Goal: Feedback & Contribution: Contribute content

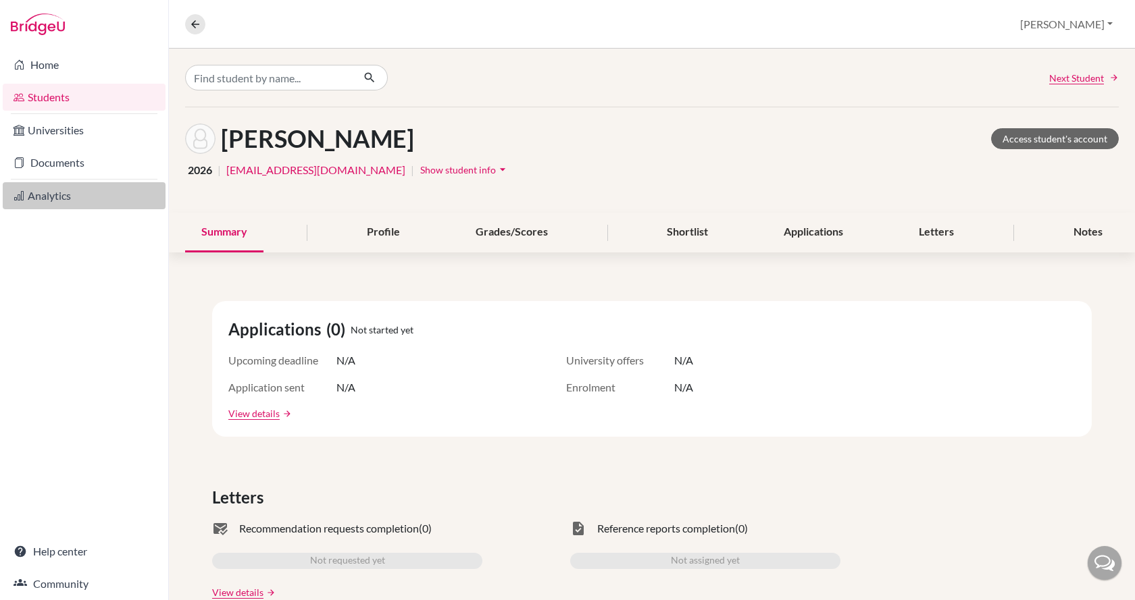
click at [66, 204] on link "Analytics" at bounding box center [84, 195] width 163 height 27
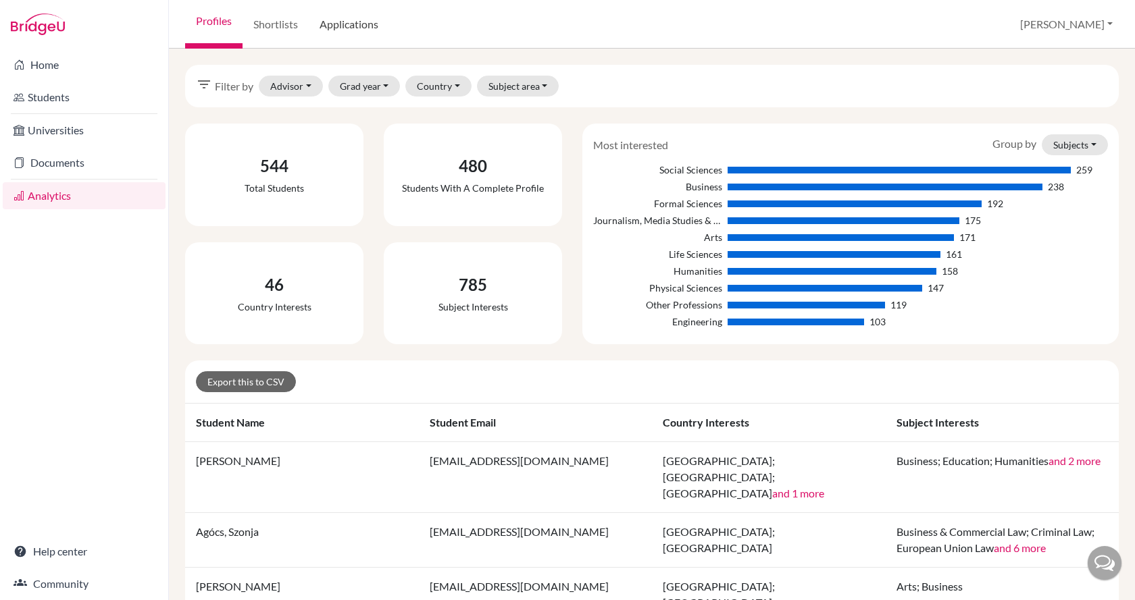
click at [335, 22] on link "Applications" at bounding box center [349, 24] width 80 height 49
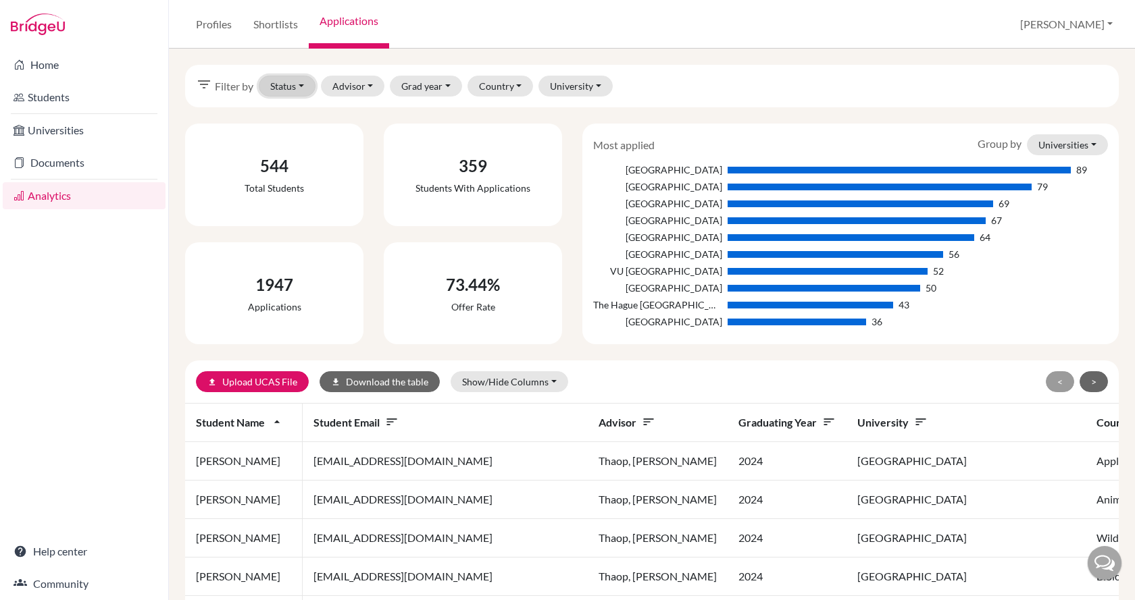
click at [300, 90] on button "Status" at bounding box center [287, 86] width 57 height 21
click at [319, 155] on span "Successful" at bounding box center [300, 158] width 48 height 16
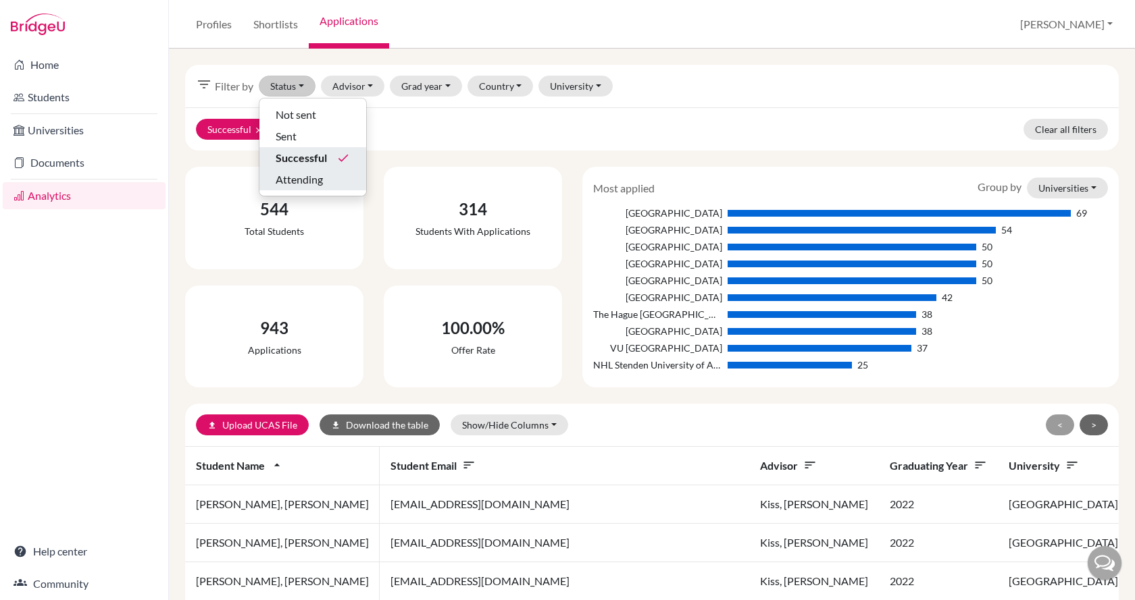
click at [320, 178] on span "Attending" at bounding box center [299, 180] width 47 height 16
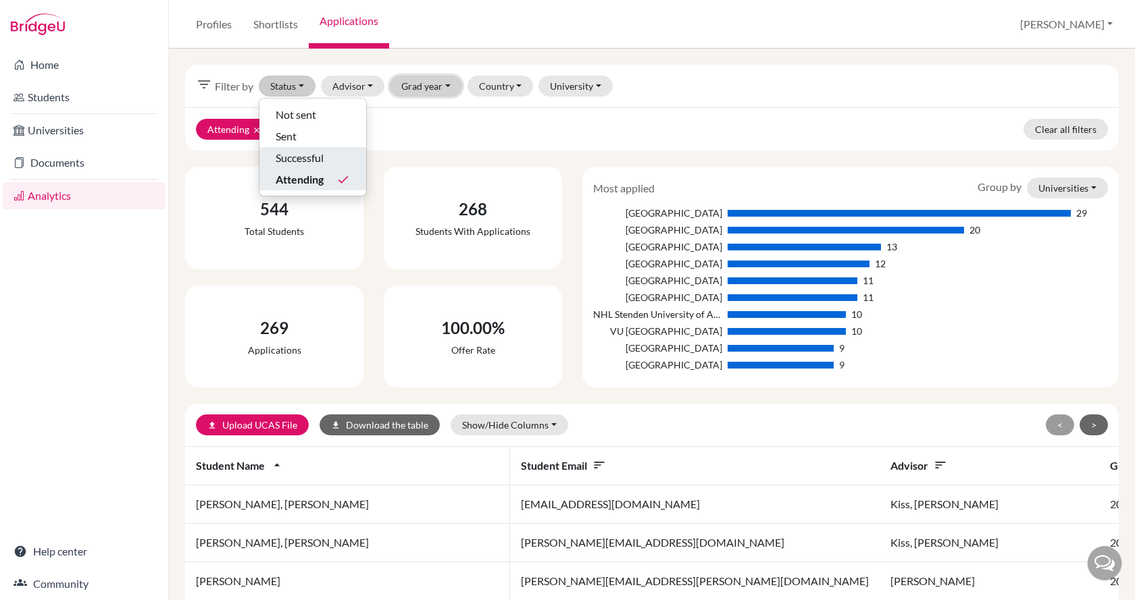
click at [416, 88] on button "Grad year" at bounding box center [426, 86] width 72 height 21
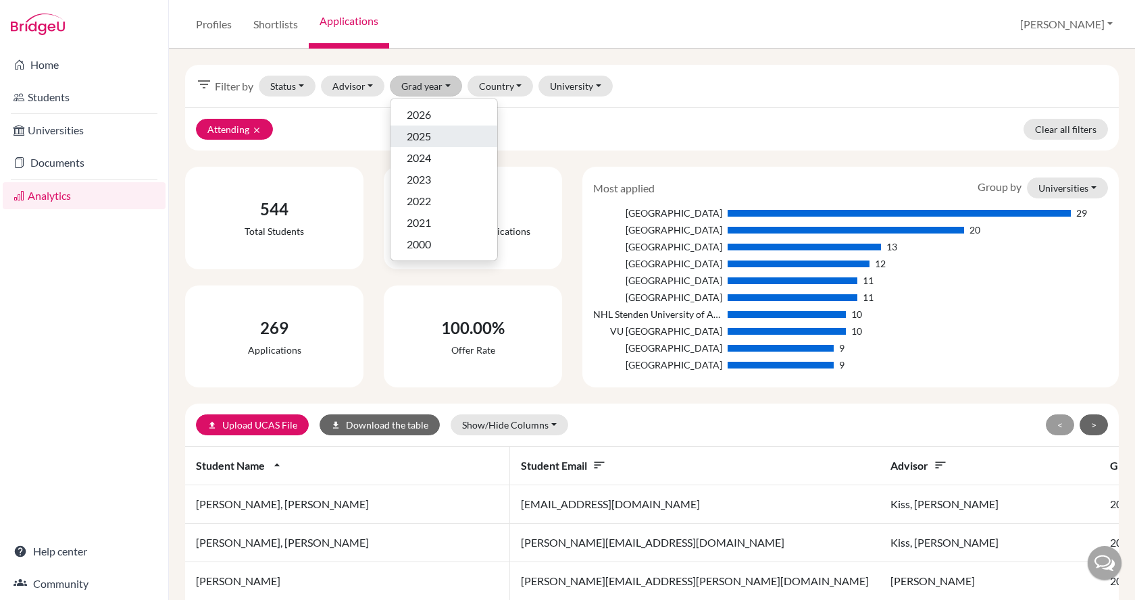
click at [431, 139] on span "2025" at bounding box center [419, 136] width 24 height 16
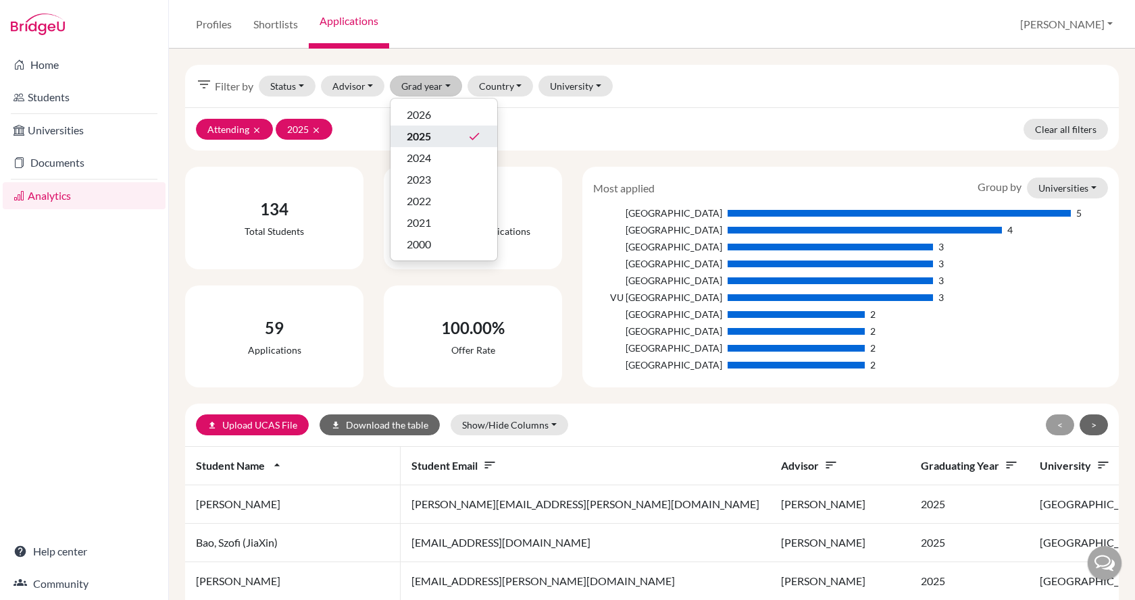
click at [149, 295] on div "Home Students Universities Documents Analytics Help center Community" at bounding box center [84, 325] width 168 height 552
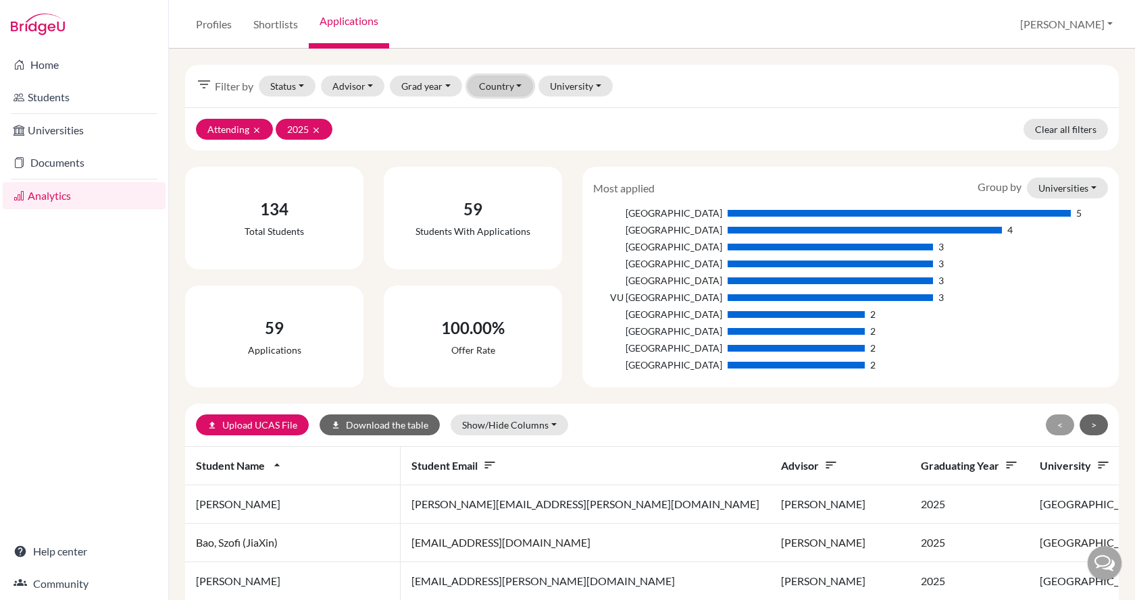
click at [490, 87] on button "Country" at bounding box center [500, 86] width 66 height 21
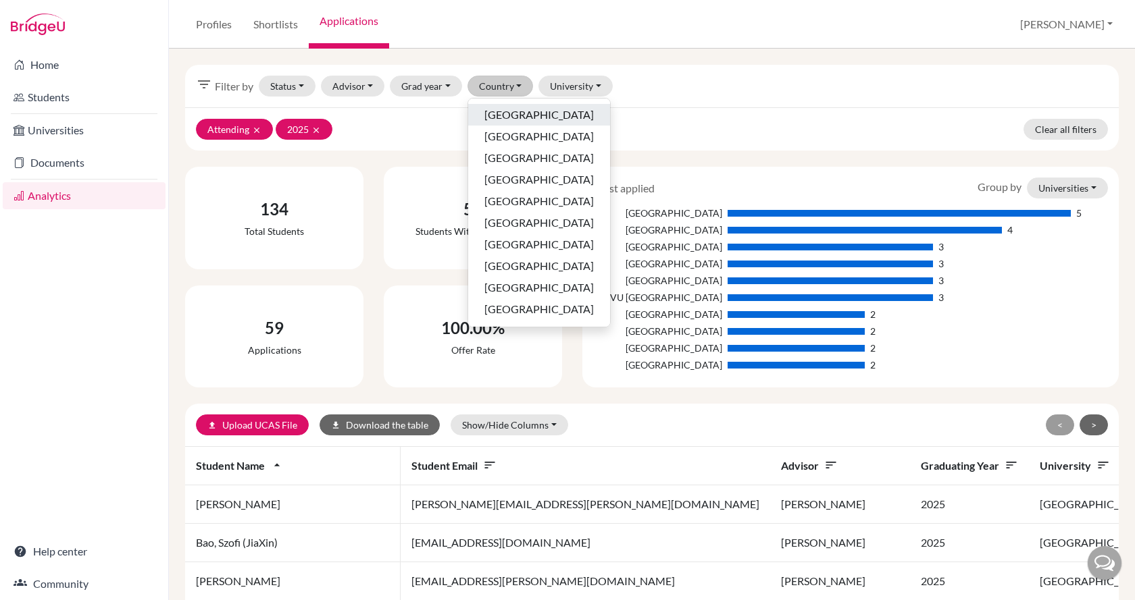
click at [550, 126] on button "Australia" at bounding box center [539, 137] width 142 height 22
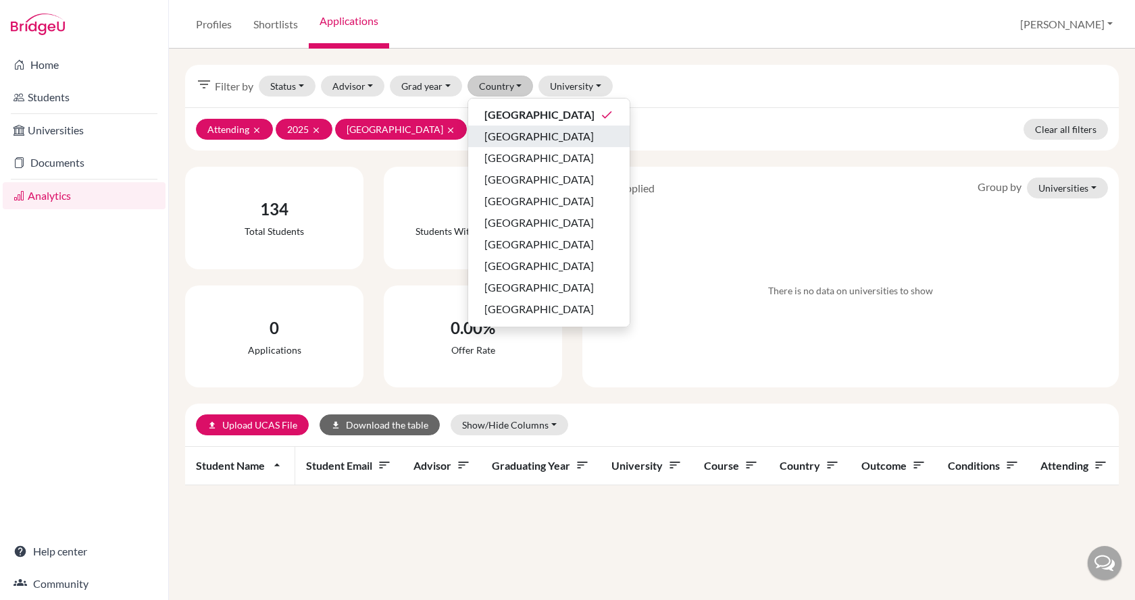
click at [542, 136] on div "Austria" at bounding box center [548, 136] width 129 height 16
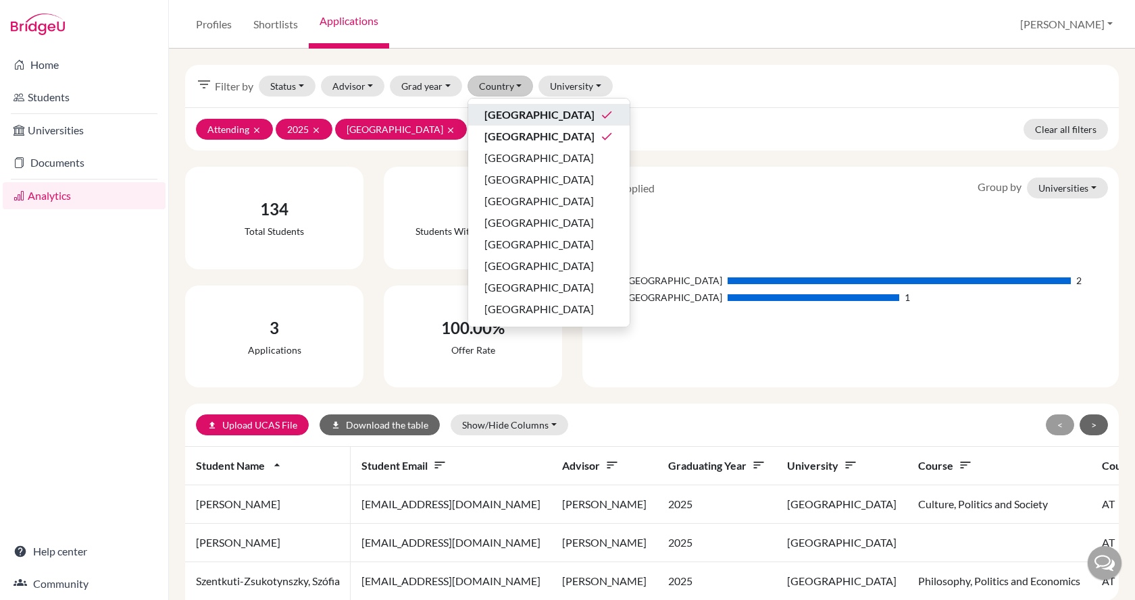
click at [538, 115] on div "Australia done" at bounding box center [548, 115] width 129 height 16
click at [530, 157] on div "Belgium" at bounding box center [548, 158] width 129 height 16
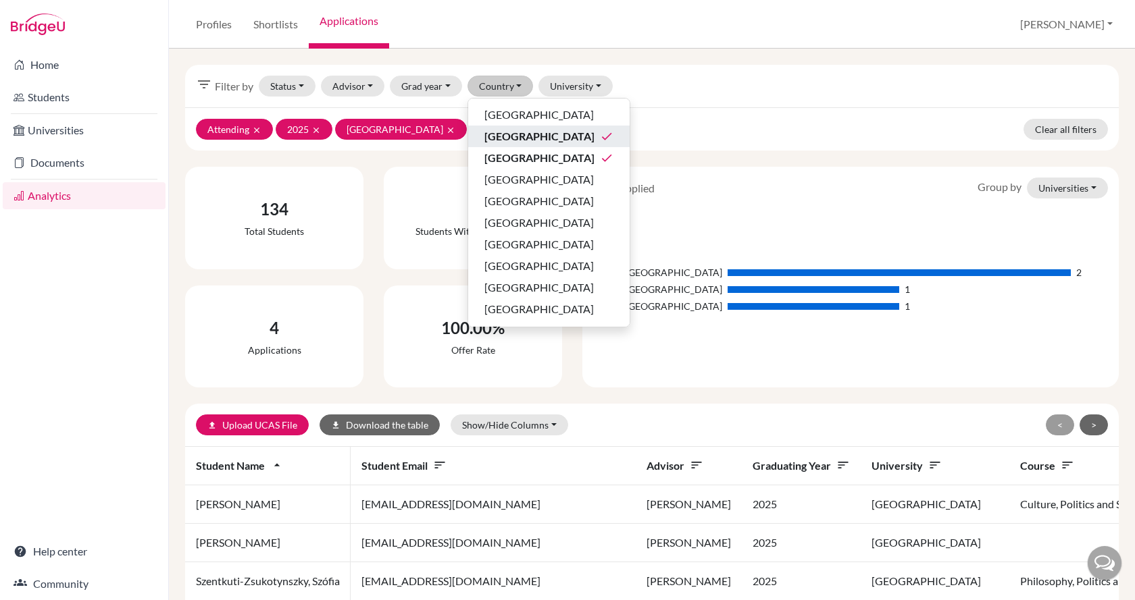
click at [530, 141] on div "Austria done" at bounding box center [548, 136] width 129 height 16
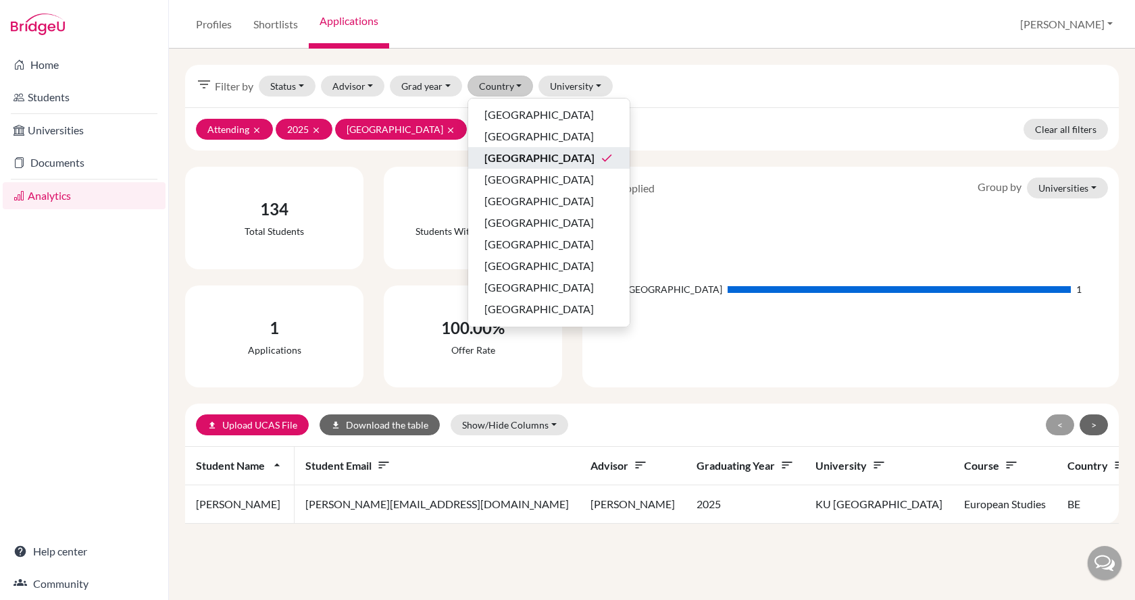
click at [530, 164] on div "Belgium done" at bounding box center [548, 158] width 129 height 16
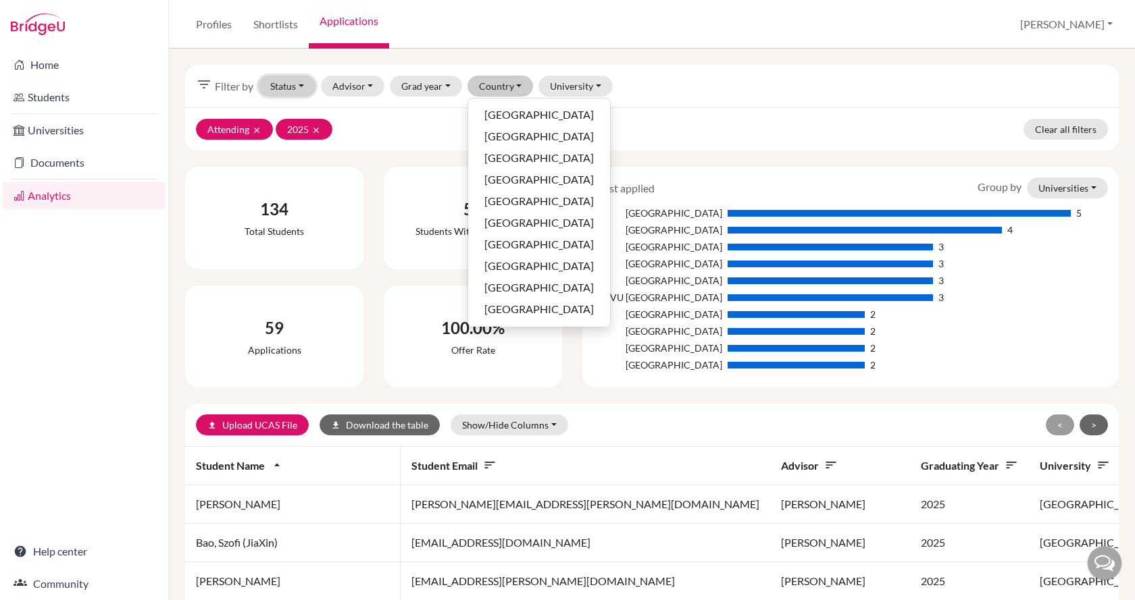
click at [307, 91] on button "Status" at bounding box center [287, 86] width 57 height 21
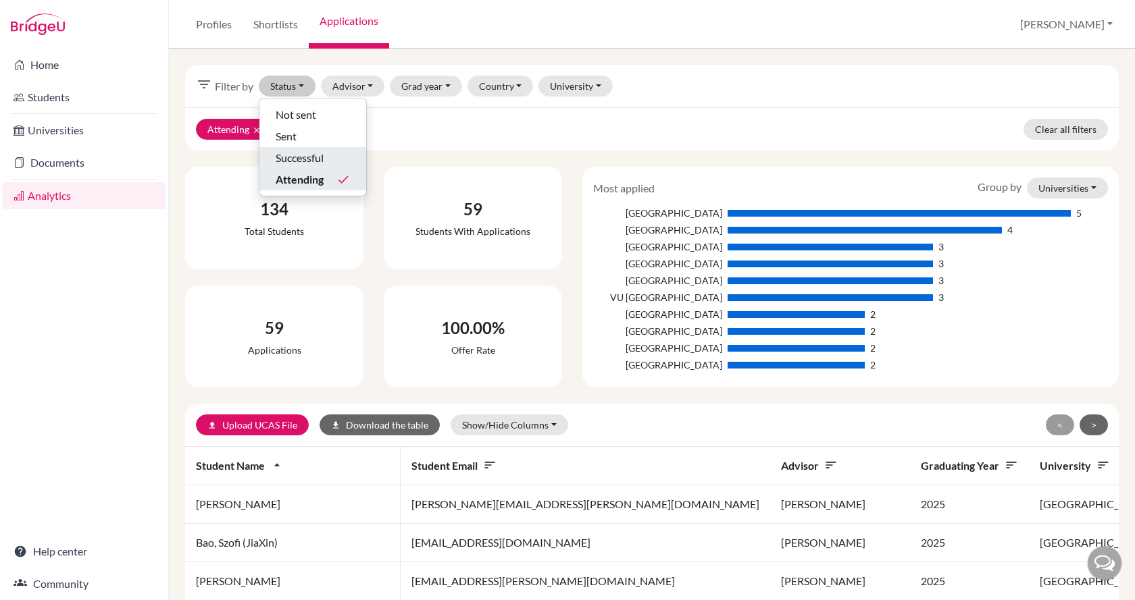
click at [313, 153] on span "Successful" at bounding box center [300, 158] width 48 height 16
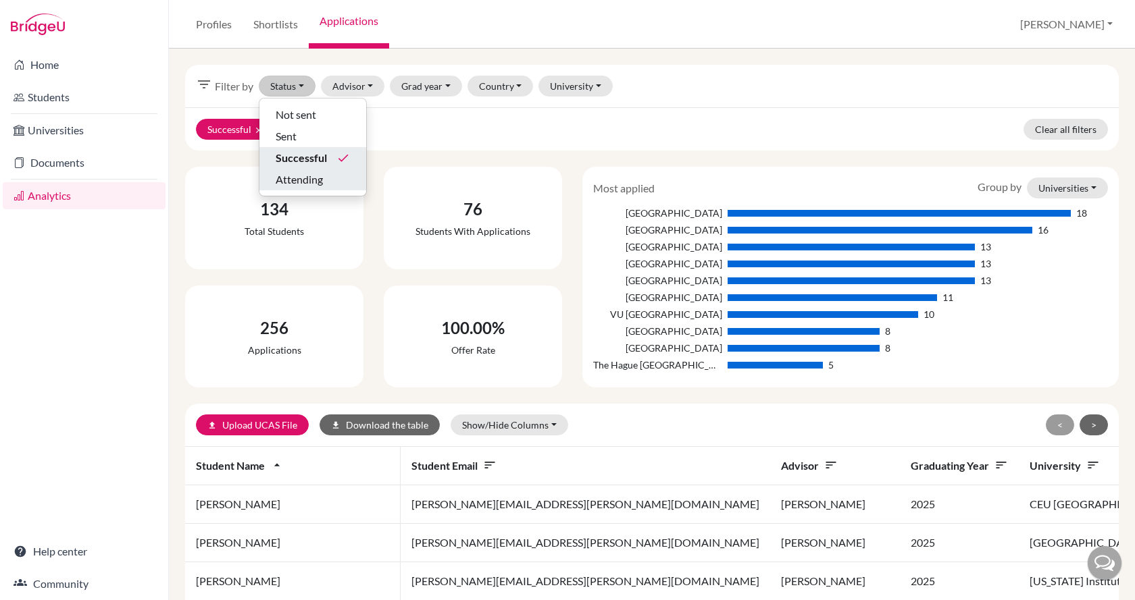
click at [330, 161] on div "Successful done" at bounding box center [313, 158] width 74 height 16
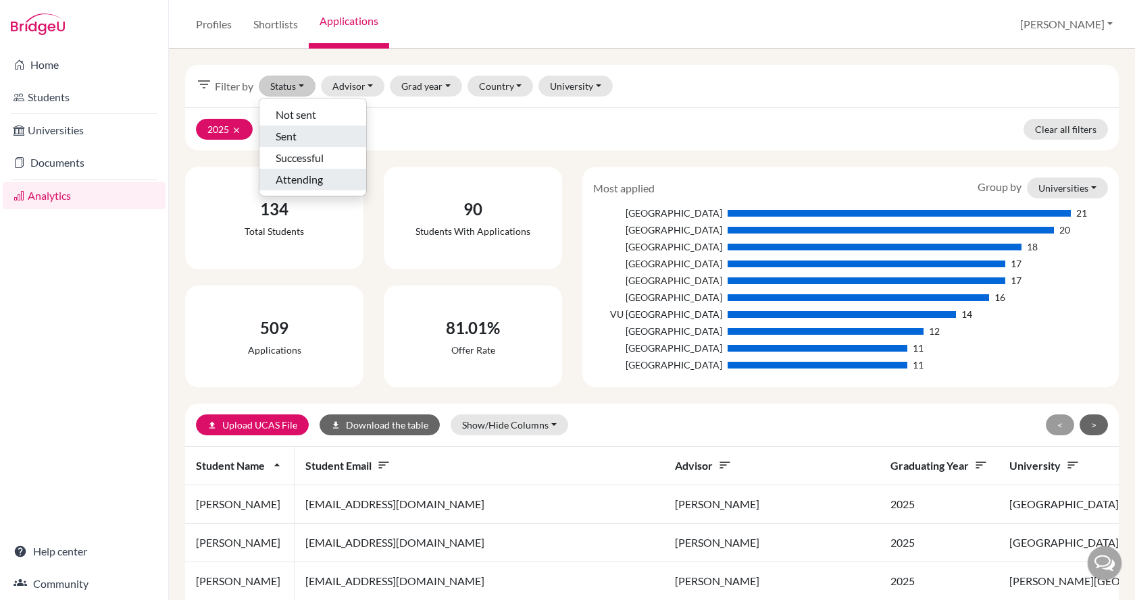
click at [310, 132] on div "Sent" at bounding box center [313, 136] width 74 height 16
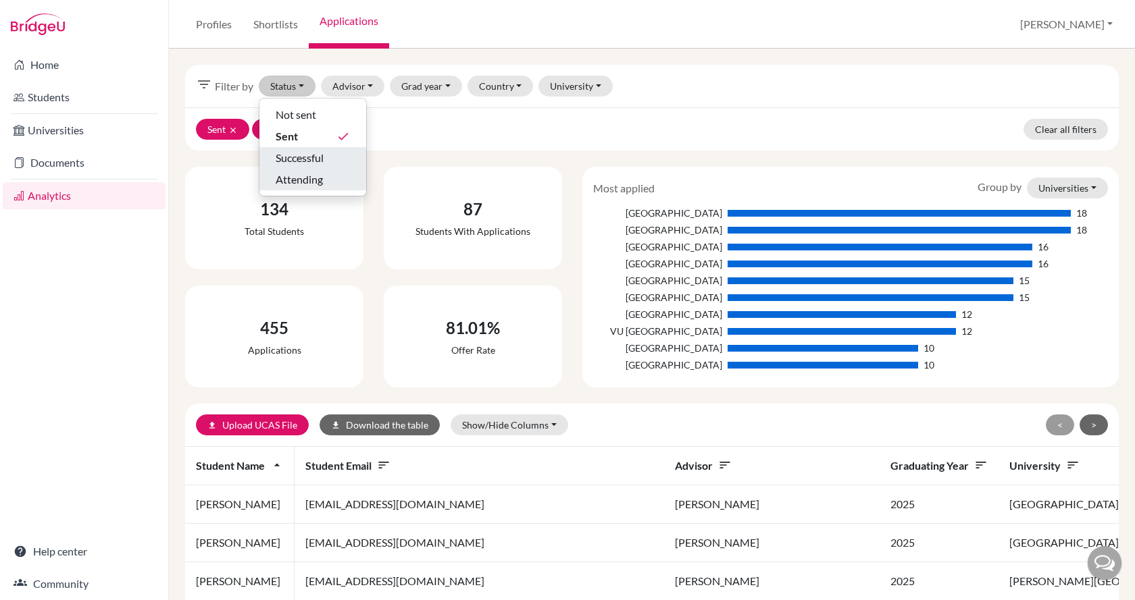
click at [310, 155] on span "Successful" at bounding box center [300, 158] width 48 height 16
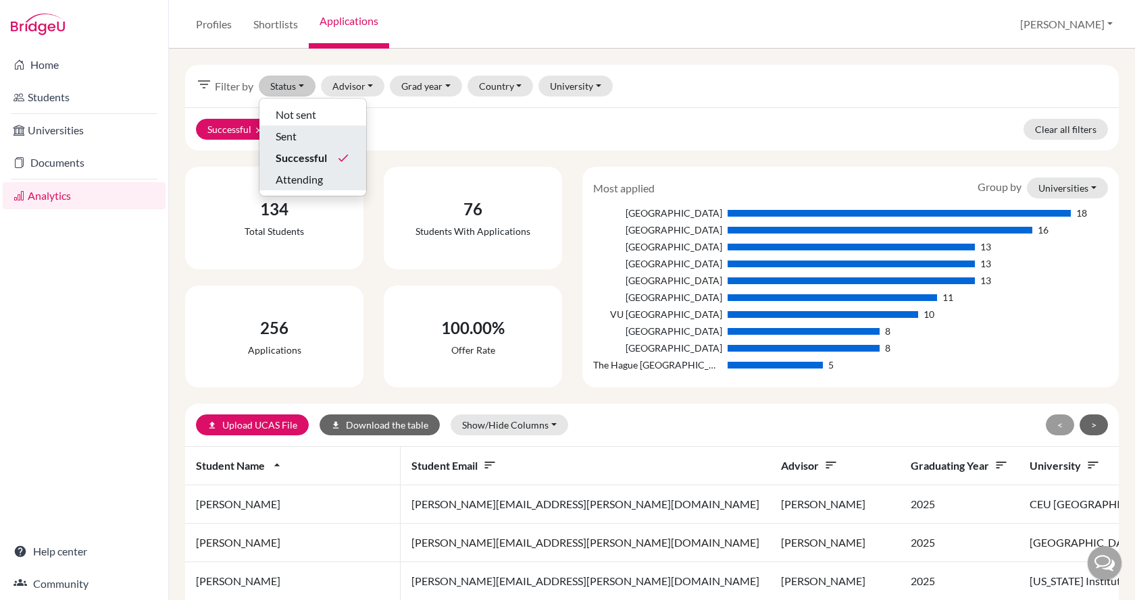
click at [301, 136] on div "Sent" at bounding box center [313, 136] width 74 height 16
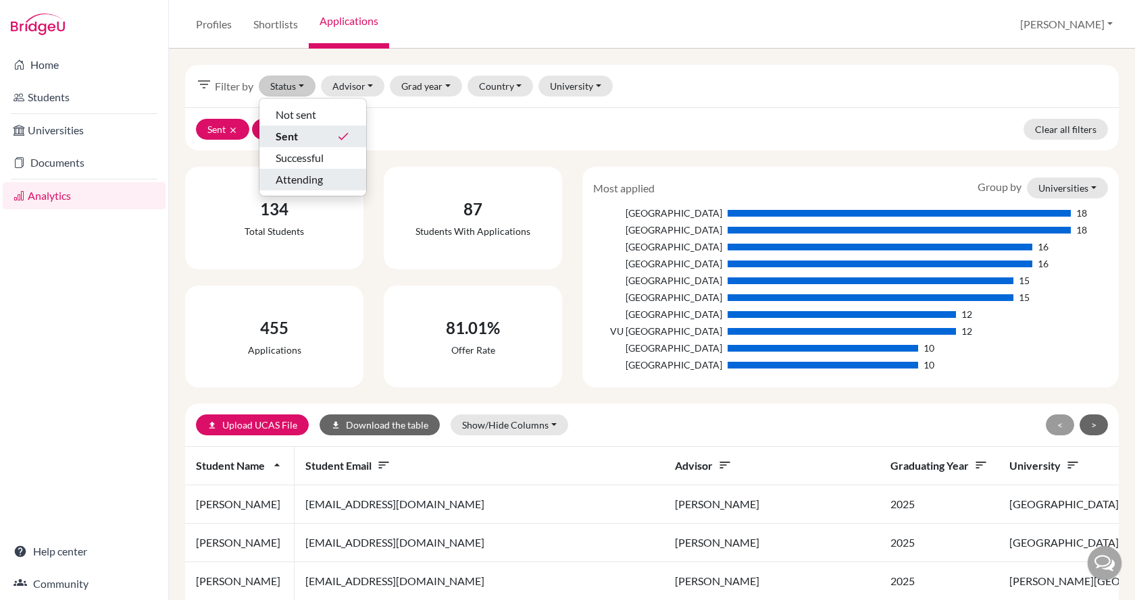
click at [328, 136] on div "Sent done" at bounding box center [313, 136] width 74 height 16
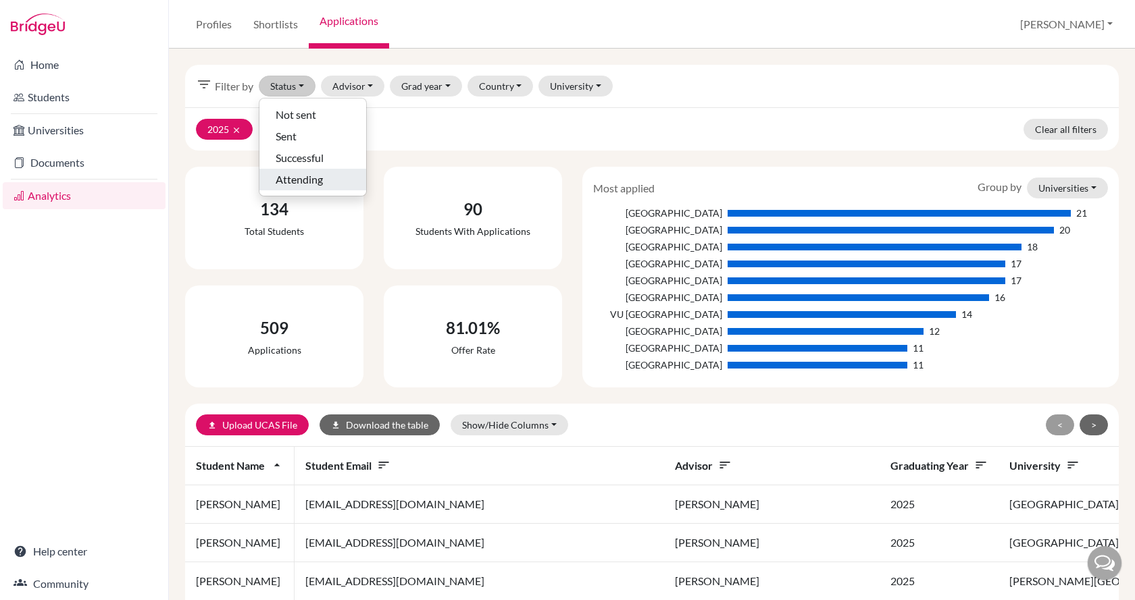
click at [322, 186] on span "Attending" at bounding box center [299, 180] width 47 height 16
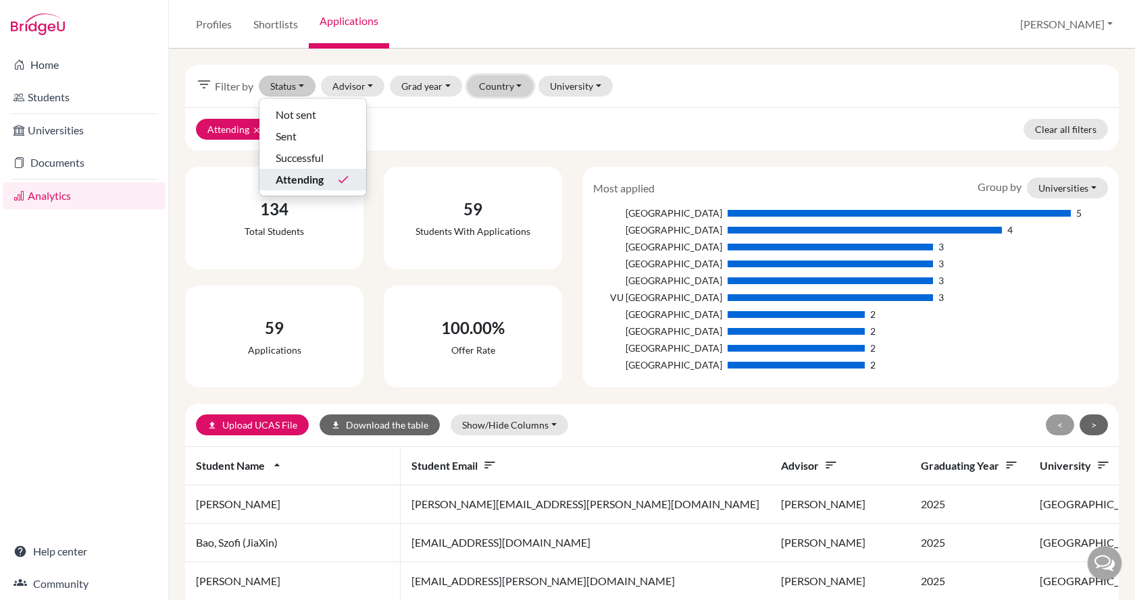
click at [510, 86] on button "Country" at bounding box center [500, 86] width 66 height 21
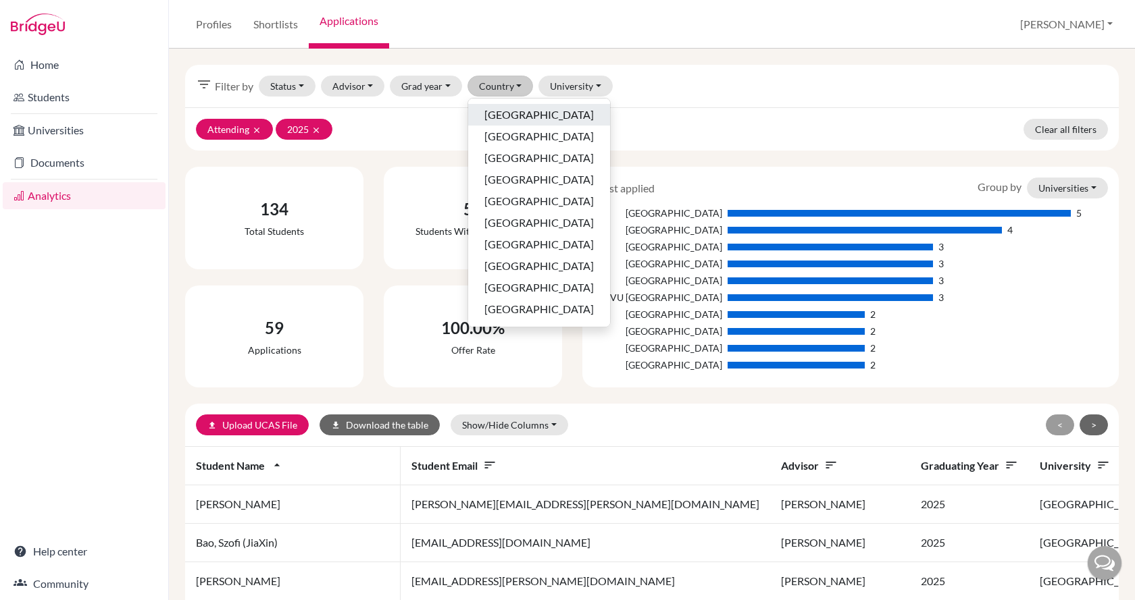
click at [517, 120] on span "Australia" at bounding box center [538, 115] width 109 height 16
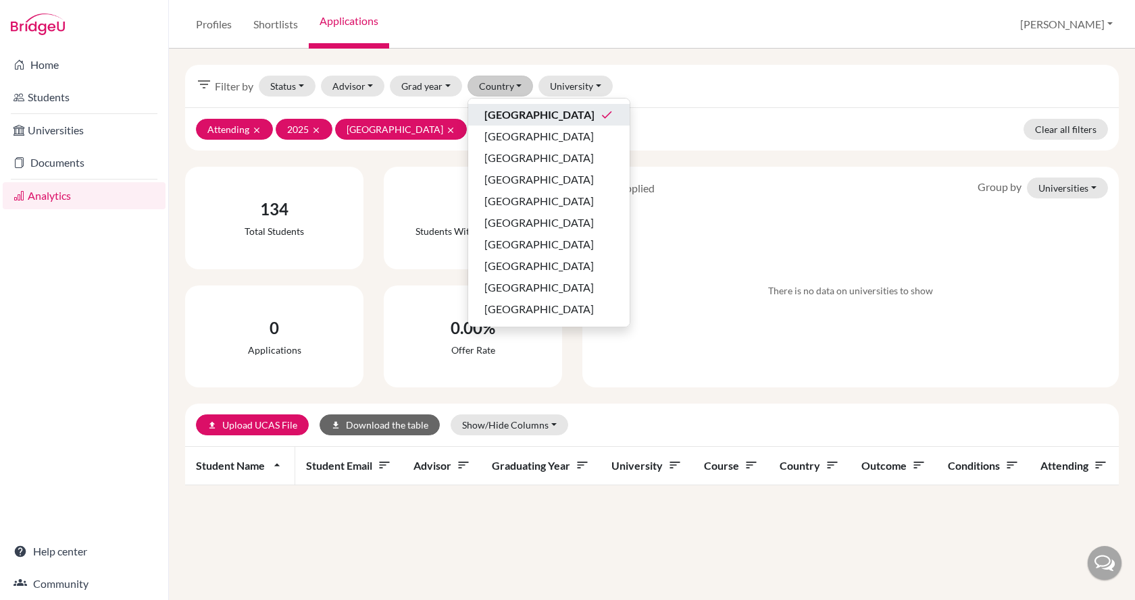
click at [521, 110] on span "Australia" at bounding box center [539, 115] width 110 height 16
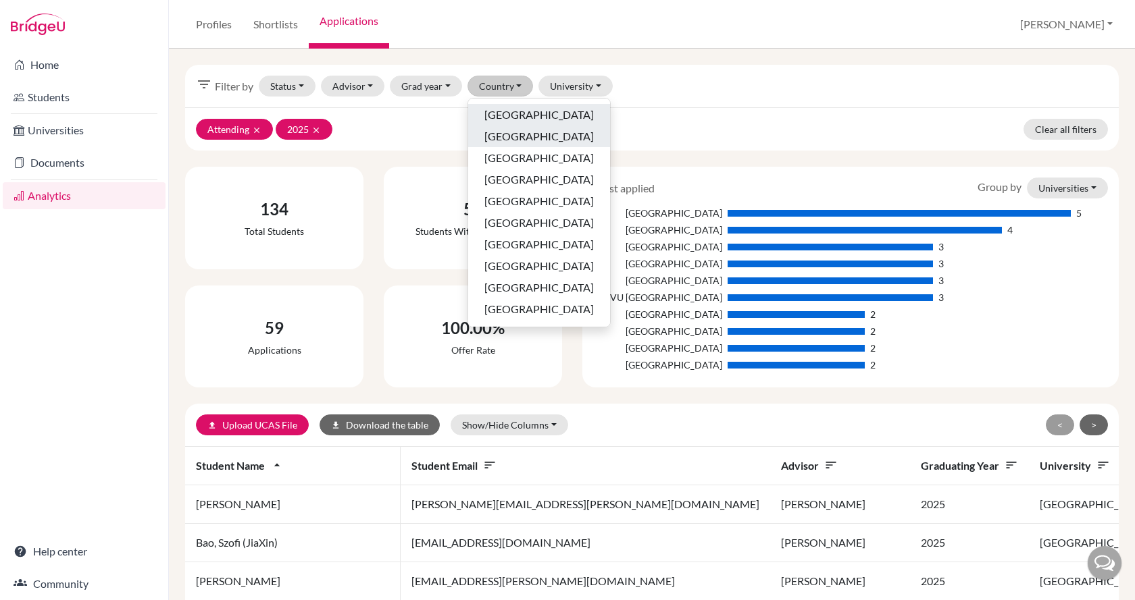
click at [523, 137] on div "Austria" at bounding box center [538, 136] width 109 height 16
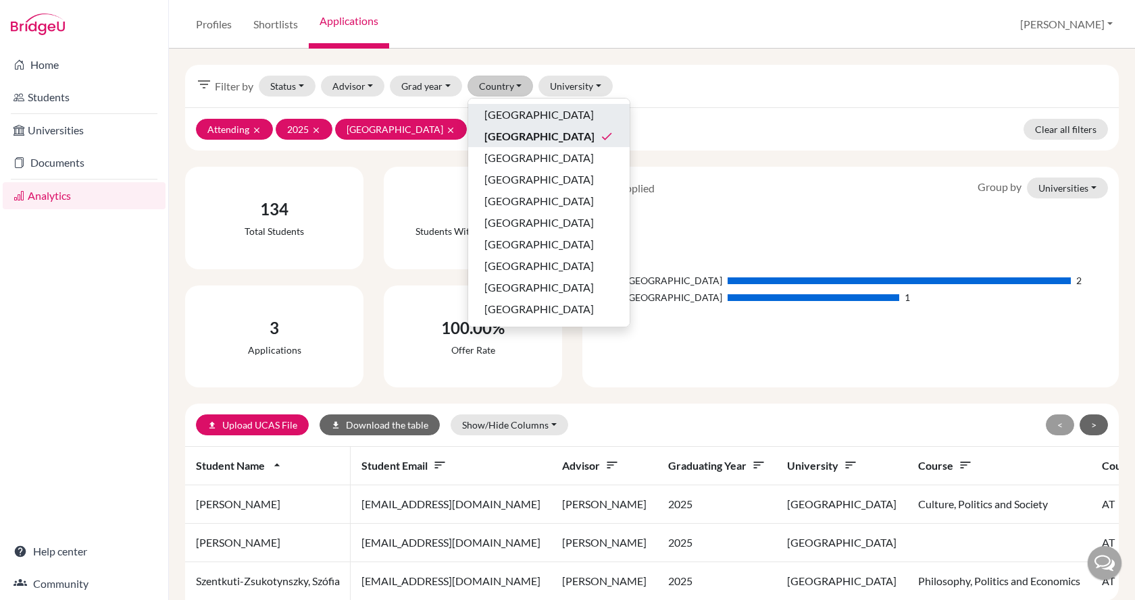
click at [523, 136] on div "Austria done" at bounding box center [548, 136] width 129 height 16
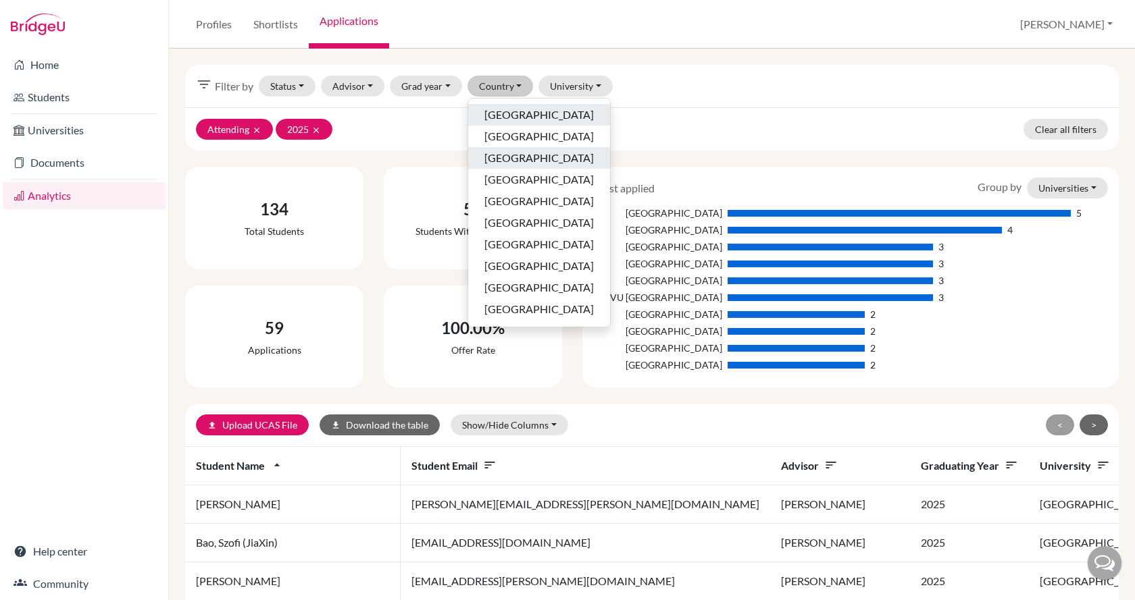
click at [525, 157] on div "Belgium" at bounding box center [538, 158] width 109 height 16
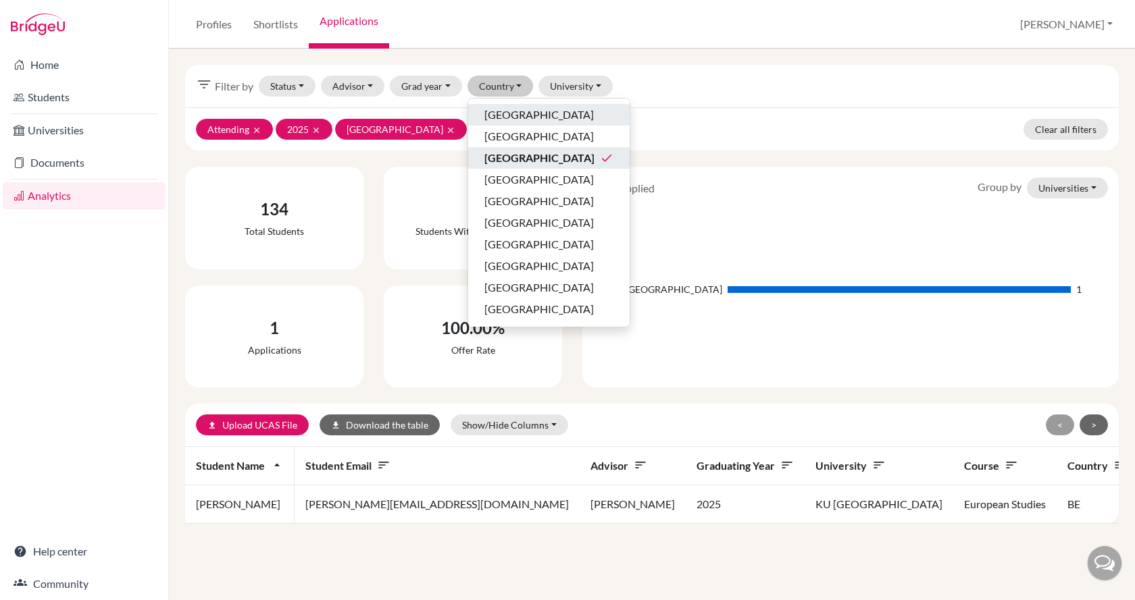
click at [525, 157] on div "Belgium done" at bounding box center [548, 158] width 129 height 16
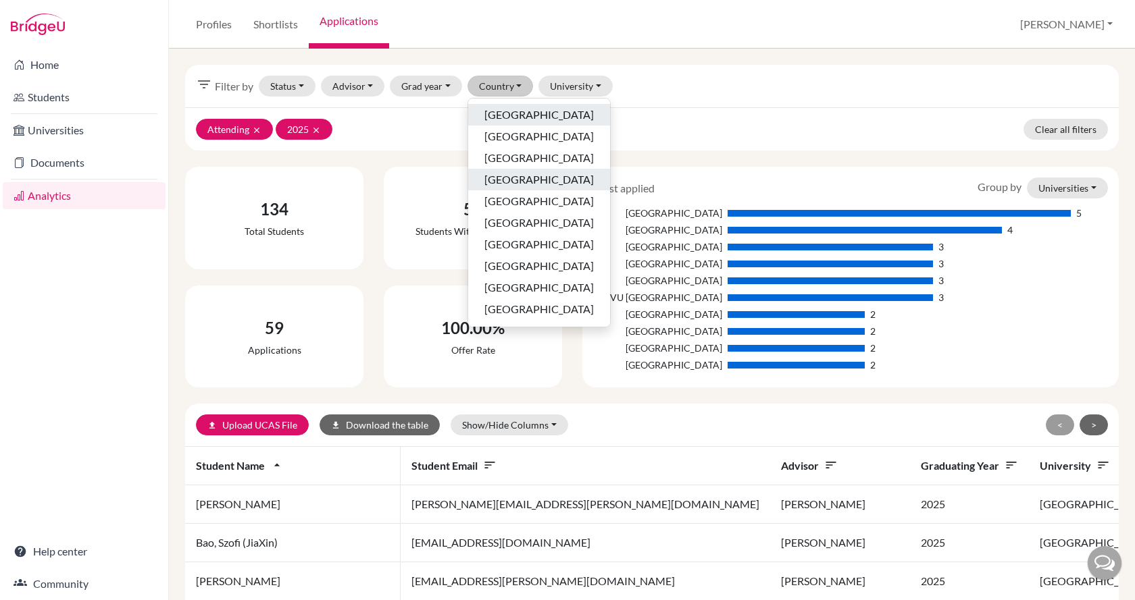
click at [525, 178] on div "Canada" at bounding box center [538, 180] width 109 height 16
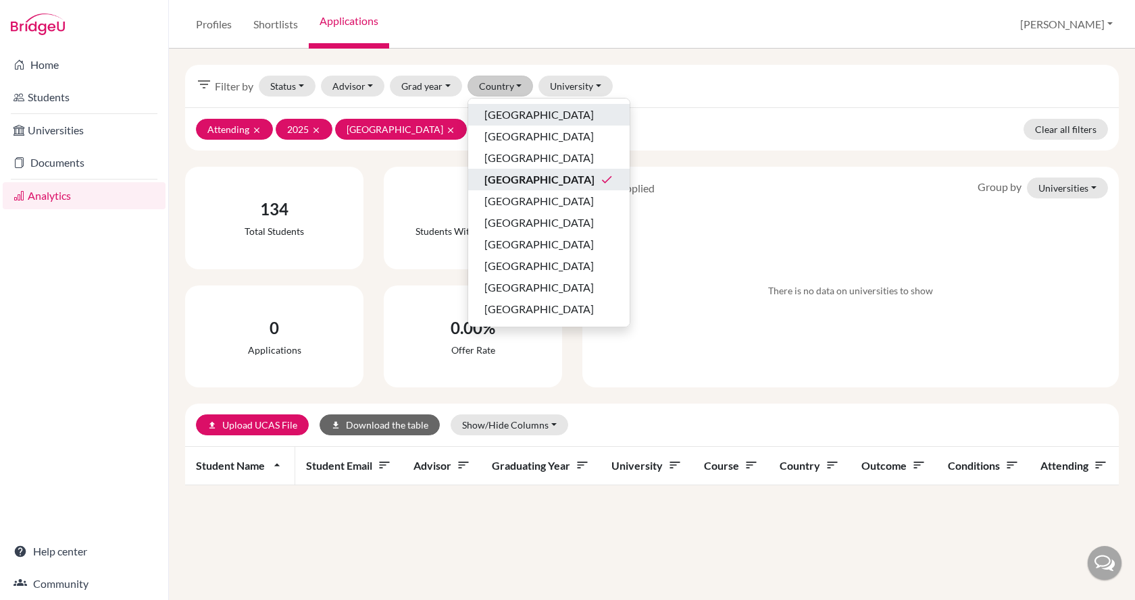
click at [525, 178] on div "Canada done" at bounding box center [548, 180] width 129 height 16
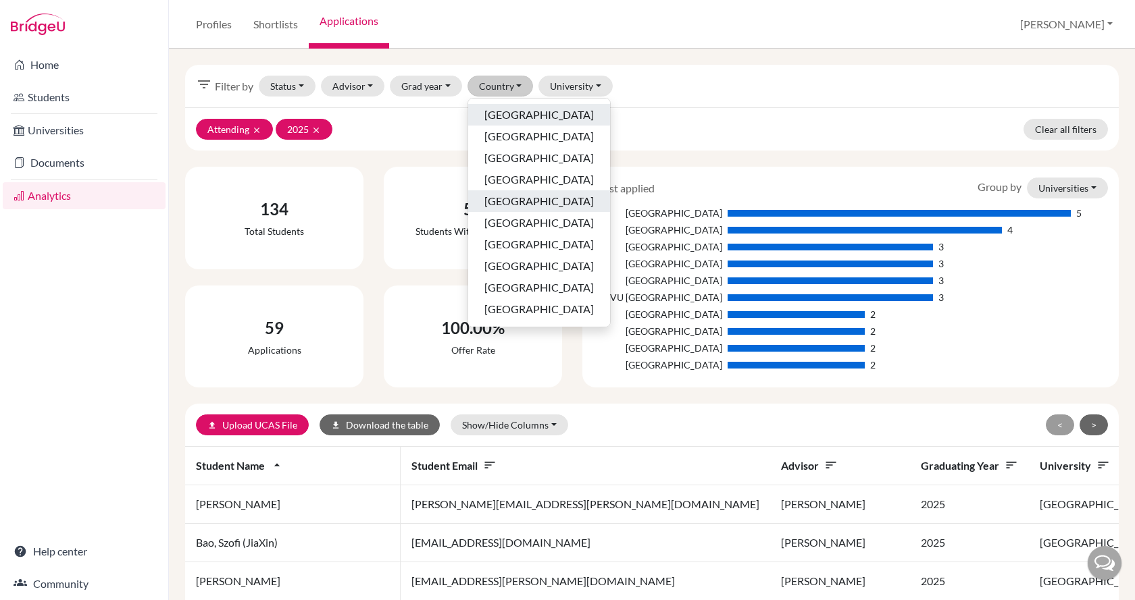
click at [528, 201] on span "Denmark" at bounding box center [538, 201] width 109 height 16
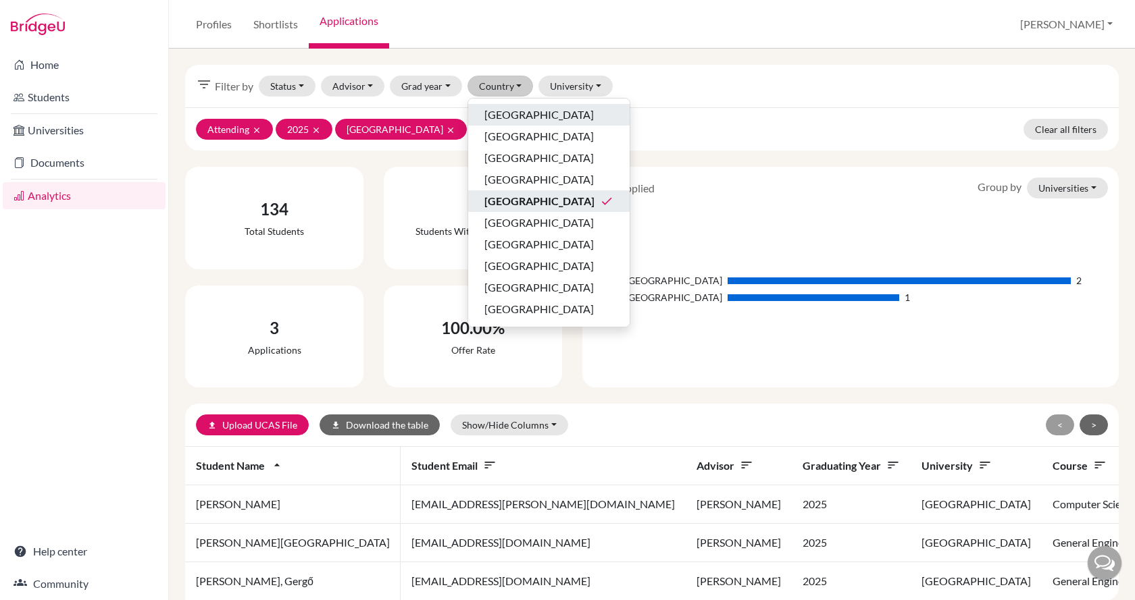
click at [528, 201] on span "Denmark" at bounding box center [539, 201] width 110 height 16
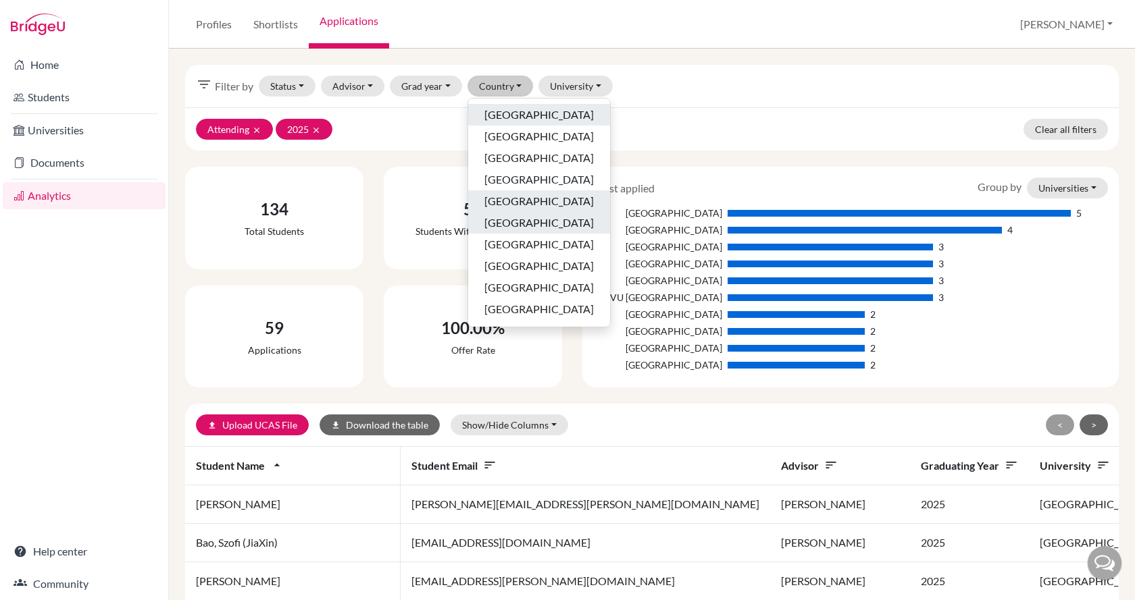
click at [530, 218] on div "Finland" at bounding box center [538, 223] width 109 height 16
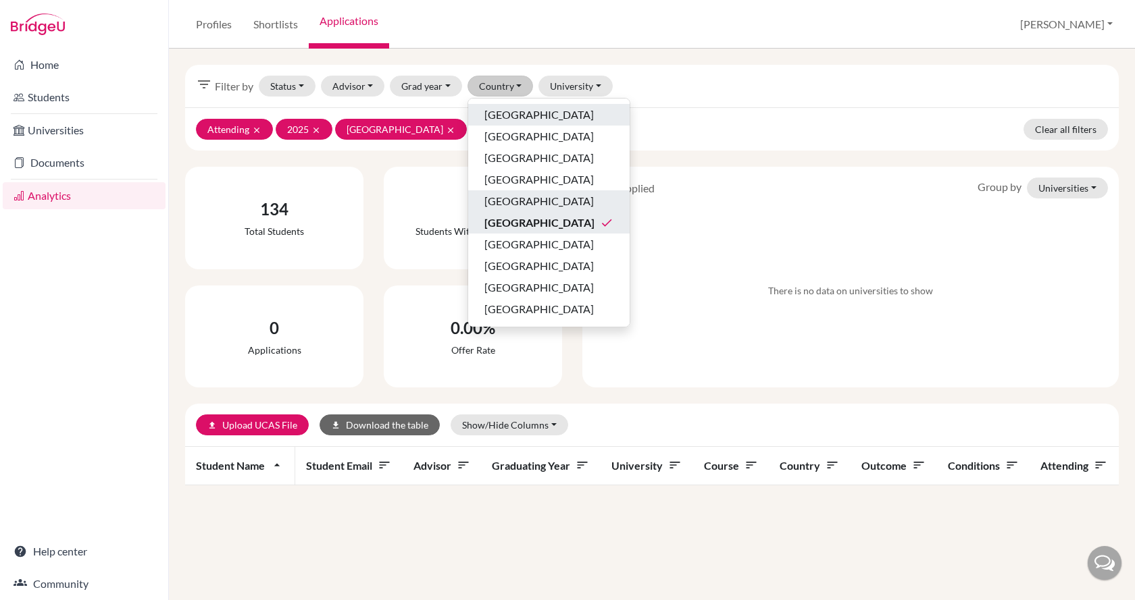
click at [530, 218] on div "Finland done" at bounding box center [548, 223] width 129 height 16
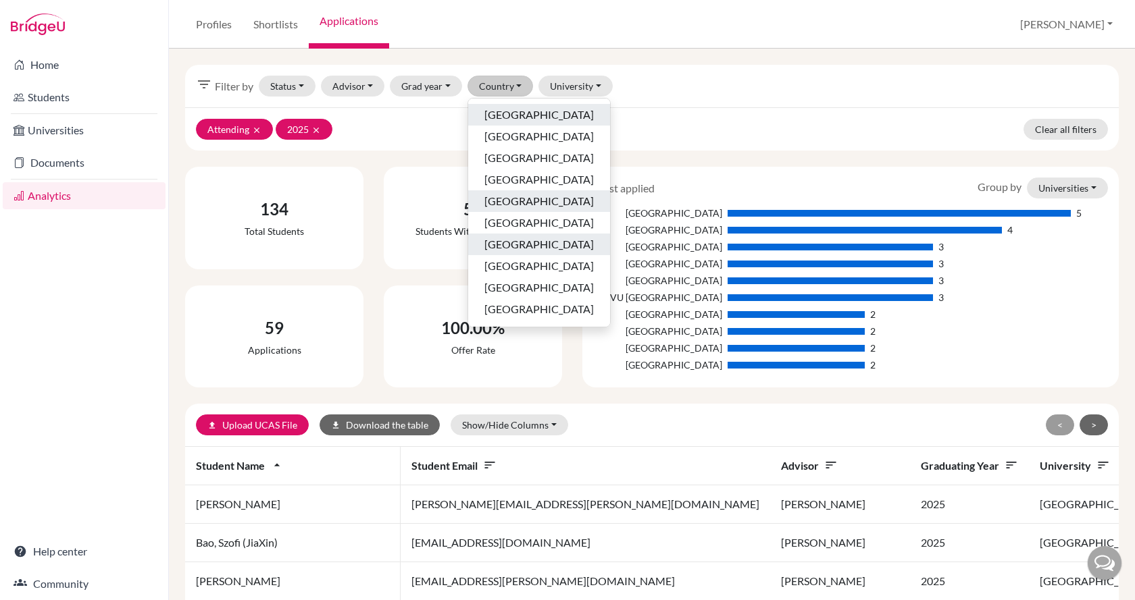
click at [522, 249] on div "France" at bounding box center [538, 244] width 109 height 16
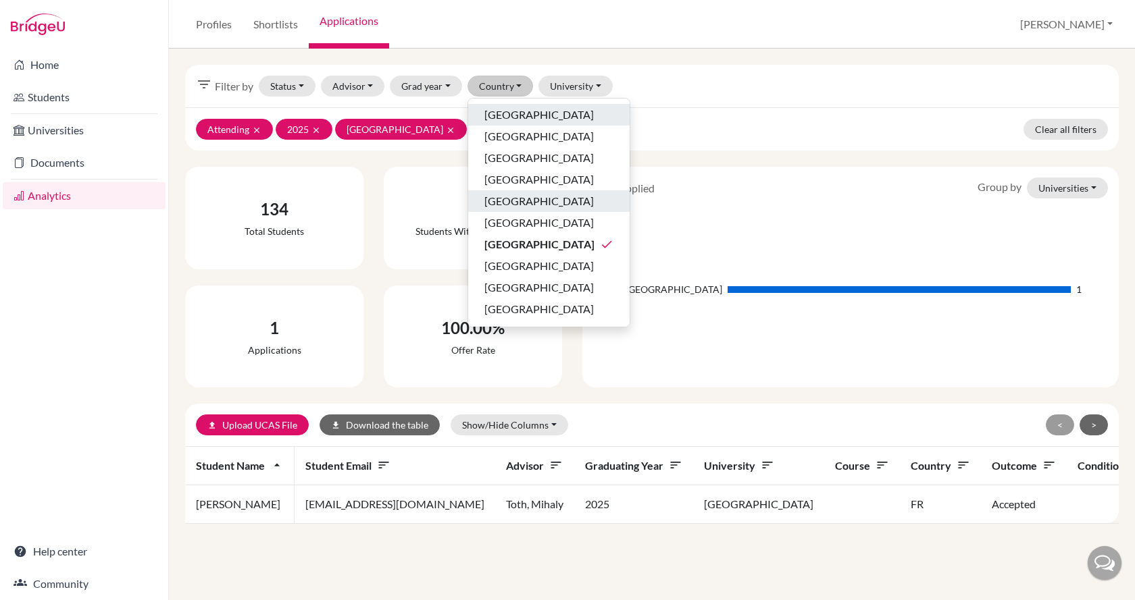
click at [511, 198] on span "Denmark" at bounding box center [538, 201] width 109 height 16
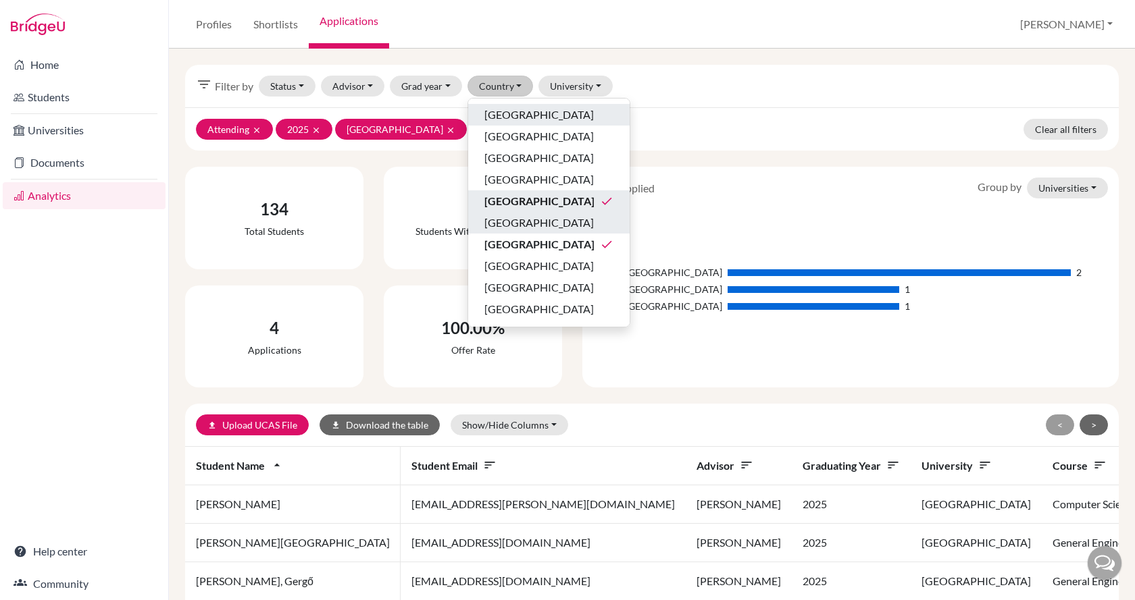
click at [519, 224] on span "Finland" at bounding box center [538, 223] width 109 height 16
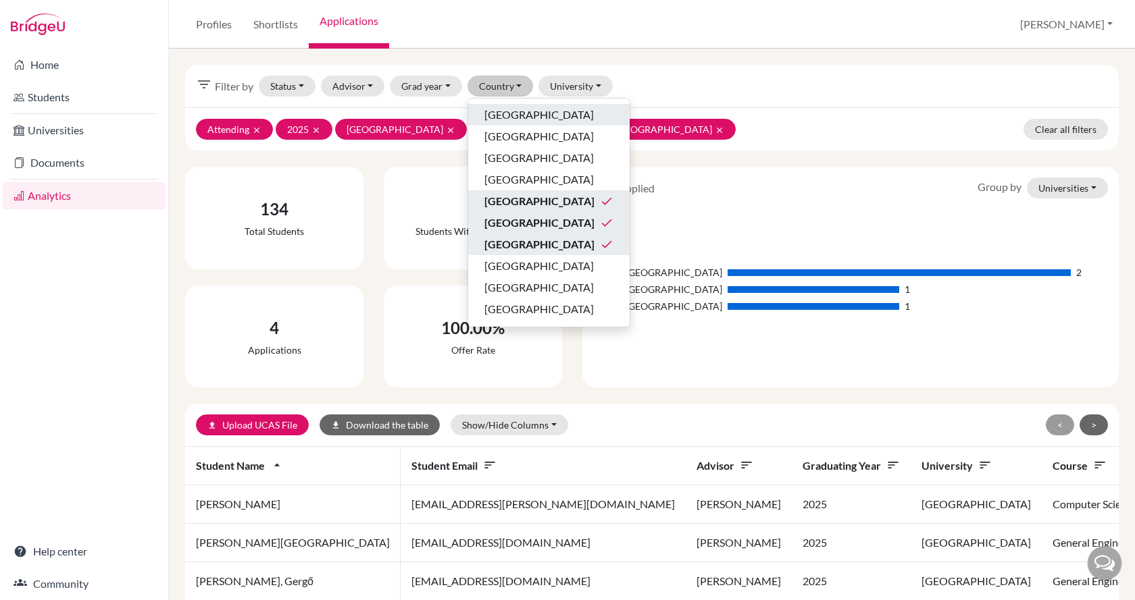
click at [523, 239] on div "France done" at bounding box center [548, 244] width 129 height 16
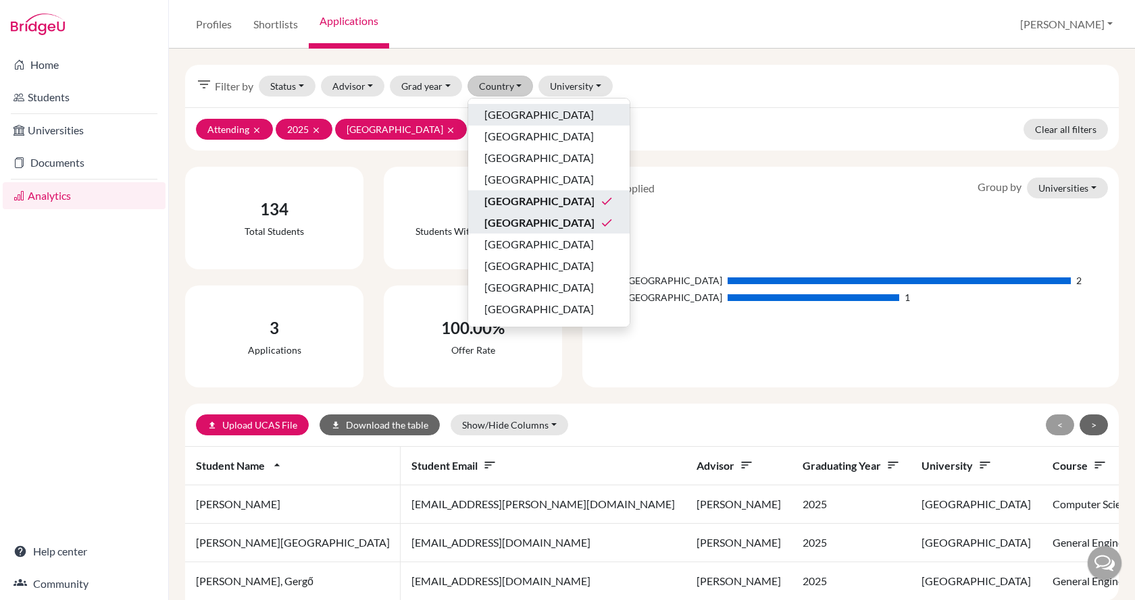
click at [521, 201] on span "Denmark" at bounding box center [539, 201] width 110 height 16
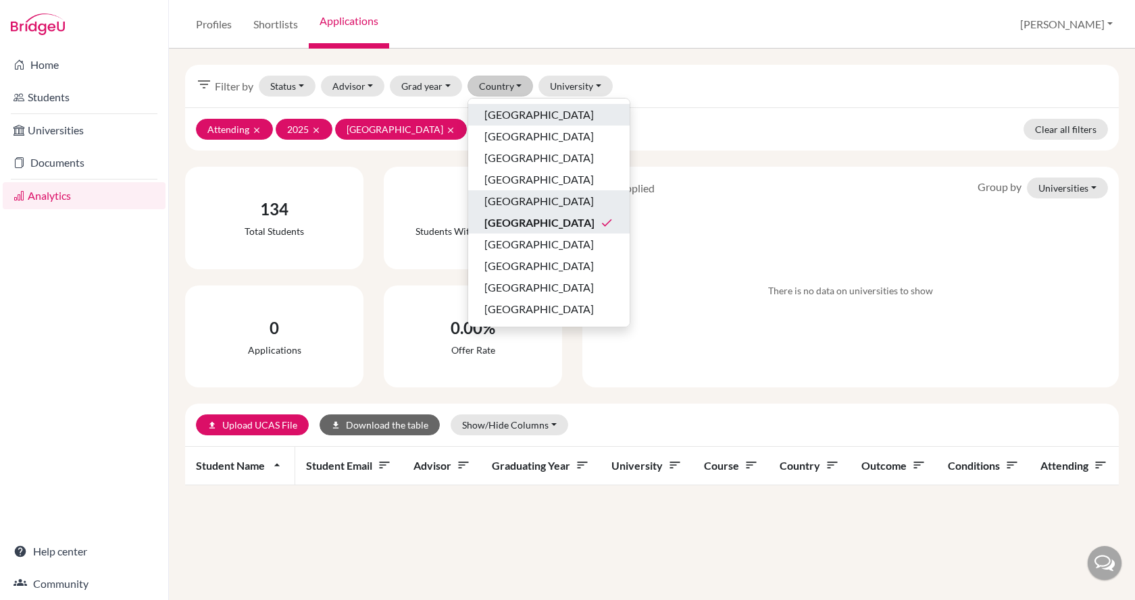
click at [522, 218] on div "Finland done" at bounding box center [548, 223] width 129 height 16
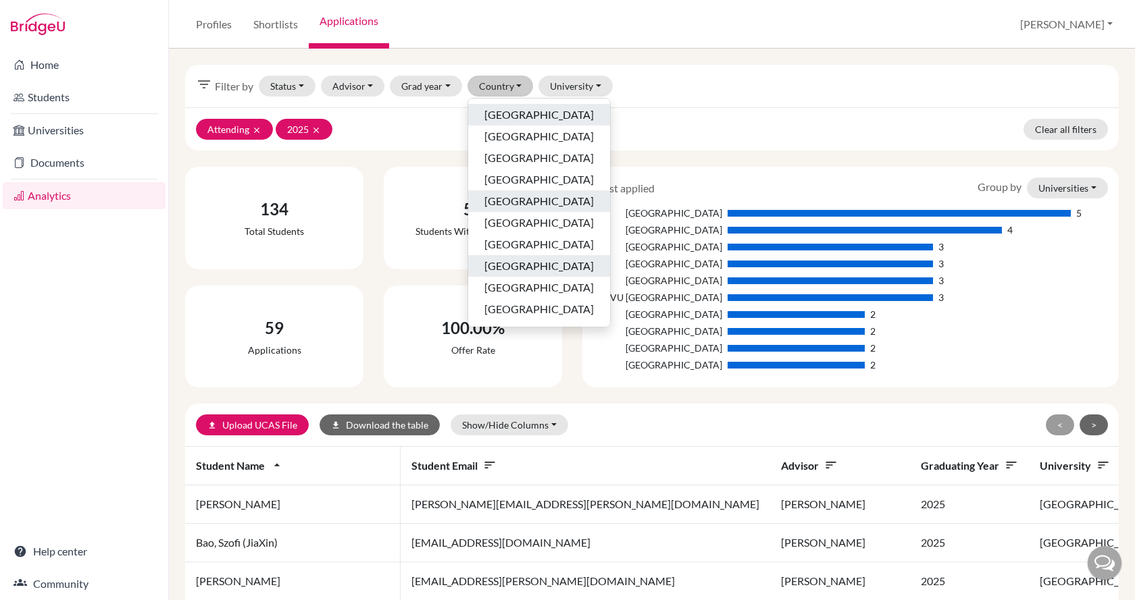
click at [528, 266] on div "Germany" at bounding box center [538, 266] width 109 height 16
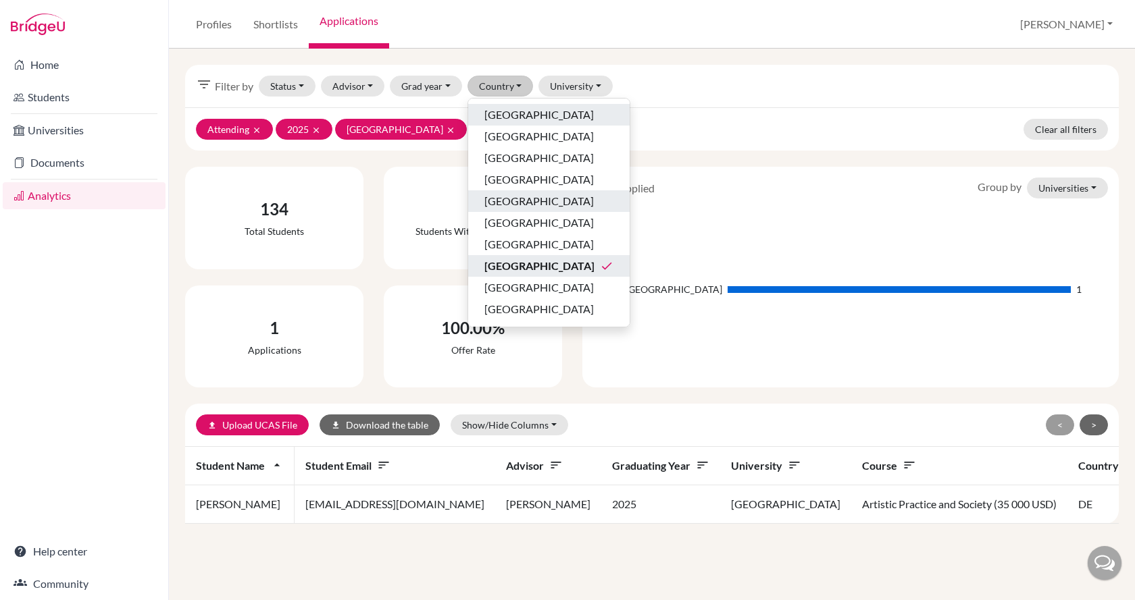
click at [532, 265] on div "Germany done" at bounding box center [548, 266] width 129 height 16
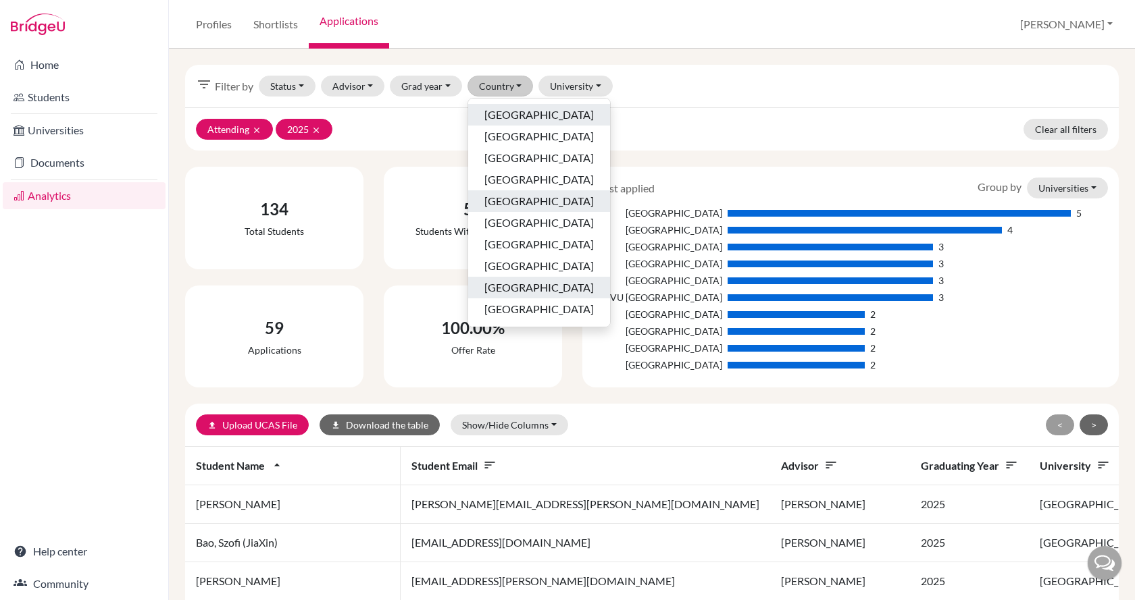
click at [532, 287] on div "Hungary" at bounding box center [538, 288] width 109 height 16
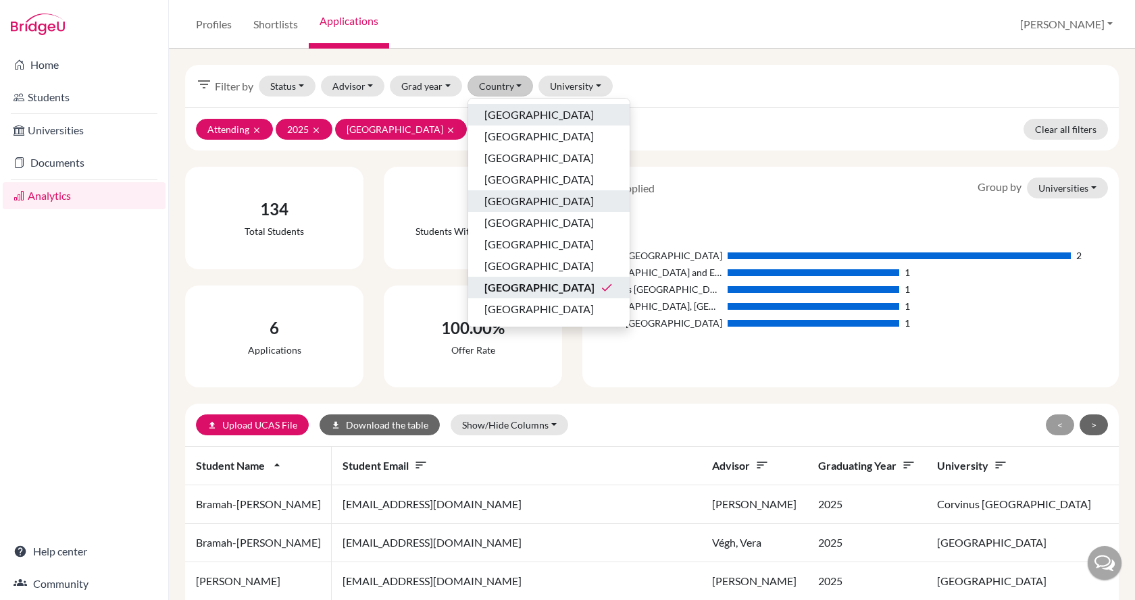
click at [540, 284] on div "Hungary done" at bounding box center [548, 288] width 129 height 16
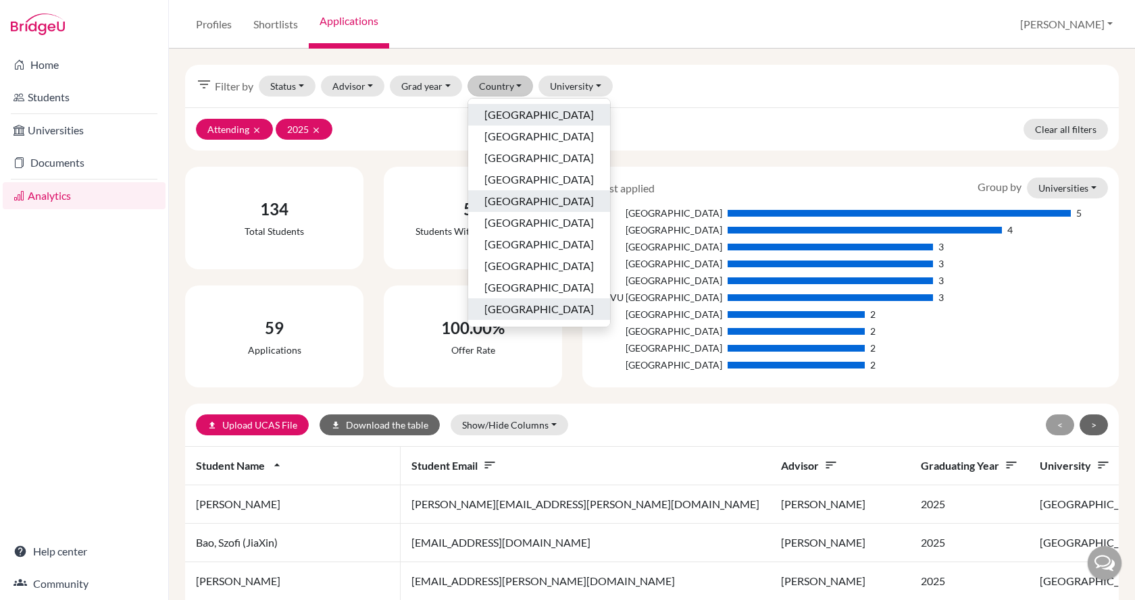
click at [537, 306] on div "Ireland" at bounding box center [538, 309] width 109 height 16
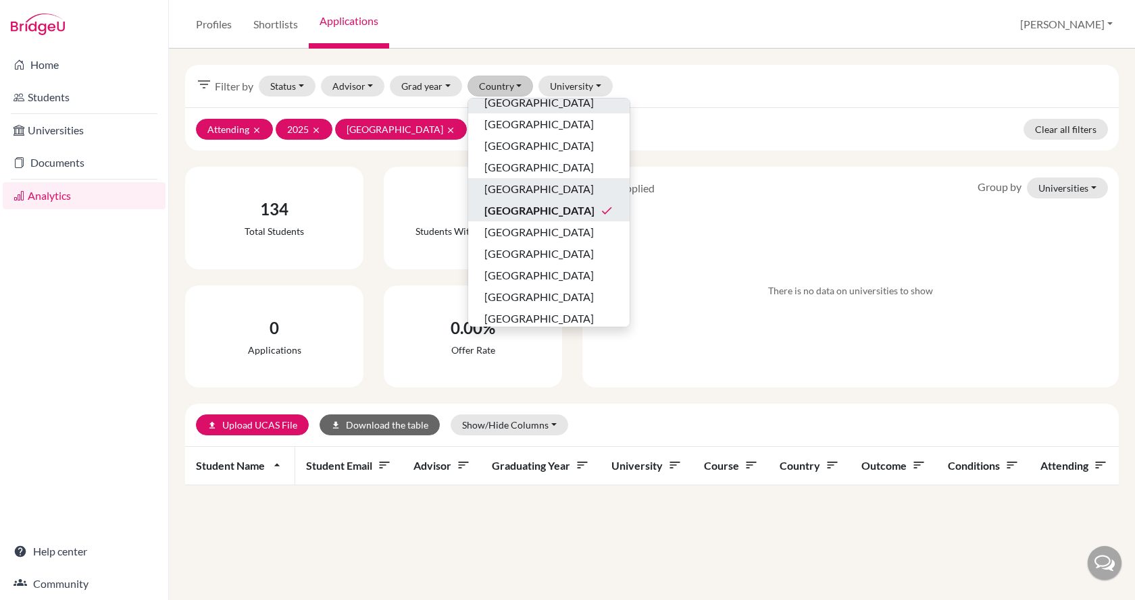
scroll to position [135, 0]
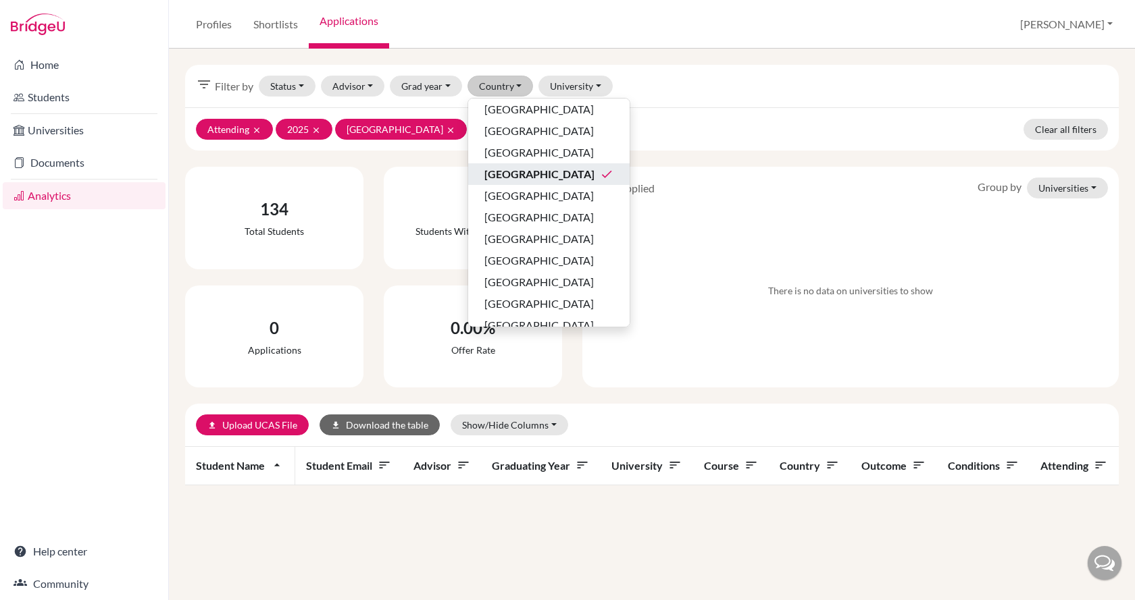
click at [522, 176] on div "Ireland done" at bounding box center [548, 174] width 129 height 16
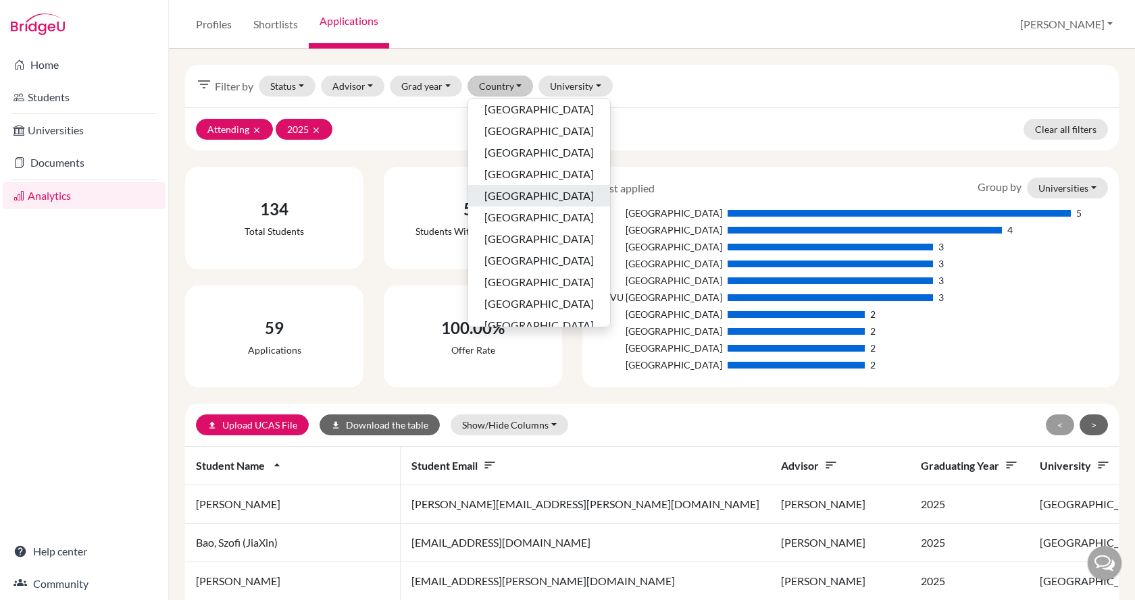
click at [519, 193] on div "Italy" at bounding box center [538, 196] width 109 height 16
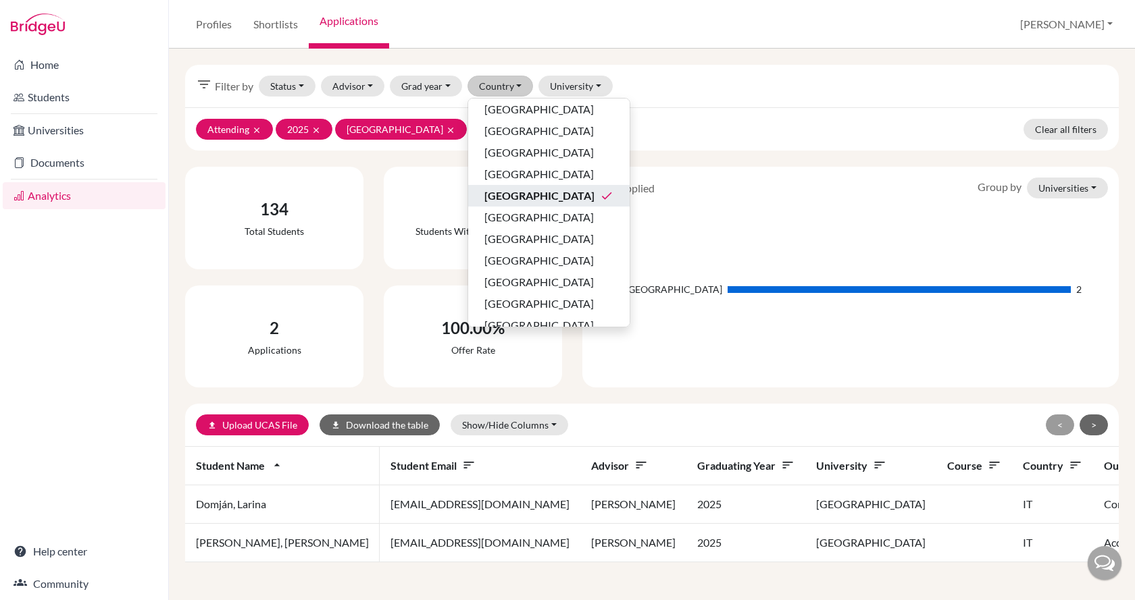
click at [518, 194] on div "Italy done" at bounding box center [548, 196] width 129 height 16
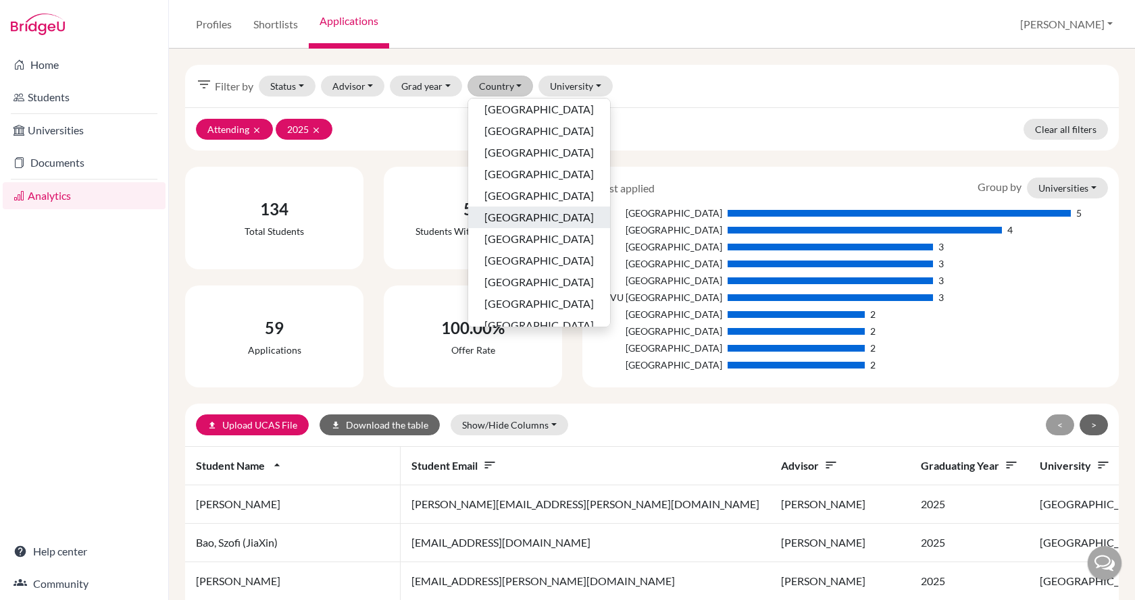
click at [523, 215] on div "Monaco" at bounding box center [538, 217] width 109 height 16
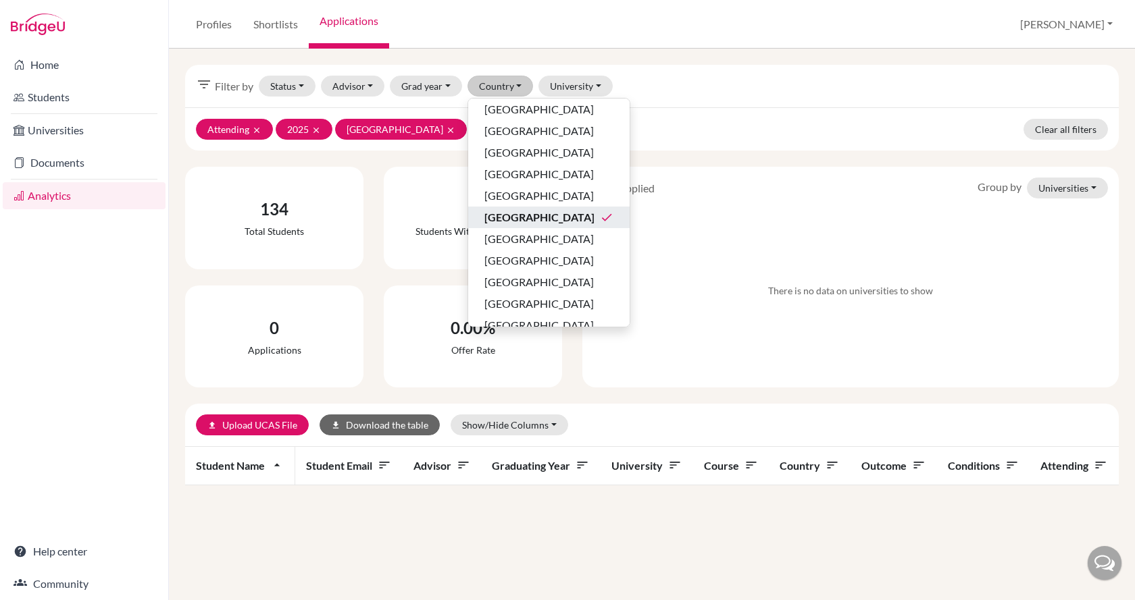
click at [523, 215] on span "Monaco" at bounding box center [539, 217] width 110 height 16
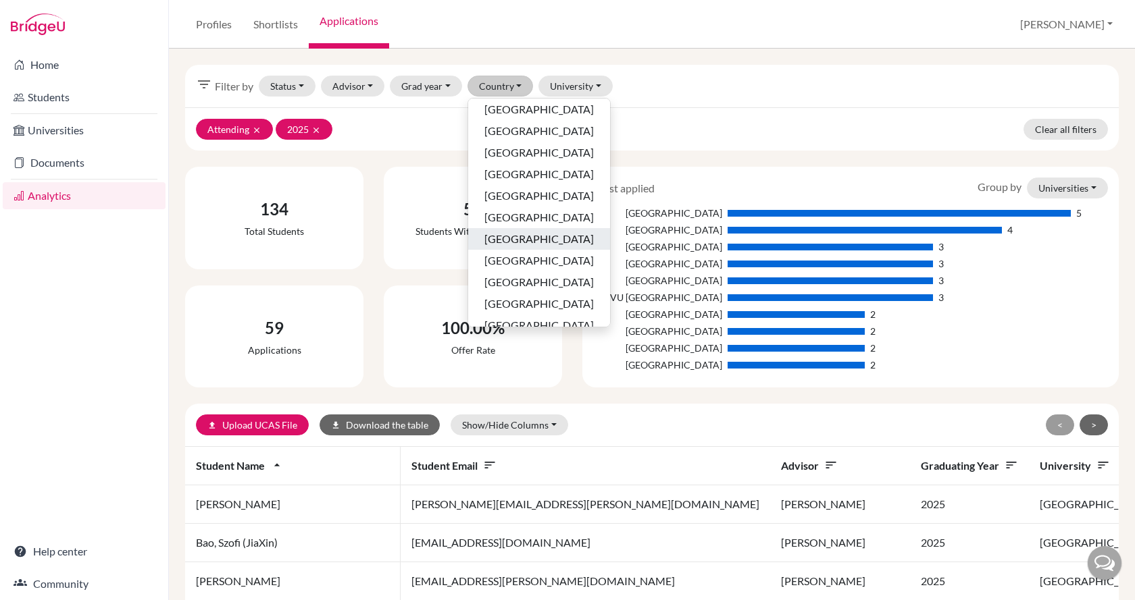
click at [529, 242] on span "Netherlands" at bounding box center [538, 239] width 109 height 16
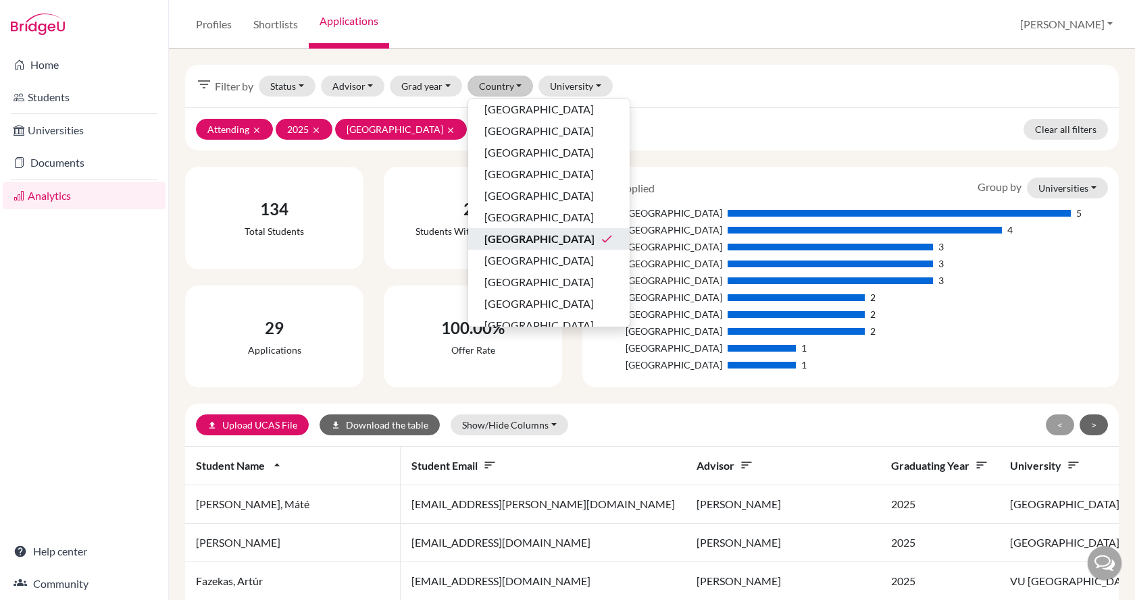
click at [550, 234] on div "Netherlands done" at bounding box center [548, 239] width 129 height 16
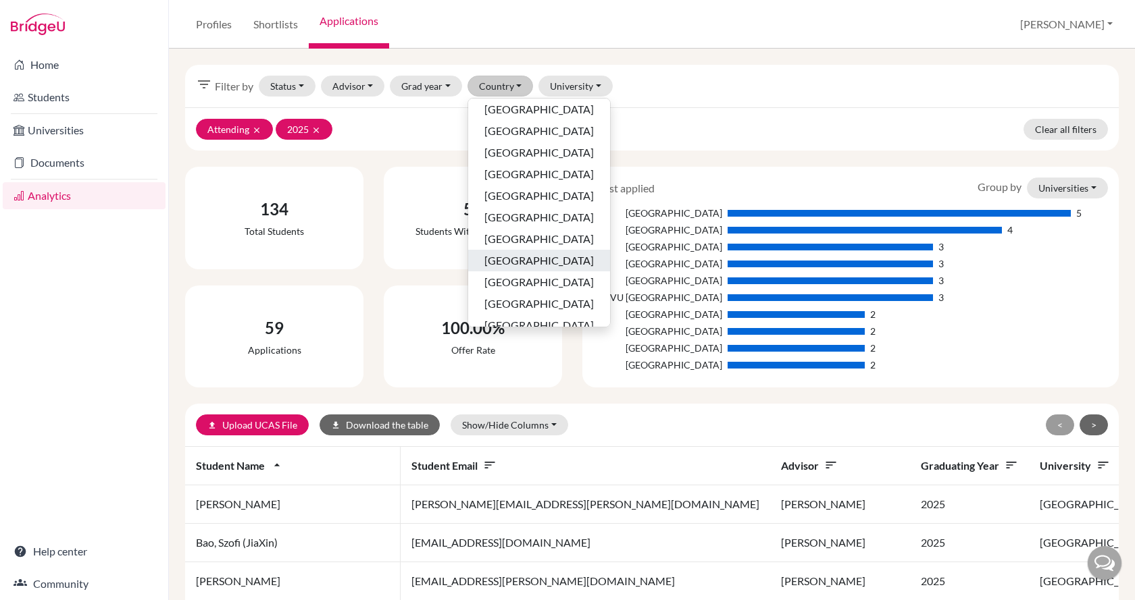
click at [550, 259] on div "Norway" at bounding box center [538, 261] width 109 height 16
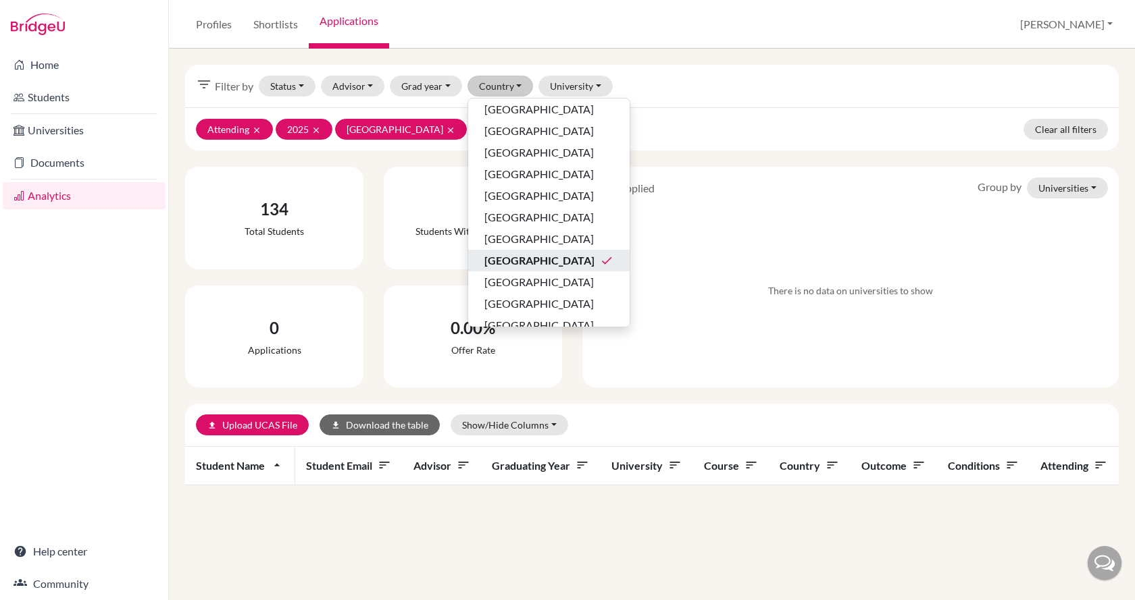
click at [550, 259] on div "Norway done" at bounding box center [548, 261] width 129 height 16
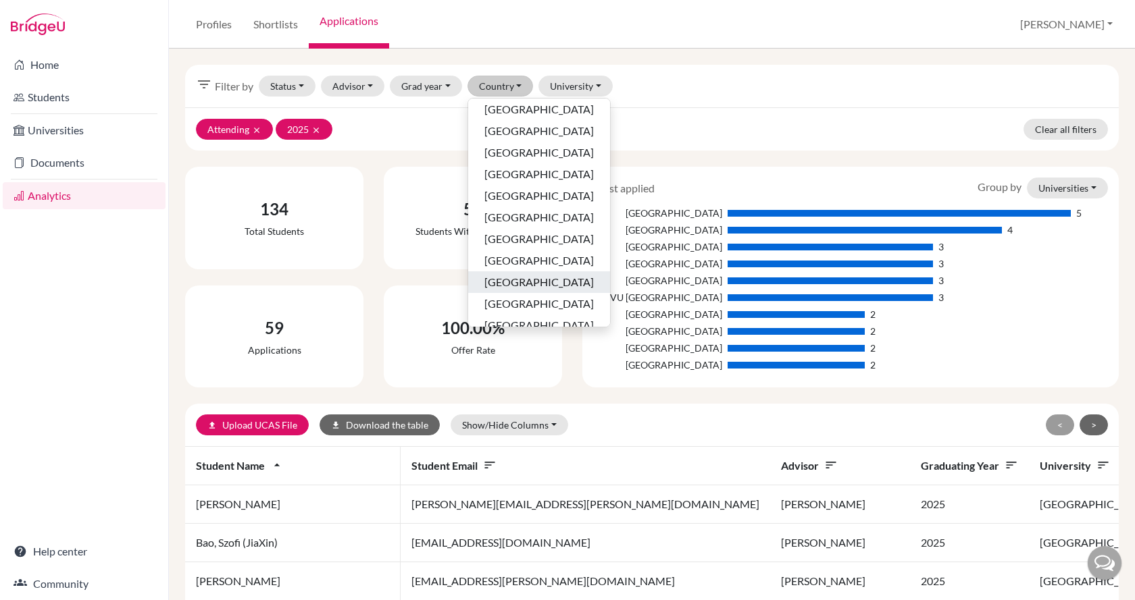
click at [549, 279] on div "Qatar" at bounding box center [538, 282] width 109 height 16
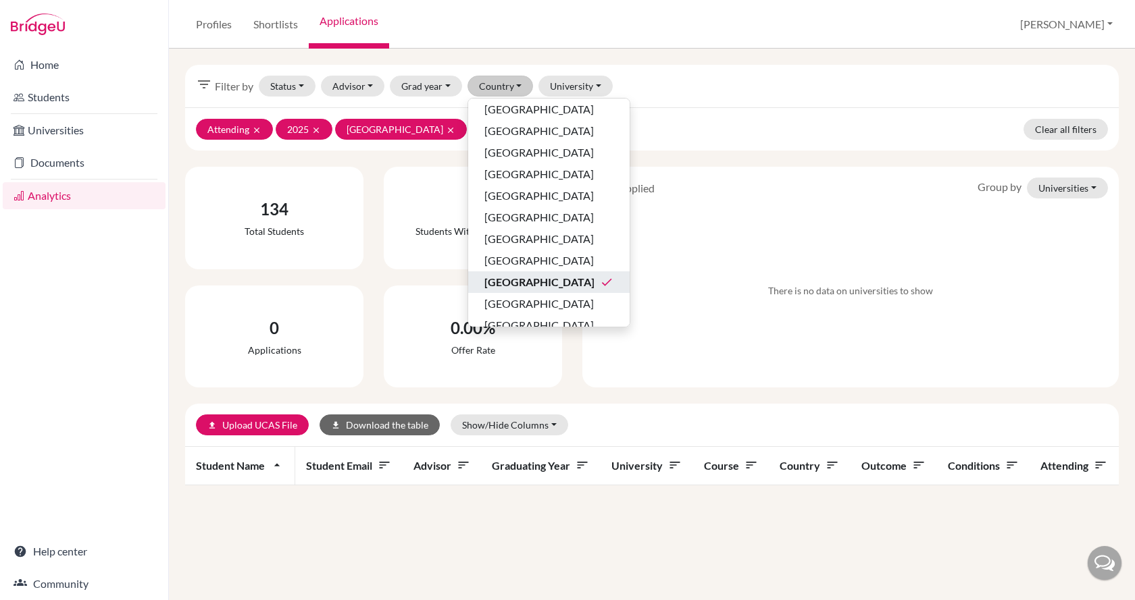
click at [549, 279] on div "Qatar done" at bounding box center [548, 282] width 129 height 16
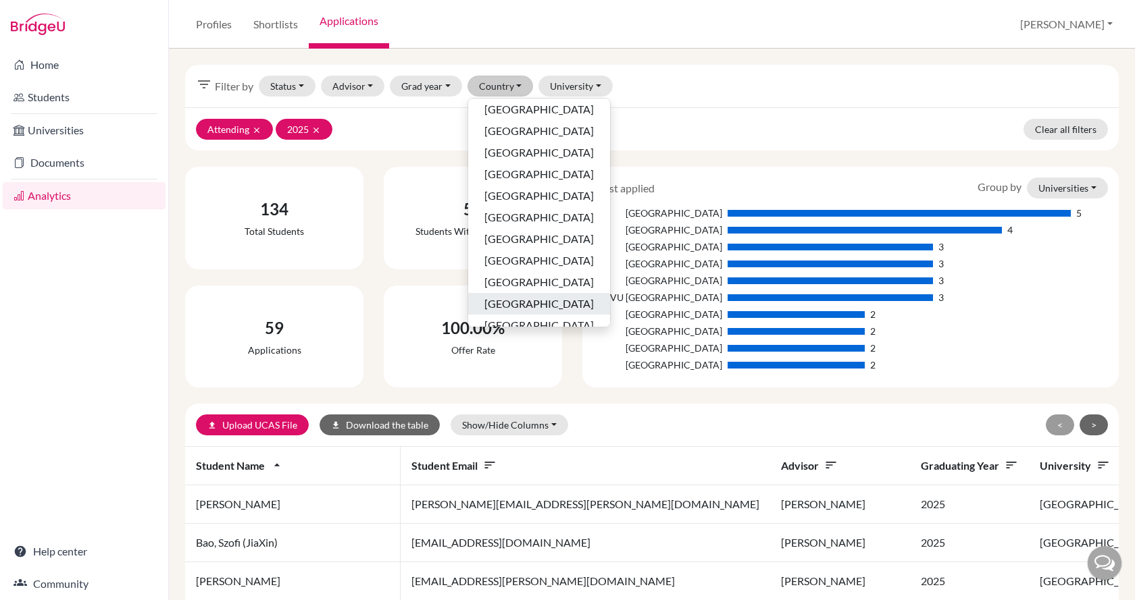
click at [549, 302] on div "Serbia" at bounding box center [538, 304] width 109 height 16
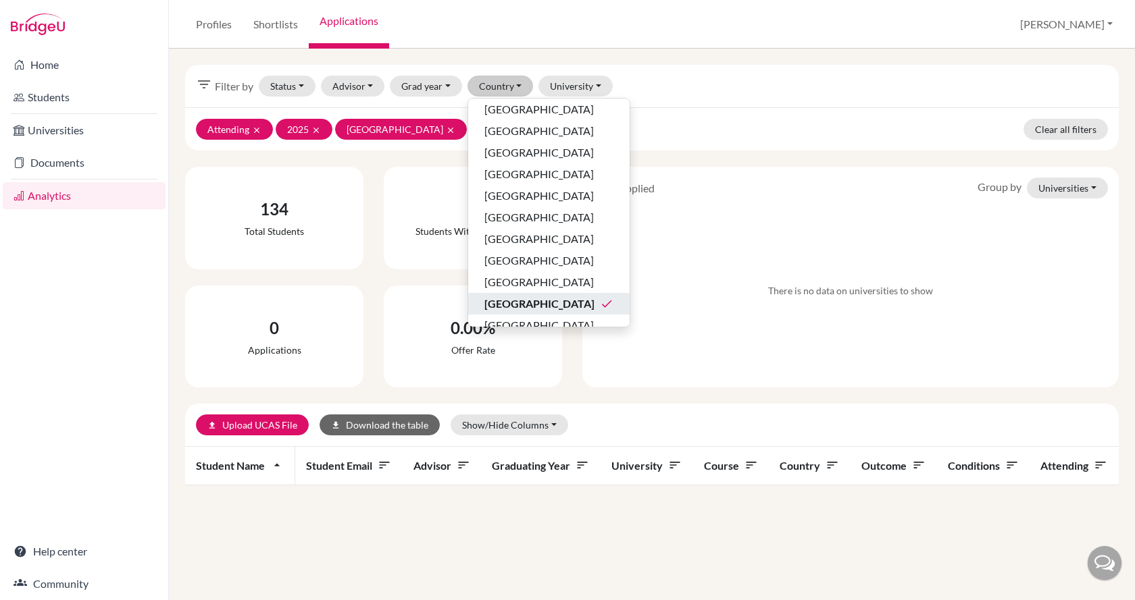
click at [549, 302] on div "Serbia done" at bounding box center [548, 304] width 129 height 16
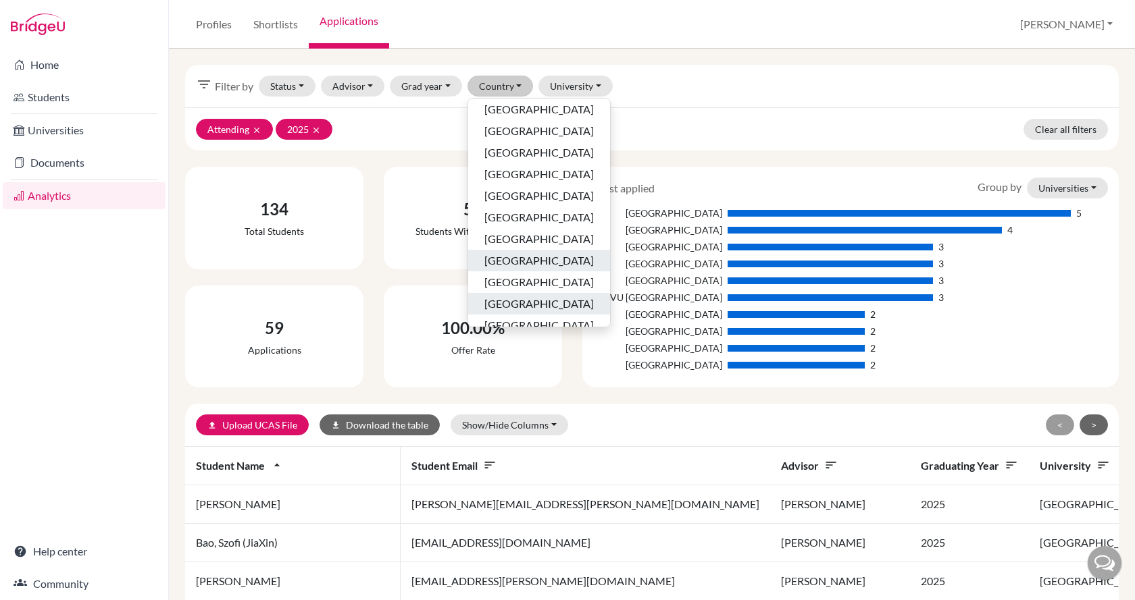
scroll to position [203, 0]
click at [545, 256] on div "[GEOGRAPHIC_DATA]" at bounding box center [538, 258] width 109 height 16
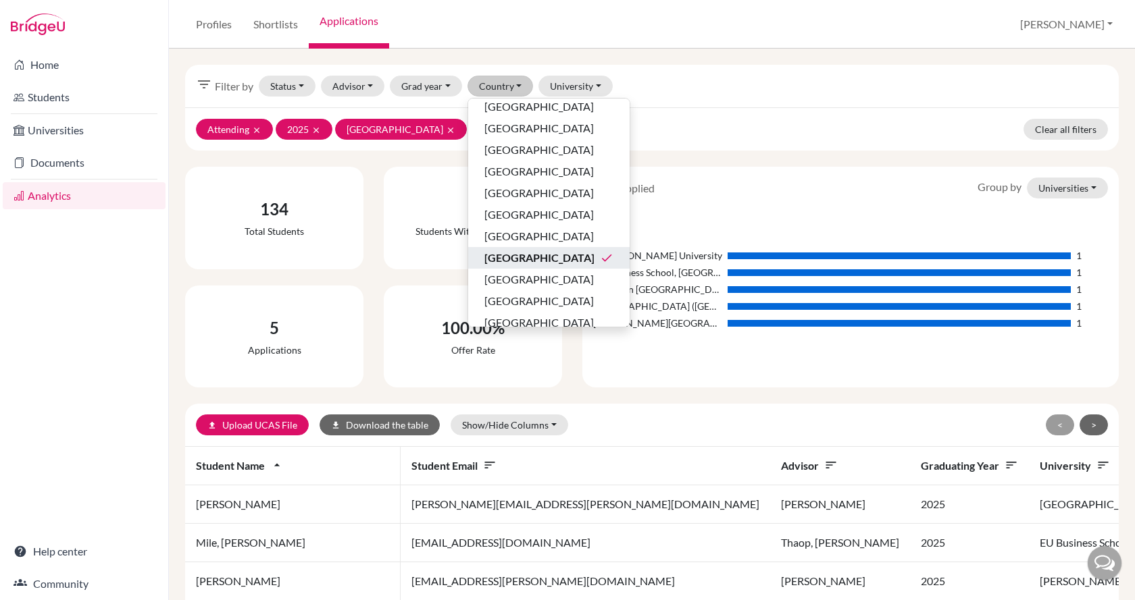
click at [542, 261] on div "Spain done" at bounding box center [548, 258] width 129 height 16
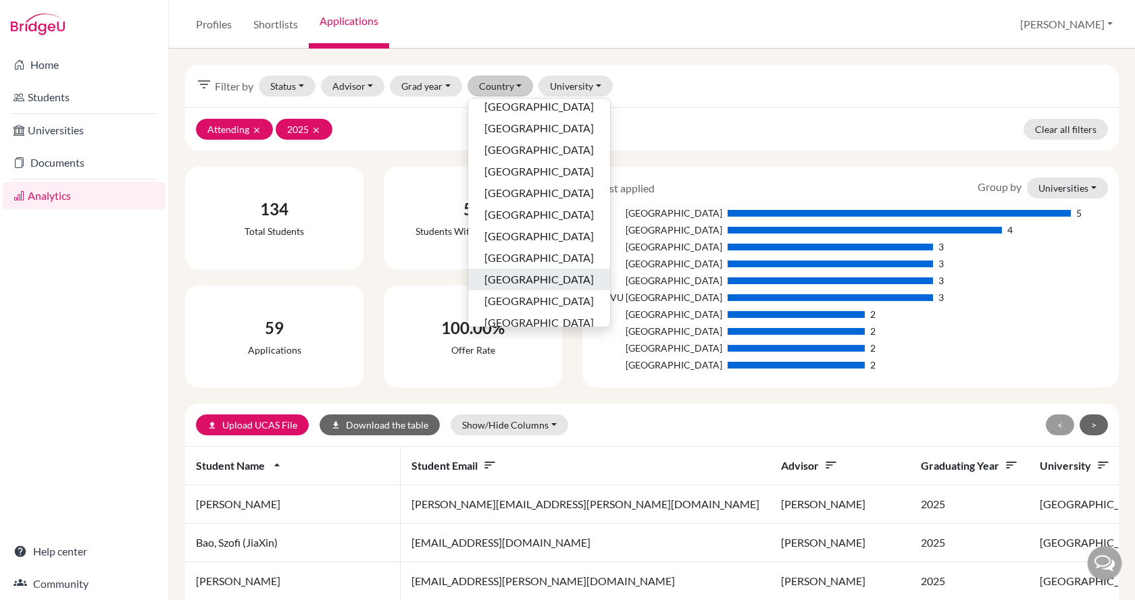
click at [542, 276] on div "Sweden" at bounding box center [538, 280] width 109 height 16
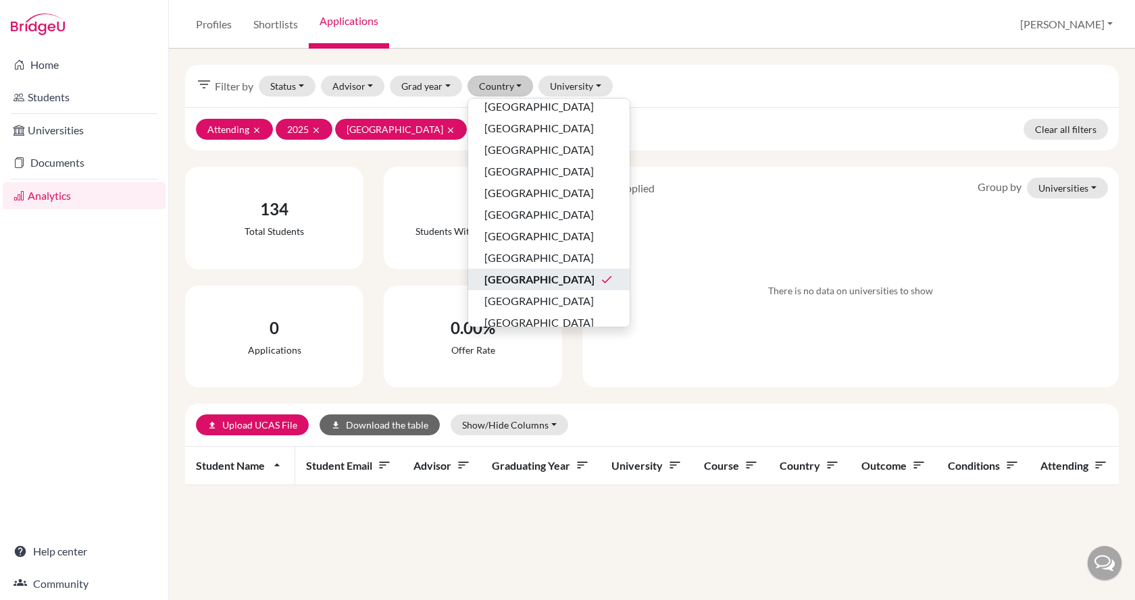
click at [542, 276] on div "Sweden done" at bounding box center [548, 280] width 129 height 16
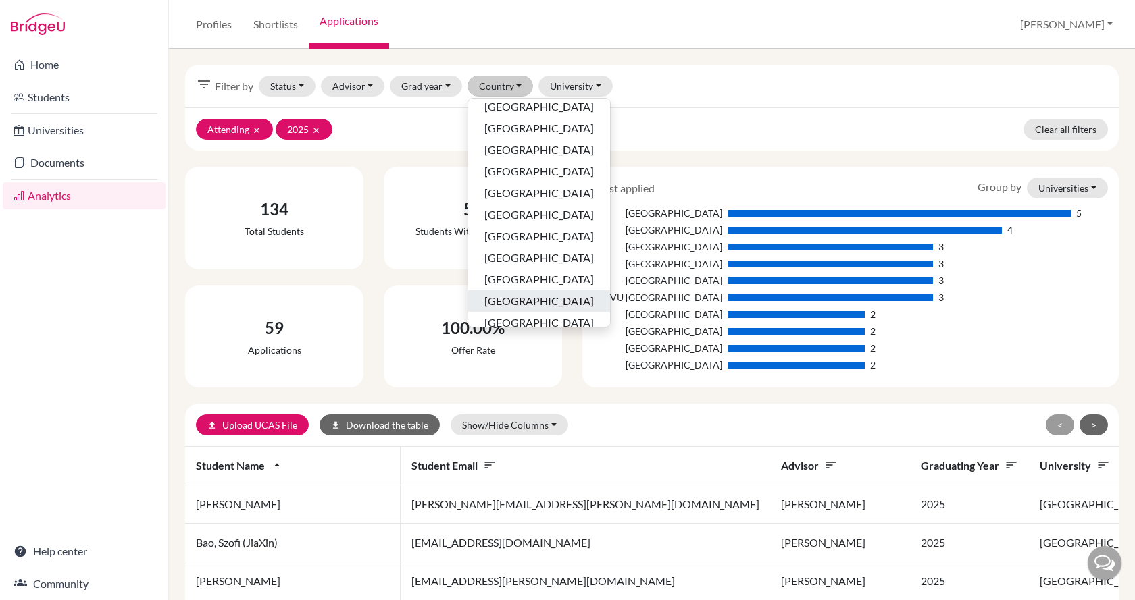
click at [550, 299] on div "Switzerland" at bounding box center [538, 301] width 109 height 16
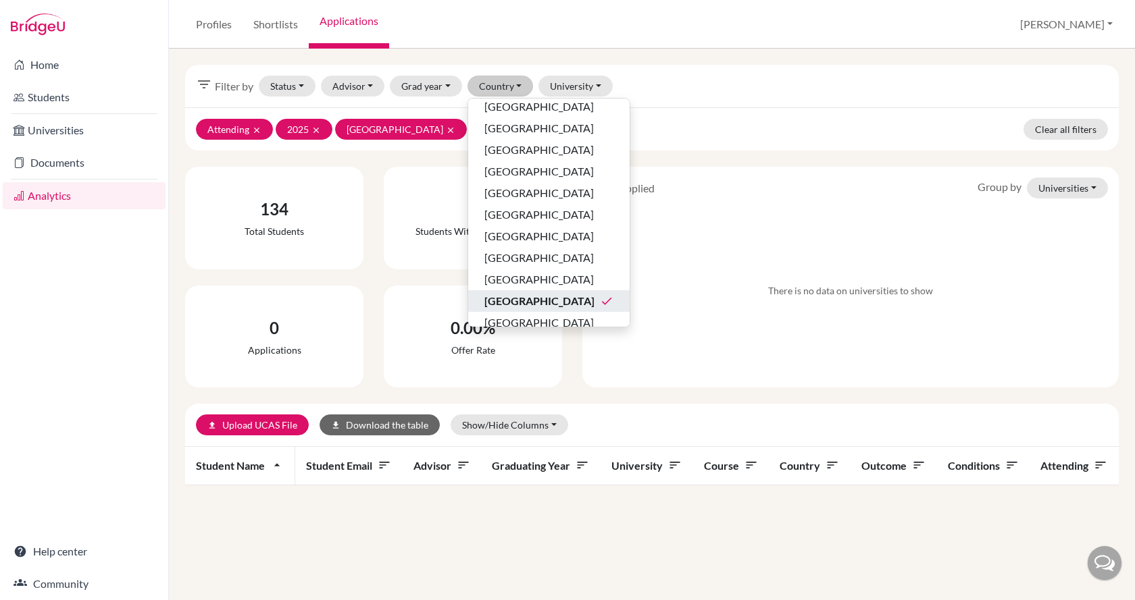
click at [550, 299] on div "Switzerland done" at bounding box center [548, 301] width 129 height 16
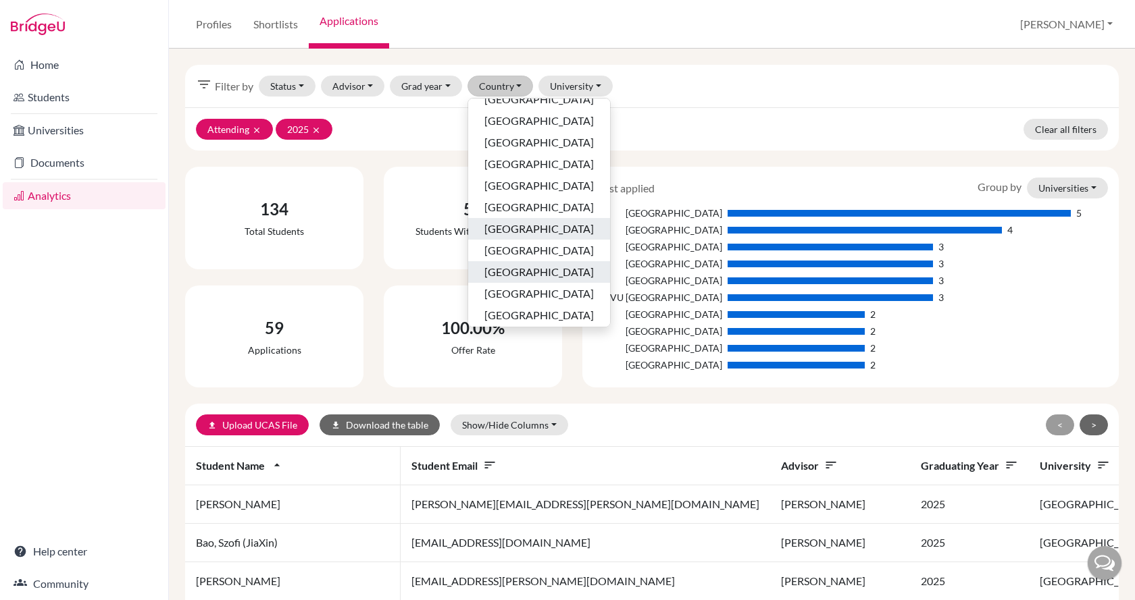
scroll to position [258, 0]
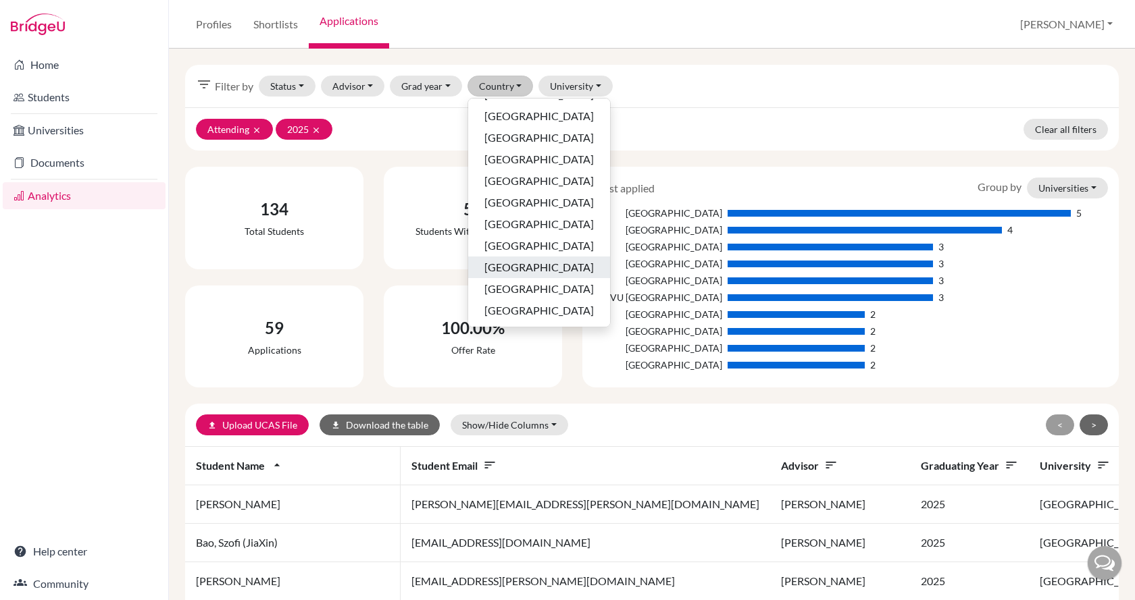
click at [548, 263] on span "United Arab Emirates" at bounding box center [538, 267] width 109 height 16
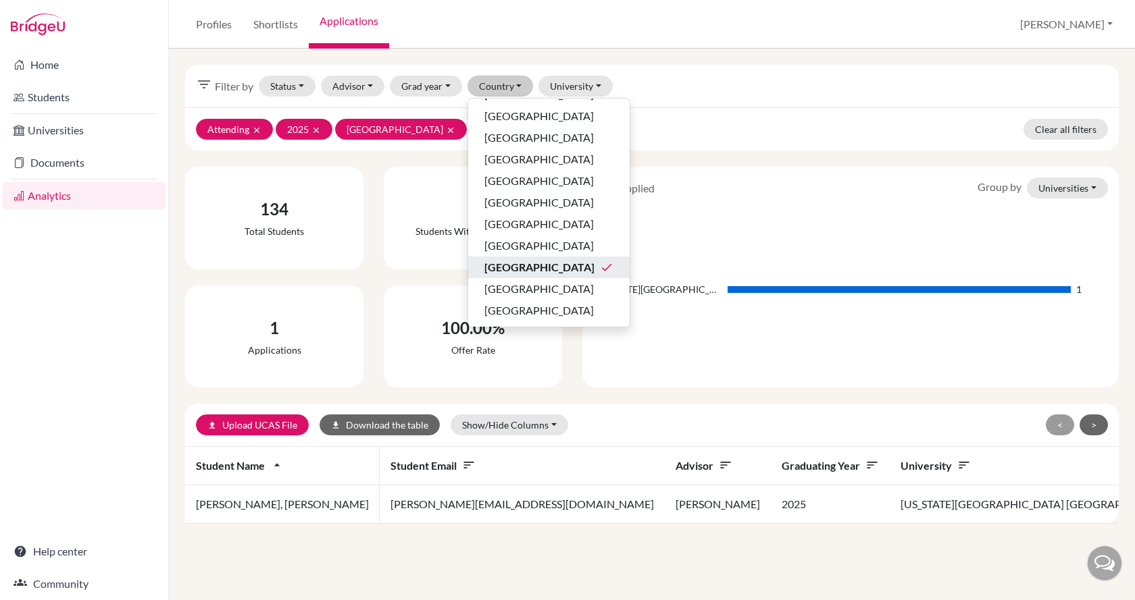
click at [548, 263] on span "United Arab Emirates" at bounding box center [539, 267] width 110 height 16
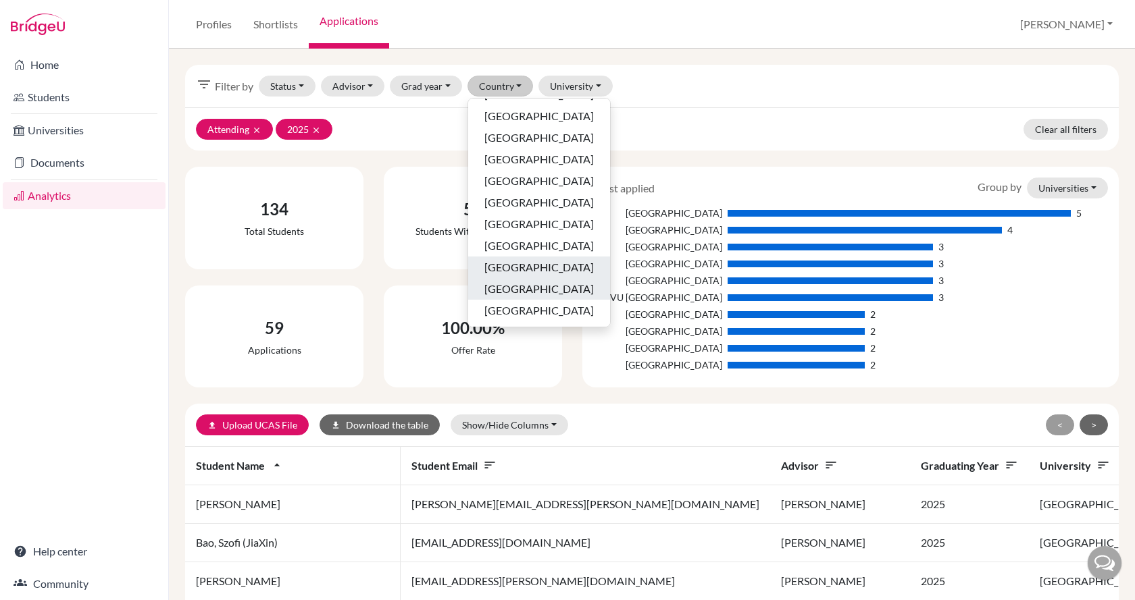
click at [552, 286] on span "United Kingdom" at bounding box center [538, 289] width 109 height 16
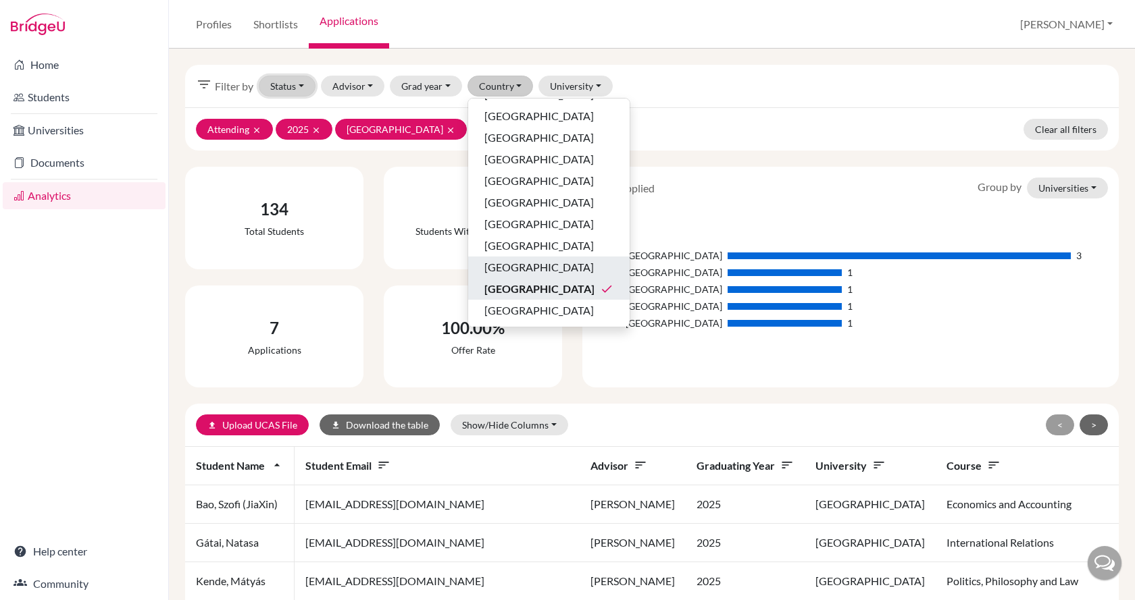
click at [293, 88] on button "Status" at bounding box center [287, 86] width 57 height 21
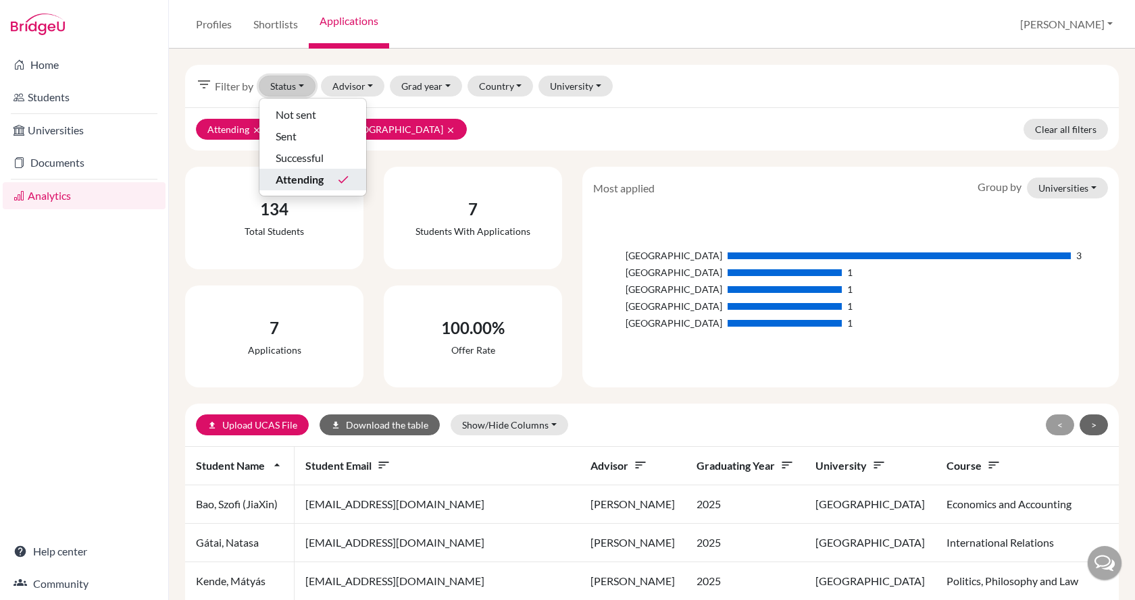
click at [293, 88] on button "Status" at bounding box center [287, 86] width 57 height 21
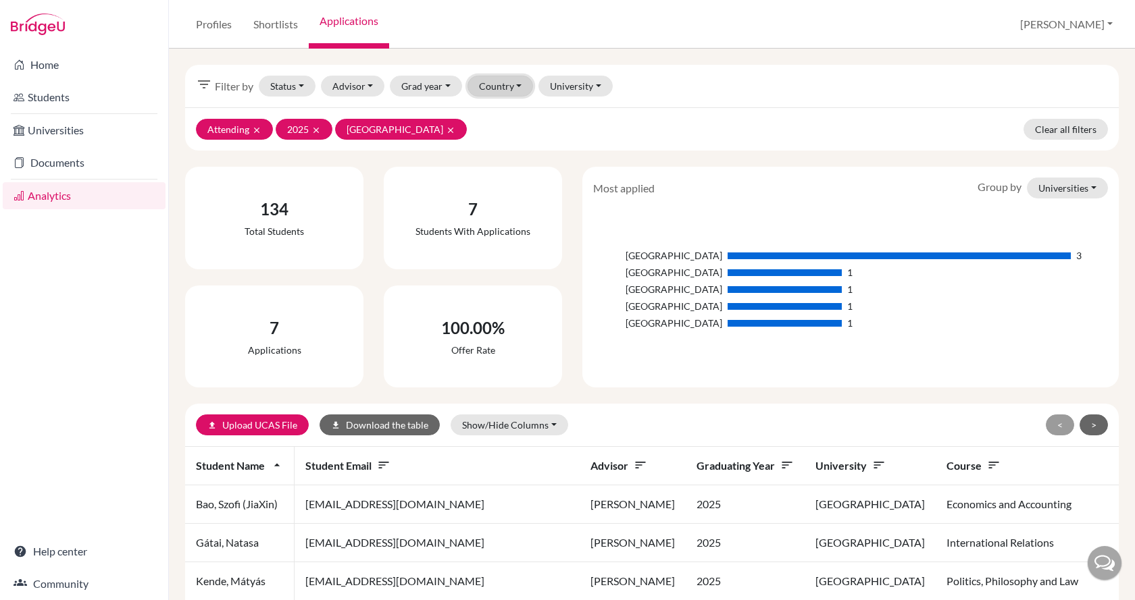
click at [484, 90] on button "Country" at bounding box center [500, 86] width 66 height 21
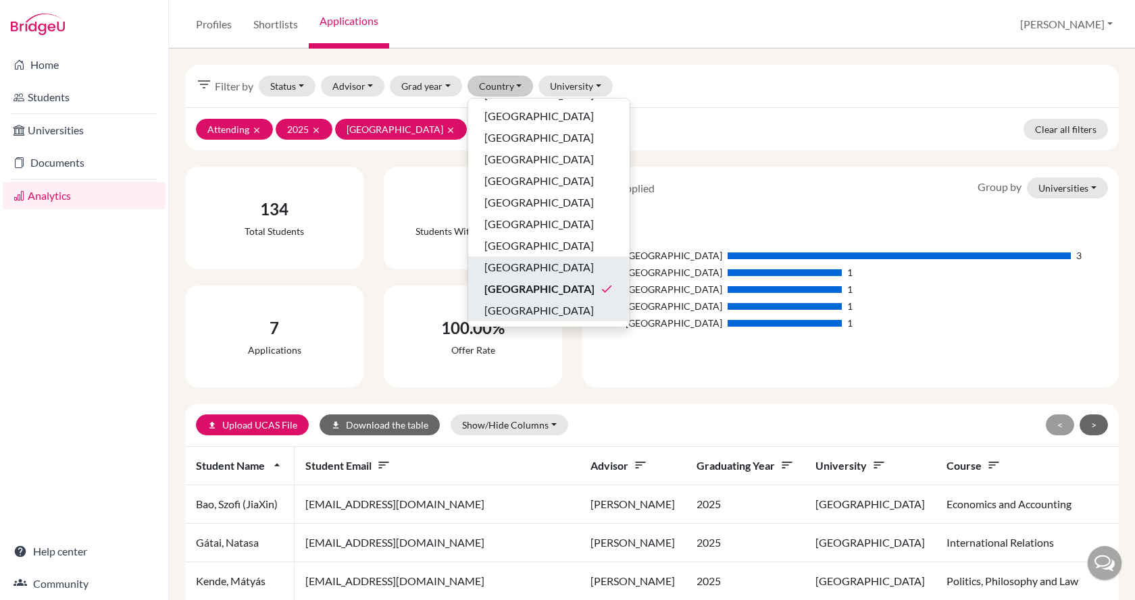
click at [534, 310] on span "United States of America" at bounding box center [538, 311] width 109 height 16
click at [533, 288] on span "United Kingdom" at bounding box center [539, 289] width 110 height 16
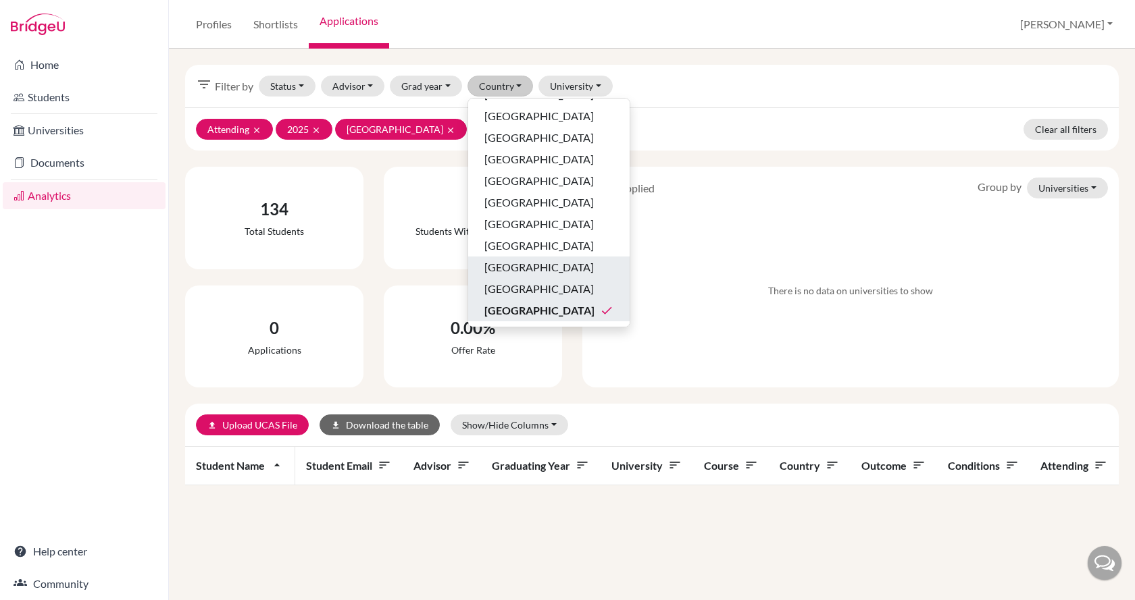
click at [594, 308] on span "United States of America" at bounding box center [539, 311] width 110 height 16
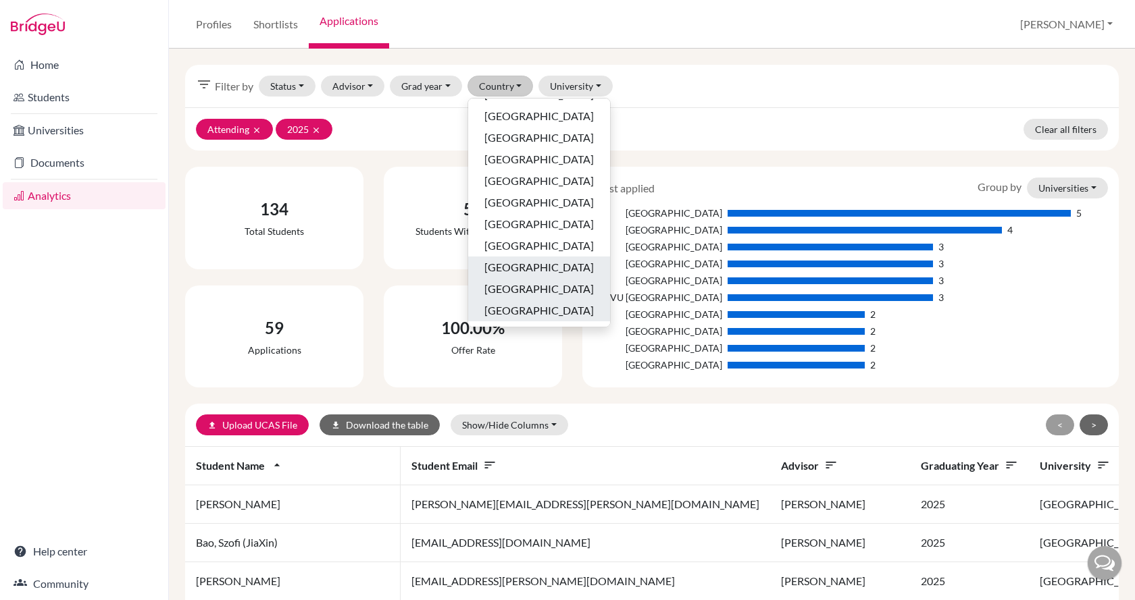
click at [354, 308] on div "59 Applications" at bounding box center [274, 337] width 168 height 92
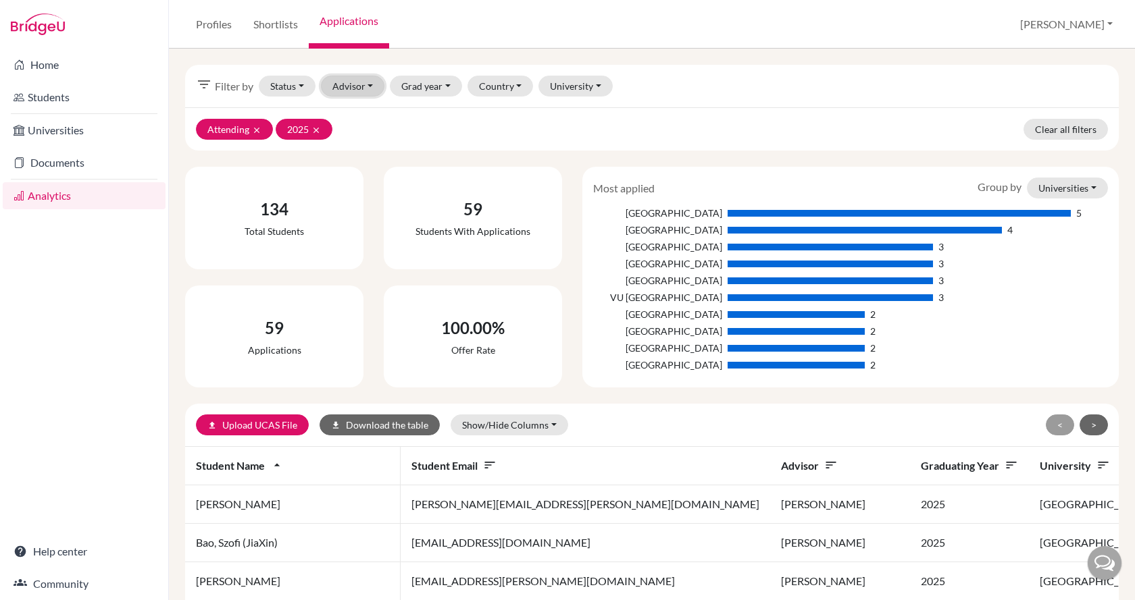
click at [355, 91] on button "Advisor" at bounding box center [353, 86] width 64 height 21
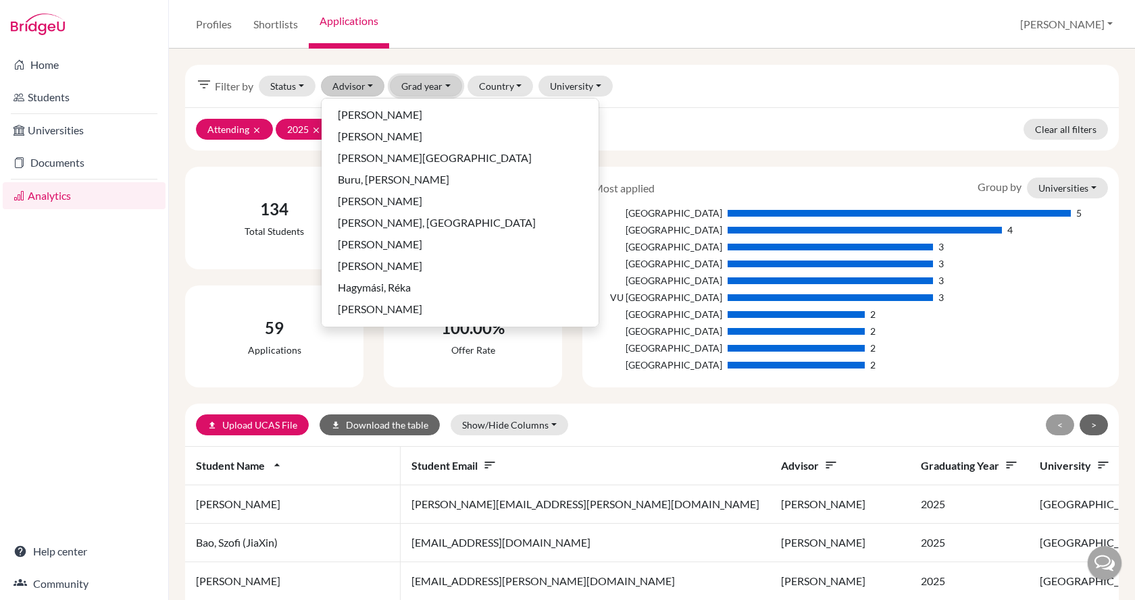
click at [438, 88] on button "Grad year" at bounding box center [426, 86] width 72 height 21
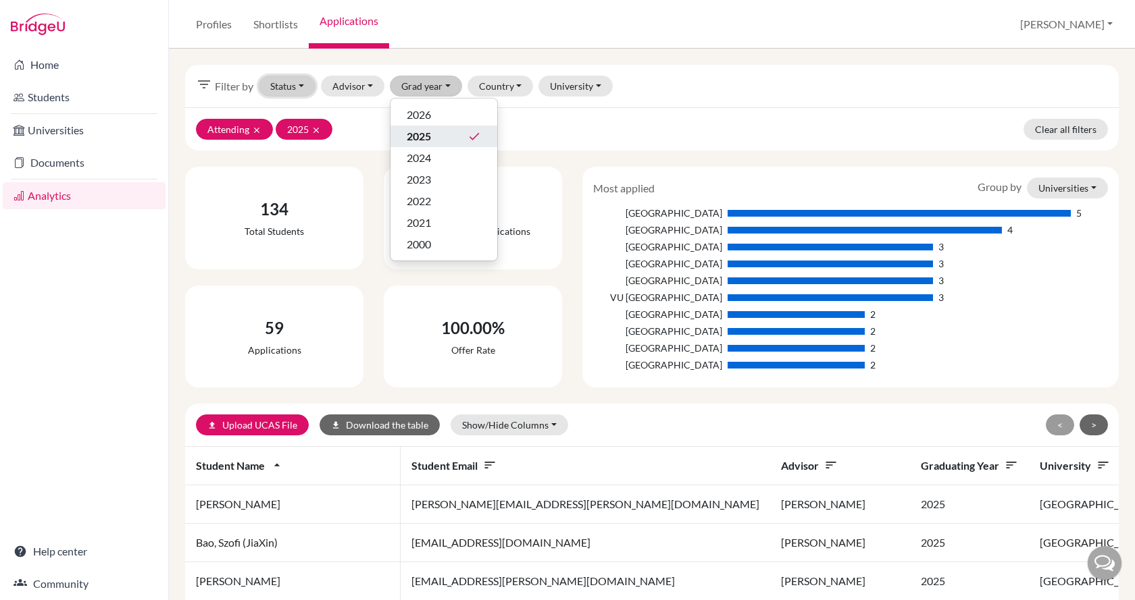
click at [306, 84] on button "Status" at bounding box center [287, 86] width 57 height 21
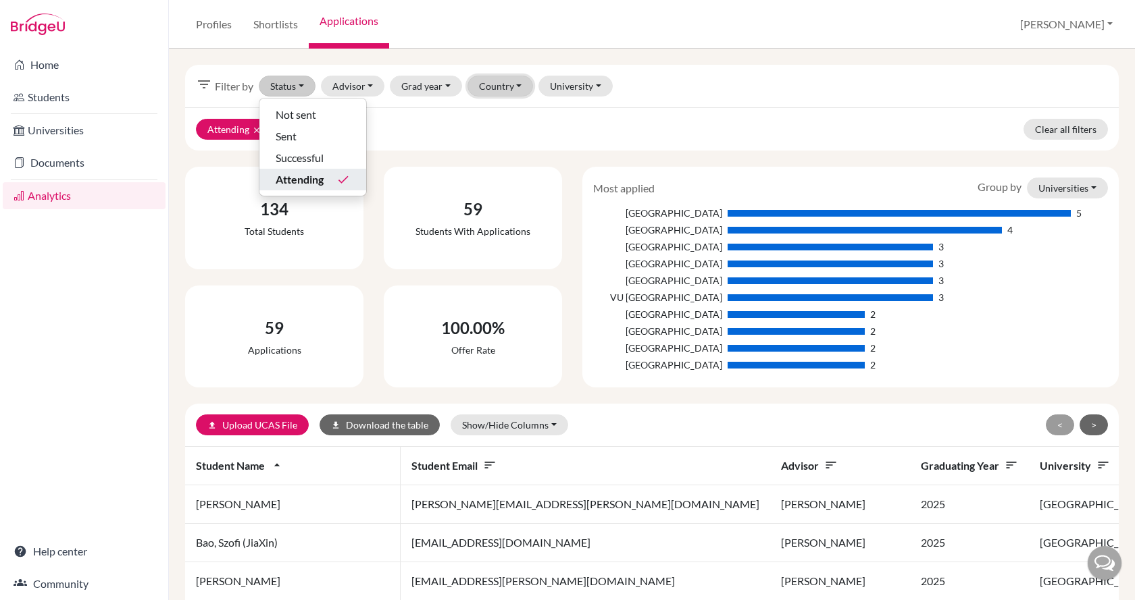
click at [484, 84] on button "Country" at bounding box center [500, 86] width 66 height 21
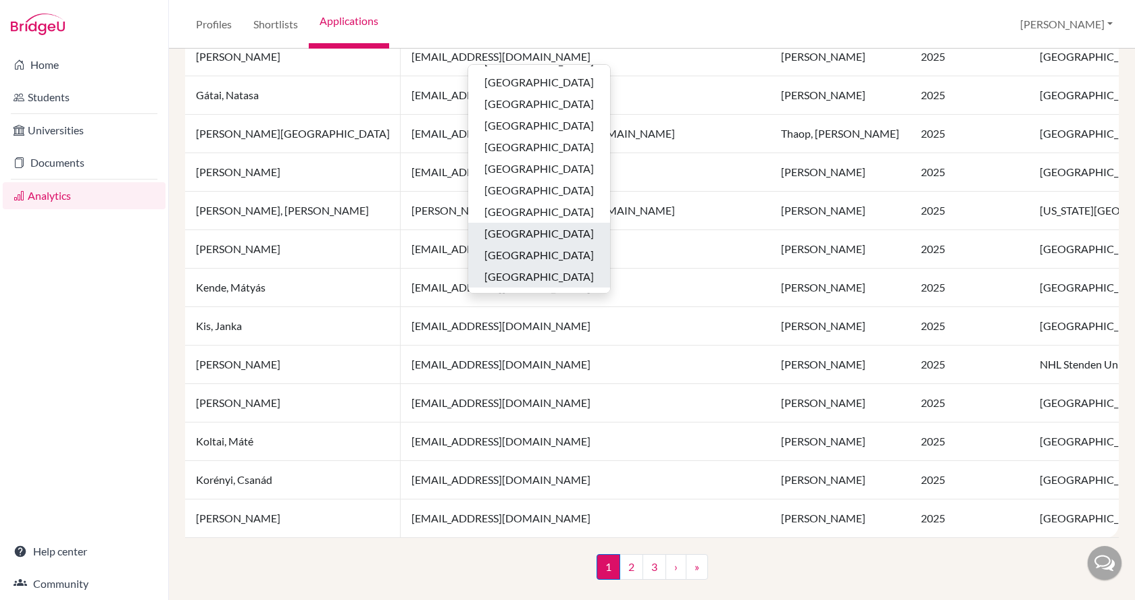
scroll to position [927, 0]
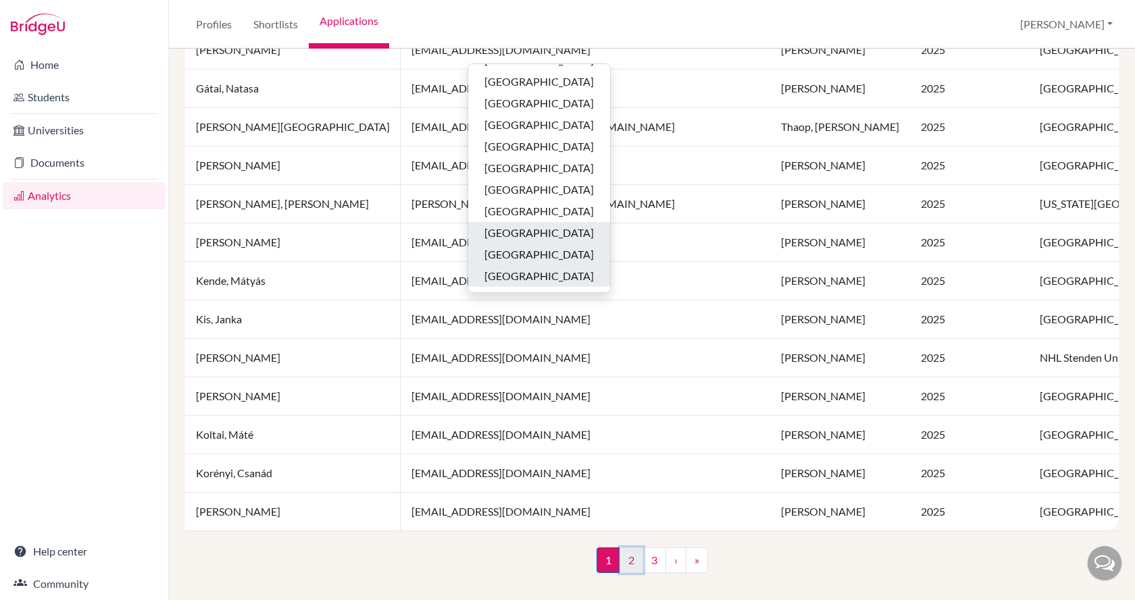
click at [627, 561] on link "2" at bounding box center [631, 561] width 24 height 26
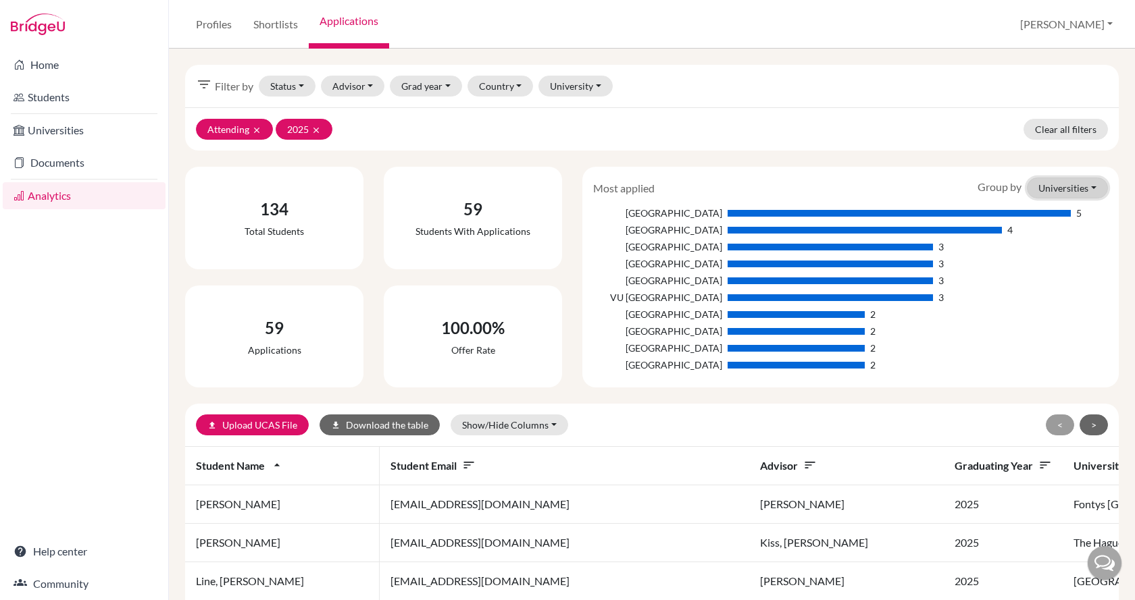
click at [1090, 193] on button "Universities" at bounding box center [1067, 188] width 81 height 21
click at [1063, 237] on button "Courses" at bounding box center [1053, 239] width 107 height 22
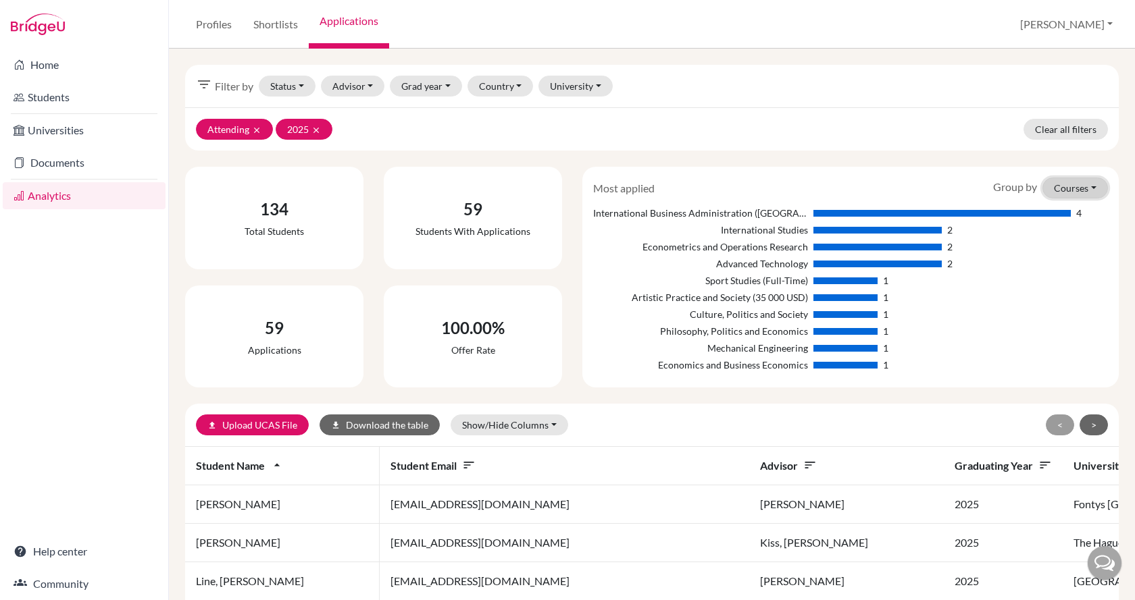
click at [1085, 188] on button "Courses" at bounding box center [1075, 188] width 66 height 21
click at [1067, 254] on button "Countries" at bounding box center [1053, 260] width 107 height 22
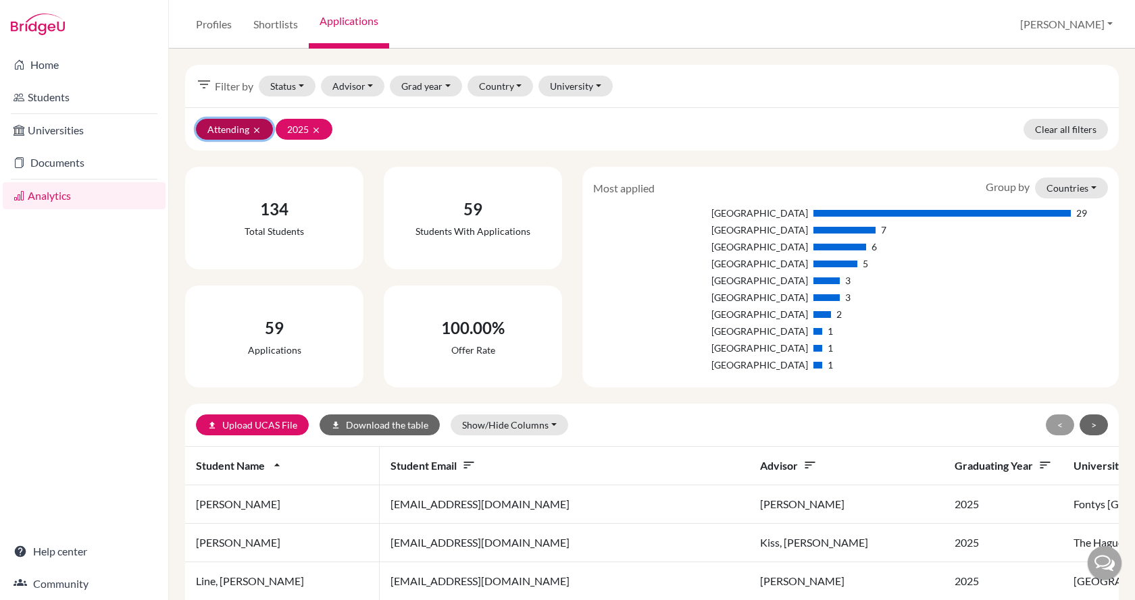
click at [254, 127] on icon "clear" at bounding box center [256, 130] width 9 height 9
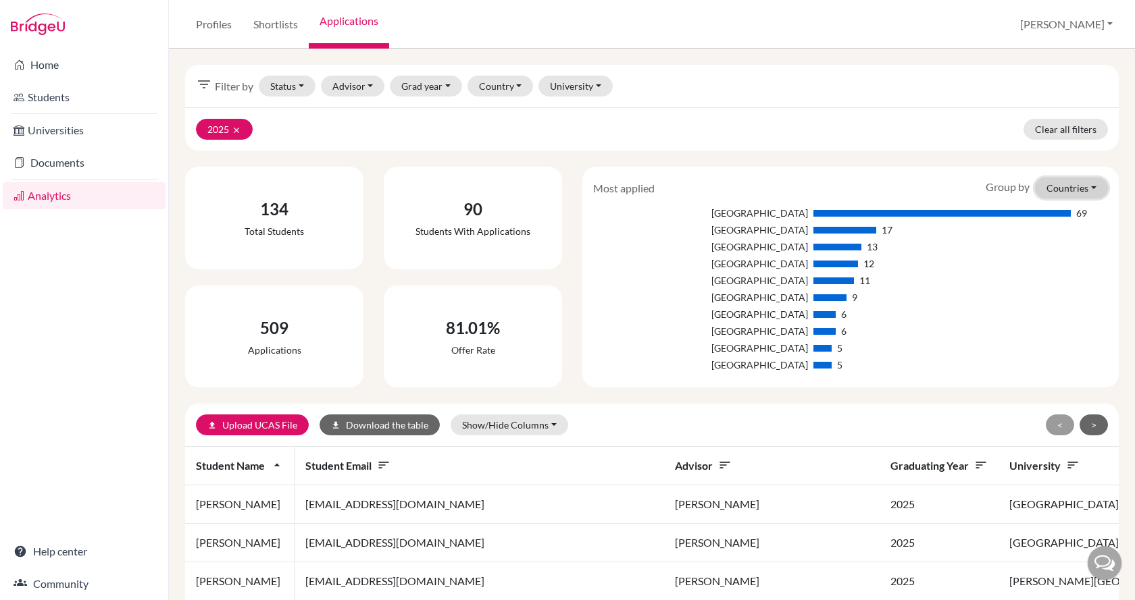
click at [1056, 186] on button "Countries" at bounding box center [1071, 188] width 73 height 21
drag, startPoint x: 1054, startPoint y: 238, endPoint x: 1051, endPoint y: 214, distance: 24.5
click at [1051, 214] on div "Universities Courses Countries" at bounding box center [1052, 238] width 108 height 77
click at [1054, 189] on button "Countries" at bounding box center [1071, 188] width 73 height 21
click at [1052, 235] on button "Courses" at bounding box center [1052, 239] width 107 height 22
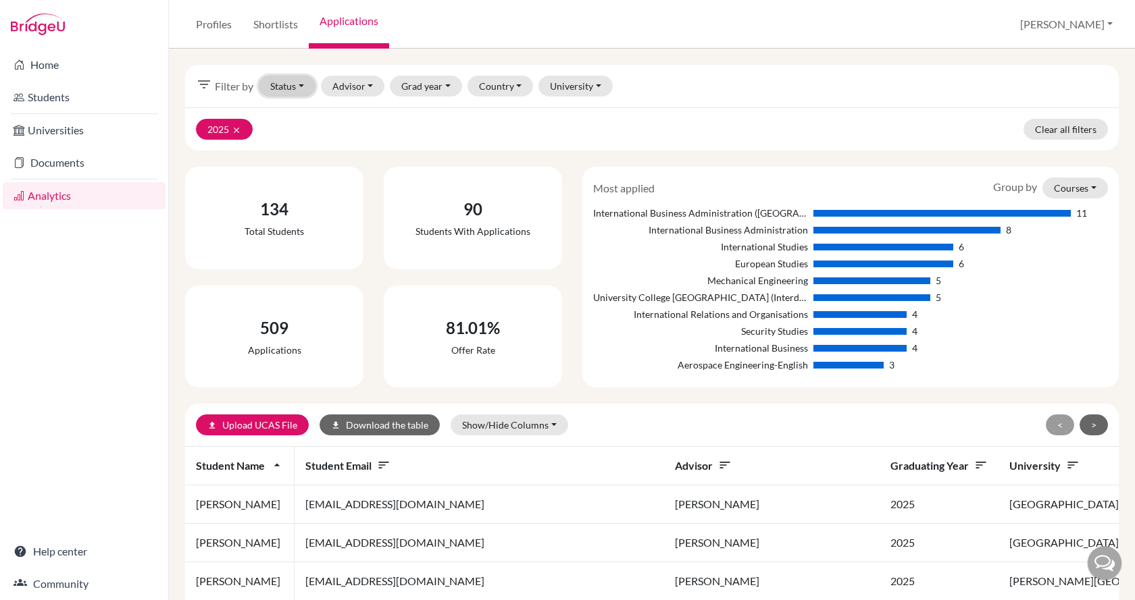
click at [285, 87] on button "Status" at bounding box center [287, 86] width 57 height 21
click at [288, 158] on span "Successful" at bounding box center [300, 158] width 48 height 16
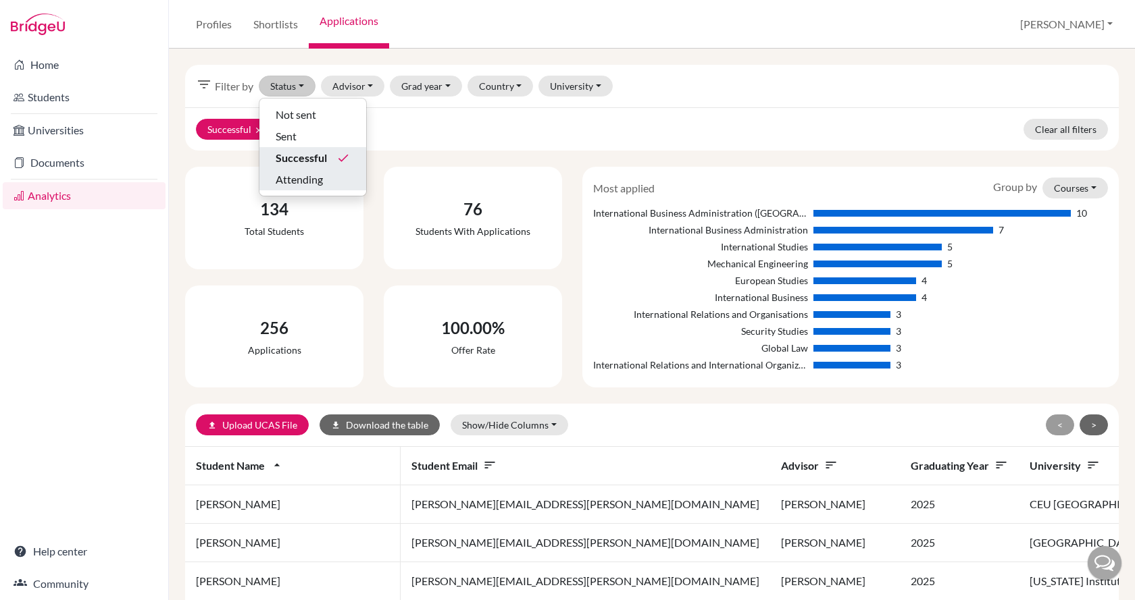
click at [297, 155] on span "Successful" at bounding box center [301, 158] width 51 height 16
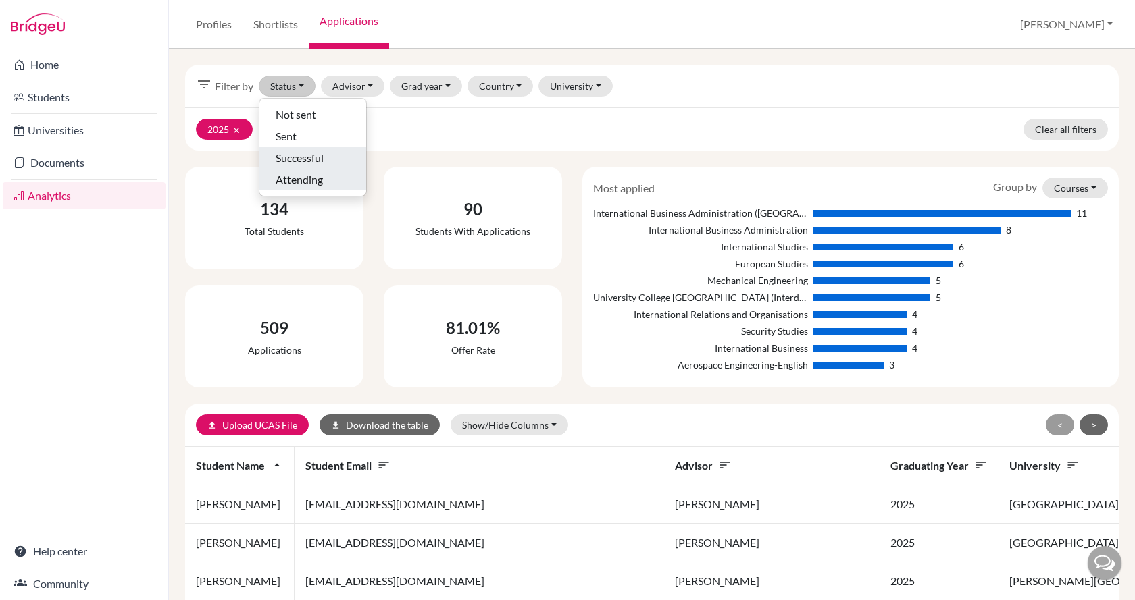
click at [297, 176] on span "Attending" at bounding box center [299, 180] width 47 height 16
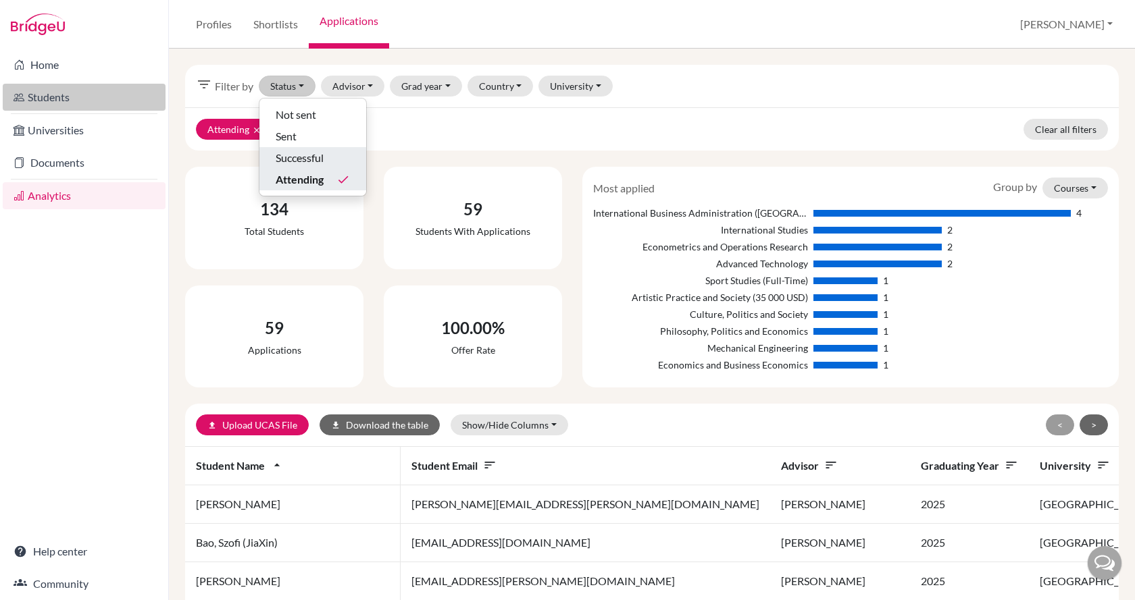
click at [80, 100] on link "Students" at bounding box center [84, 97] width 163 height 27
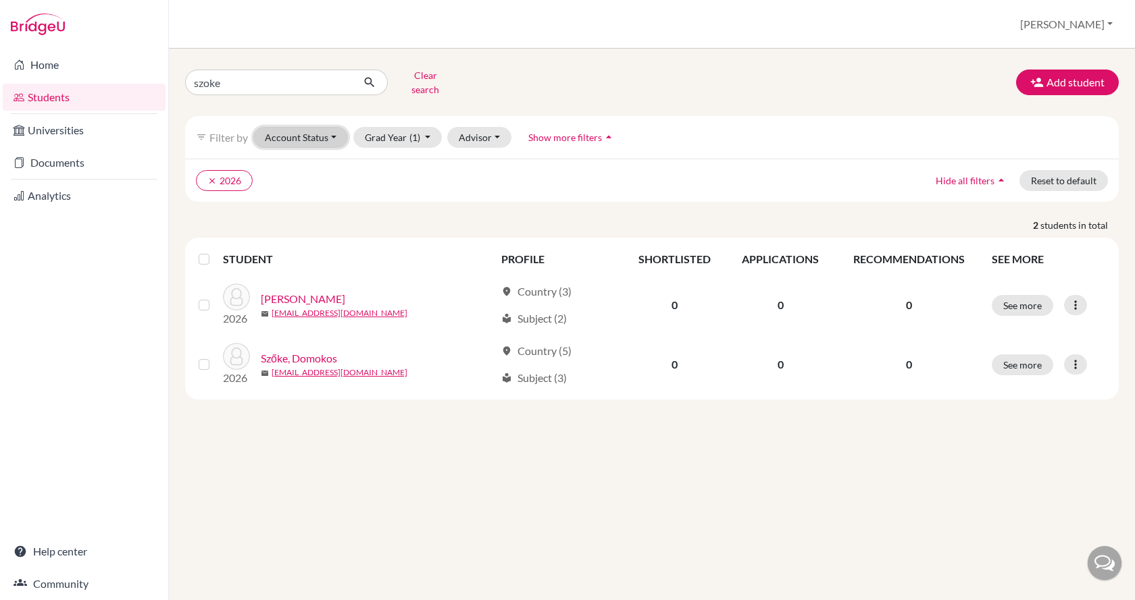
click at [314, 127] on button "Account Status" at bounding box center [300, 137] width 95 height 21
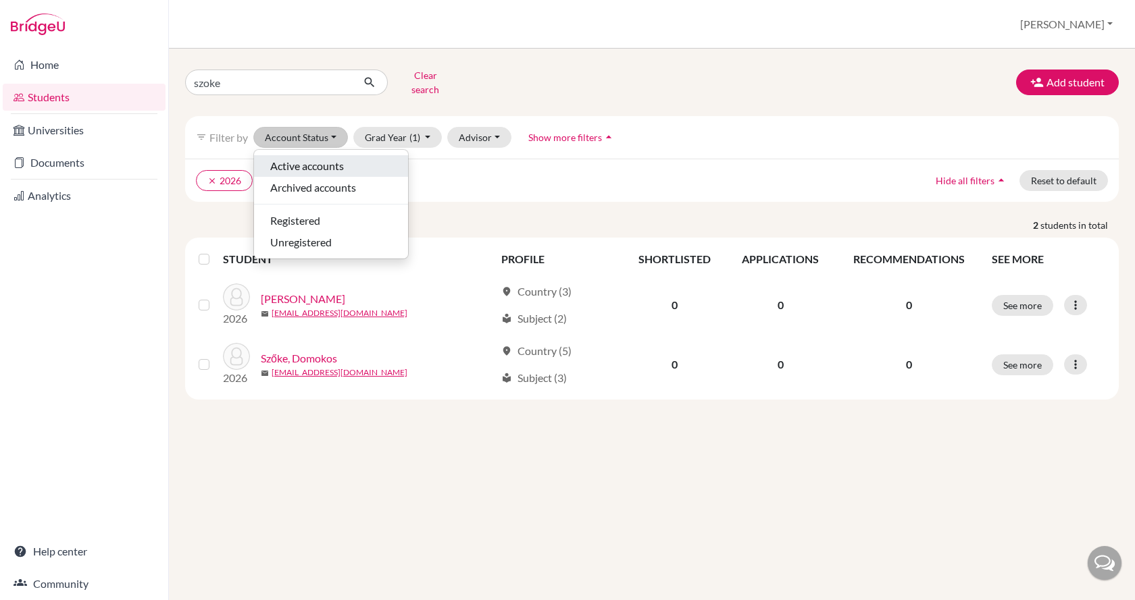
click at [314, 159] on span "Active accounts" at bounding box center [307, 166] width 74 height 16
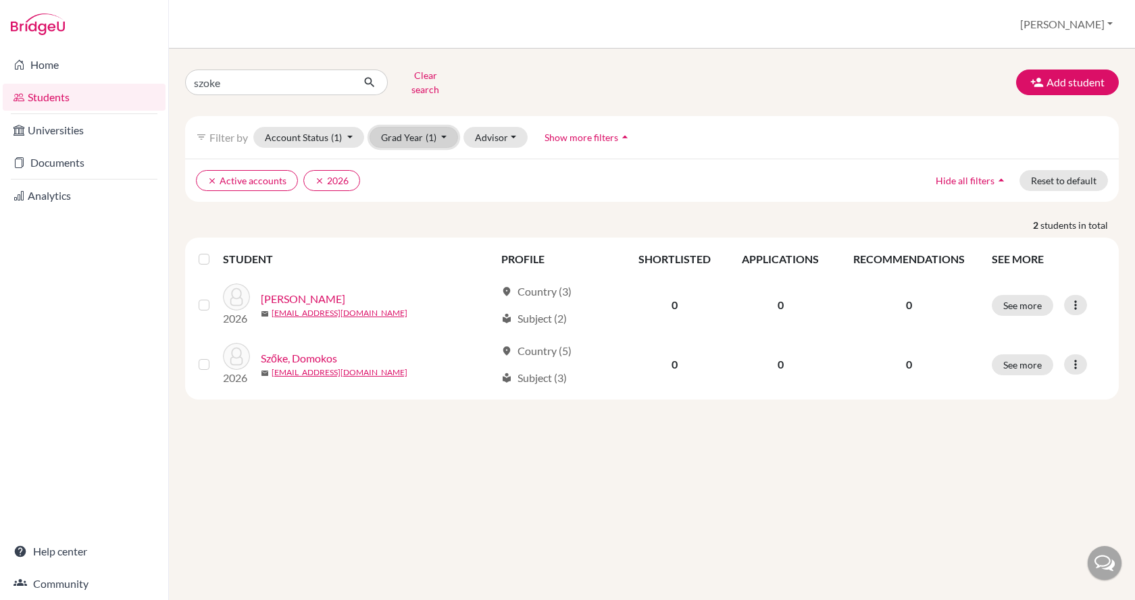
click at [400, 128] on button "Grad Year (1)" at bounding box center [413, 137] width 89 height 21
click at [409, 158] on span "2026" at bounding box center [398, 166] width 24 height 16
click at [407, 128] on button "Grad Year" at bounding box center [405, 137] width 73 height 21
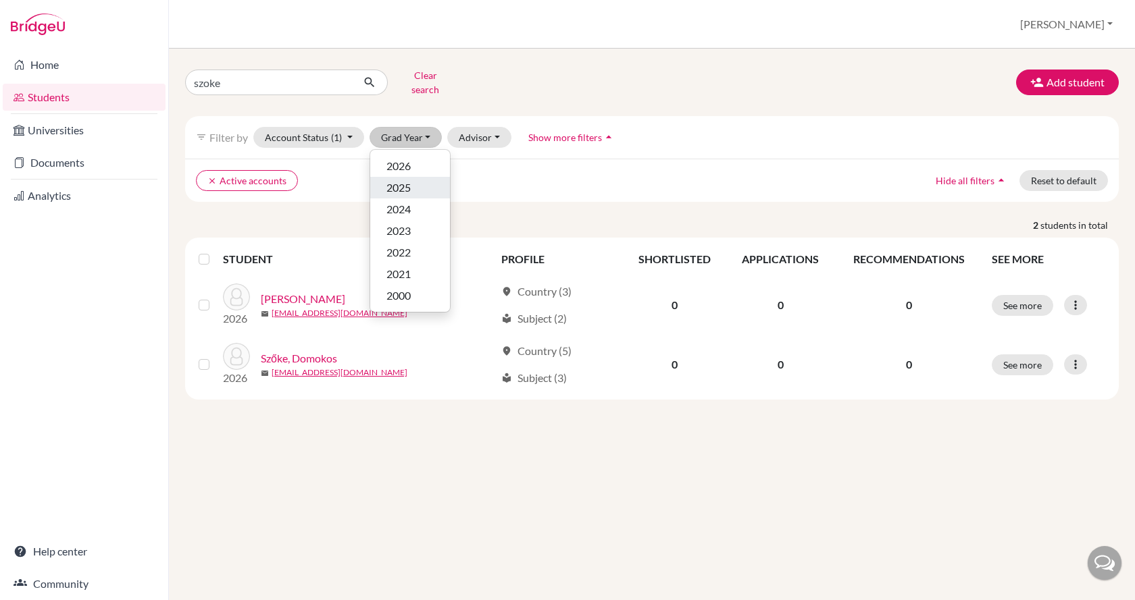
click at [407, 180] on span "2025" at bounding box center [398, 188] width 24 height 16
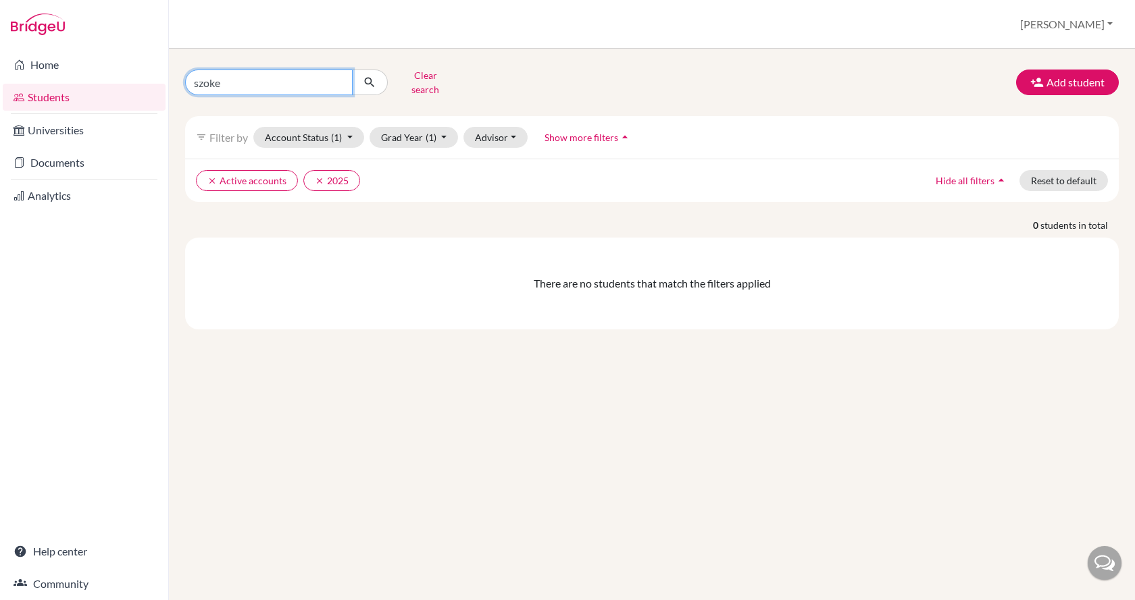
click at [221, 72] on input "szoke" at bounding box center [269, 83] width 168 height 26
drag, startPoint x: 238, startPoint y: 76, endPoint x: 169, endPoint y: 78, distance: 69.6
click at [169, 78] on div "szoke Clear search Add student filter_list Filter by Account Status (1) Active …" at bounding box center [652, 325] width 966 height 552
click at [352, 70] on button "submit" at bounding box center [370, 83] width 36 height 26
click at [421, 128] on button "Grad Year (1)" at bounding box center [413, 137] width 89 height 21
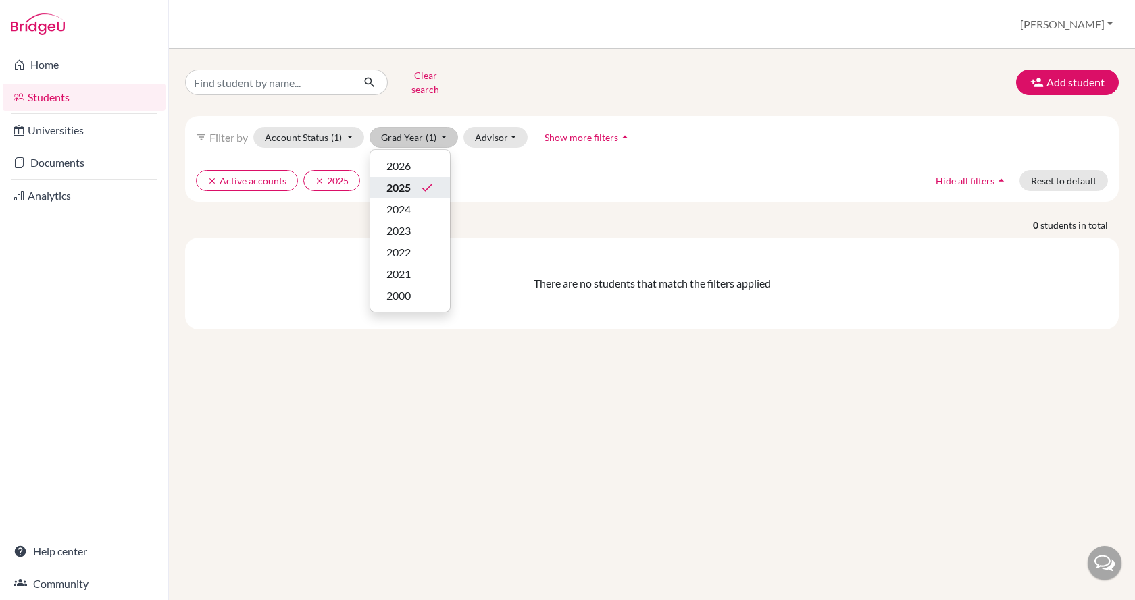
click at [407, 180] on span "2025" at bounding box center [398, 188] width 24 height 16
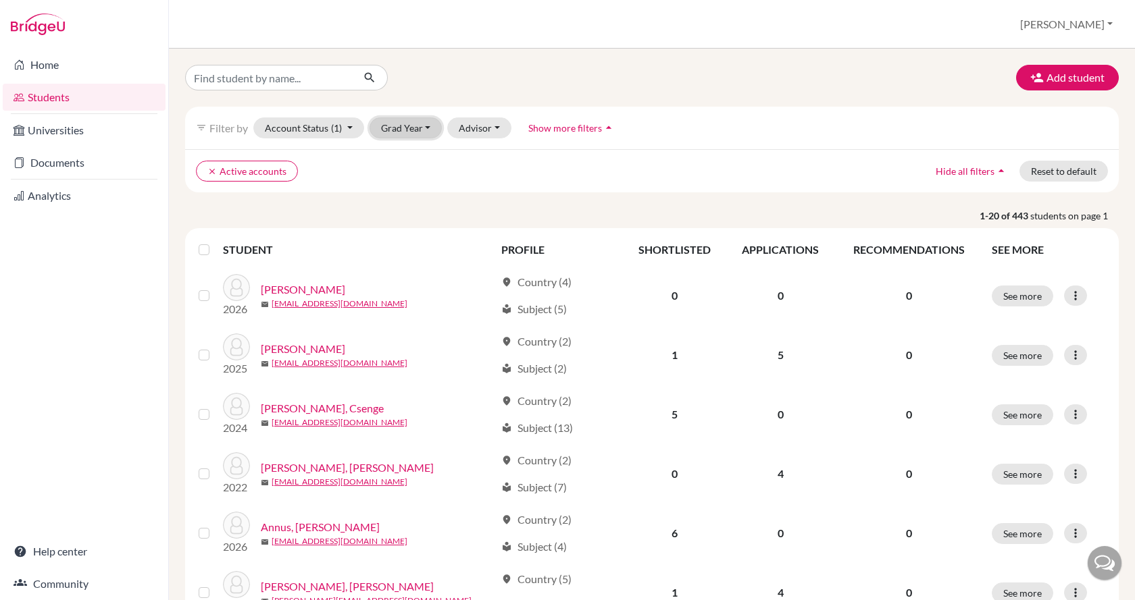
click at [407, 128] on button "Grad Year" at bounding box center [405, 128] width 73 height 21
click at [411, 178] on span "2025" at bounding box center [398, 178] width 24 height 16
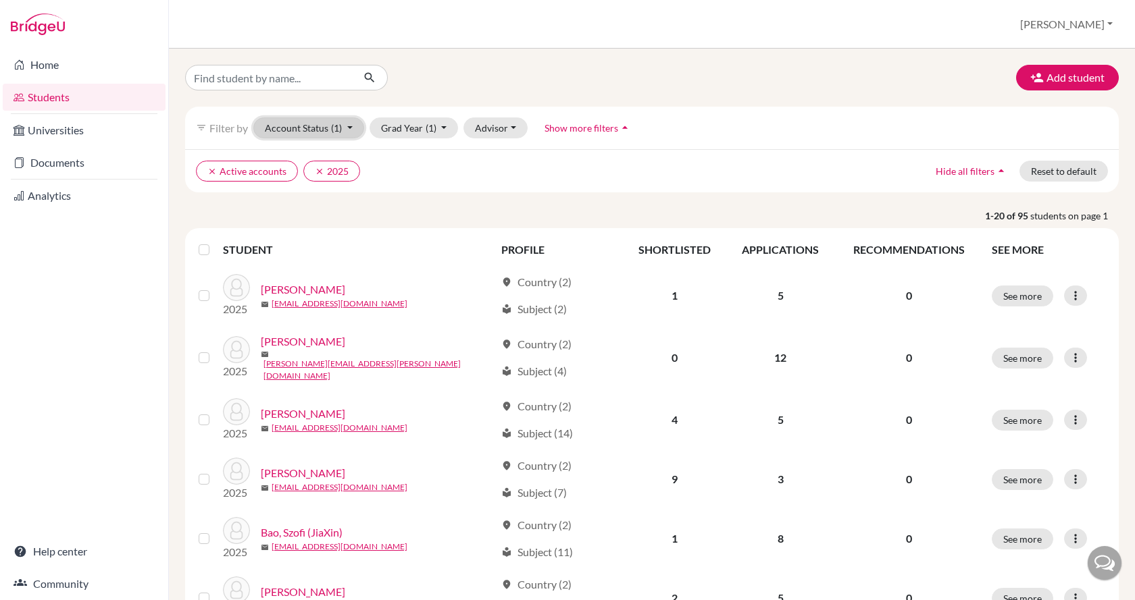
click at [343, 129] on button "Account Status (1)" at bounding box center [308, 128] width 111 height 21
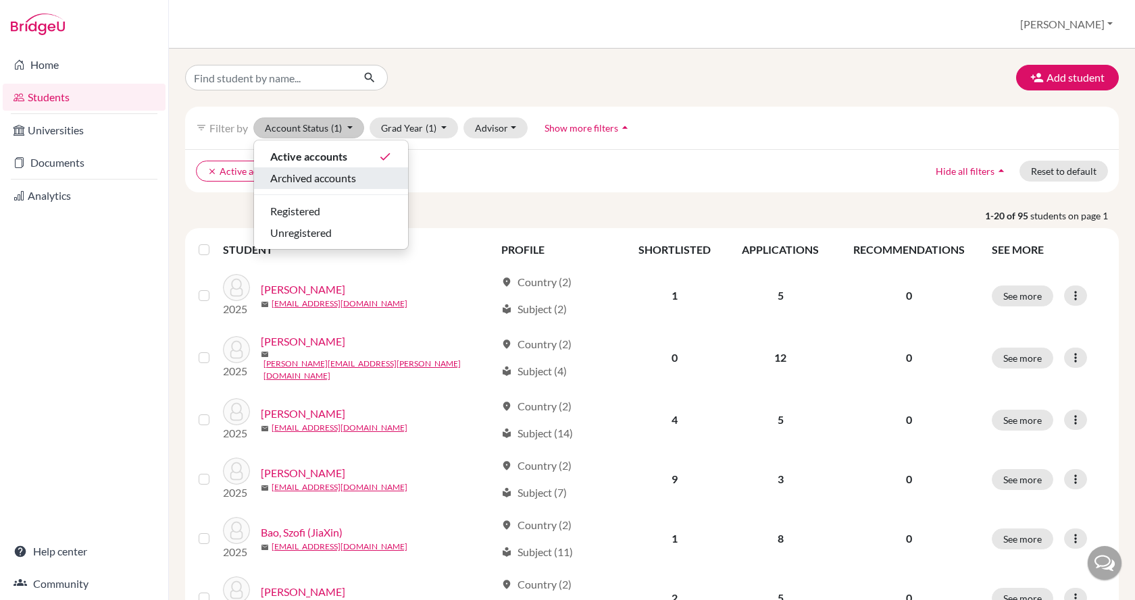
click at [356, 172] on span "Archived accounts" at bounding box center [313, 178] width 86 height 16
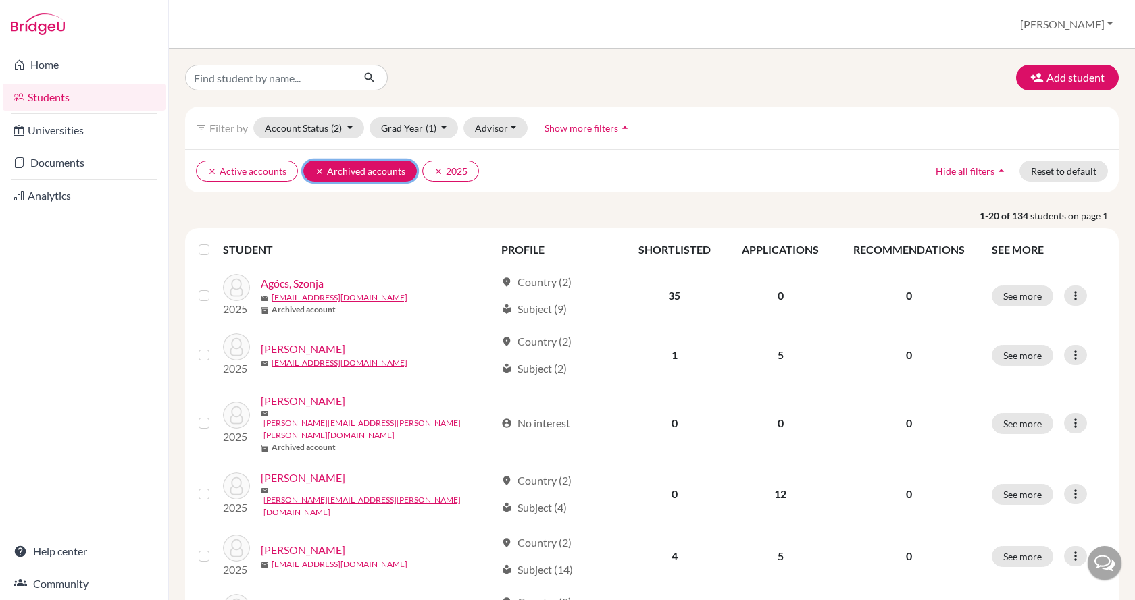
click at [316, 168] on icon "clear" at bounding box center [319, 171] width 9 height 9
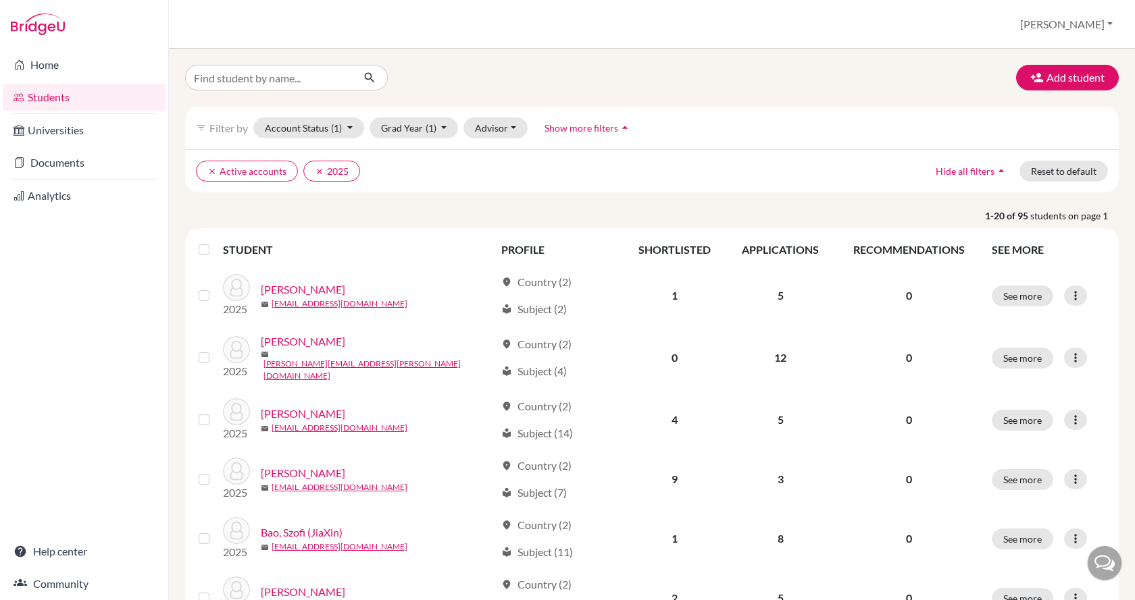
click at [594, 128] on span "Show more filters" at bounding box center [581, 127] width 74 height 11
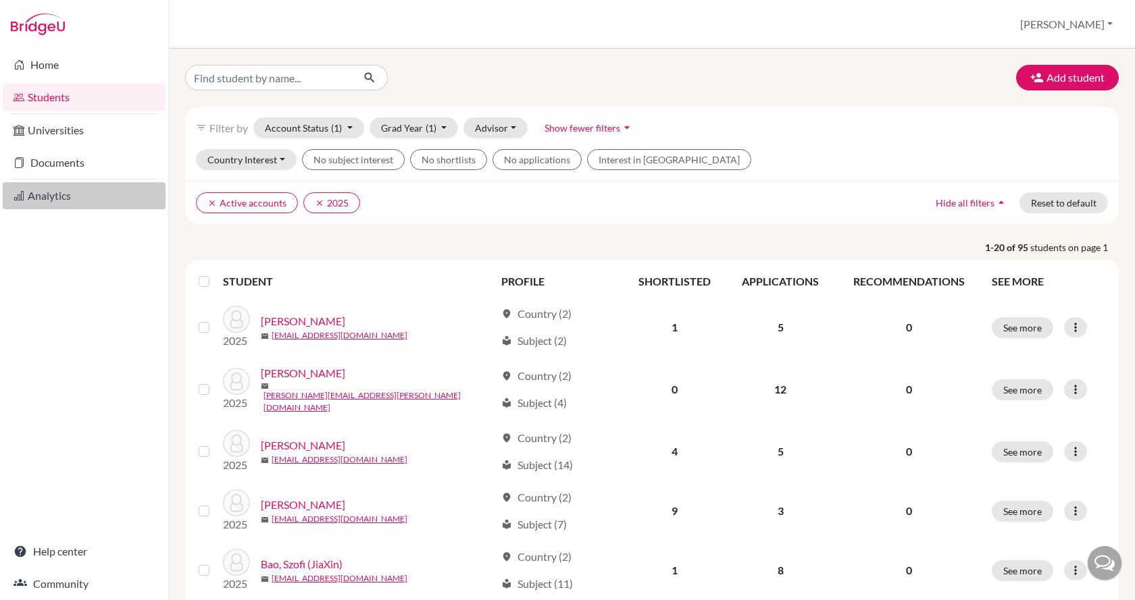
click at [73, 188] on link "Analytics" at bounding box center [84, 195] width 163 height 27
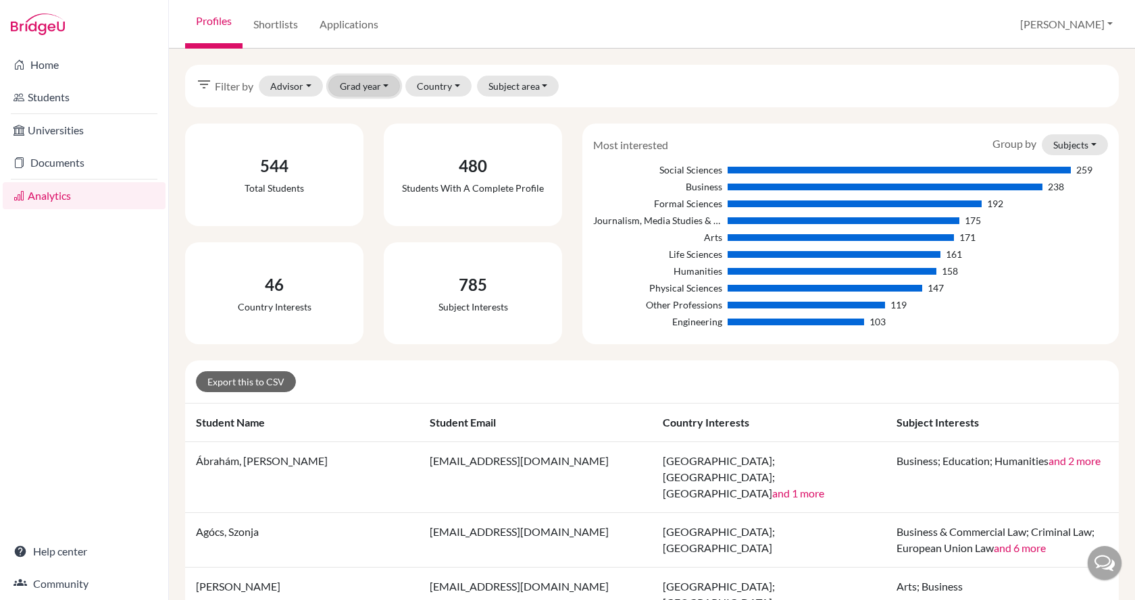
click at [390, 81] on button "Grad year" at bounding box center [364, 86] width 72 height 21
click at [382, 135] on div "2025" at bounding box center [382, 136] width 74 height 16
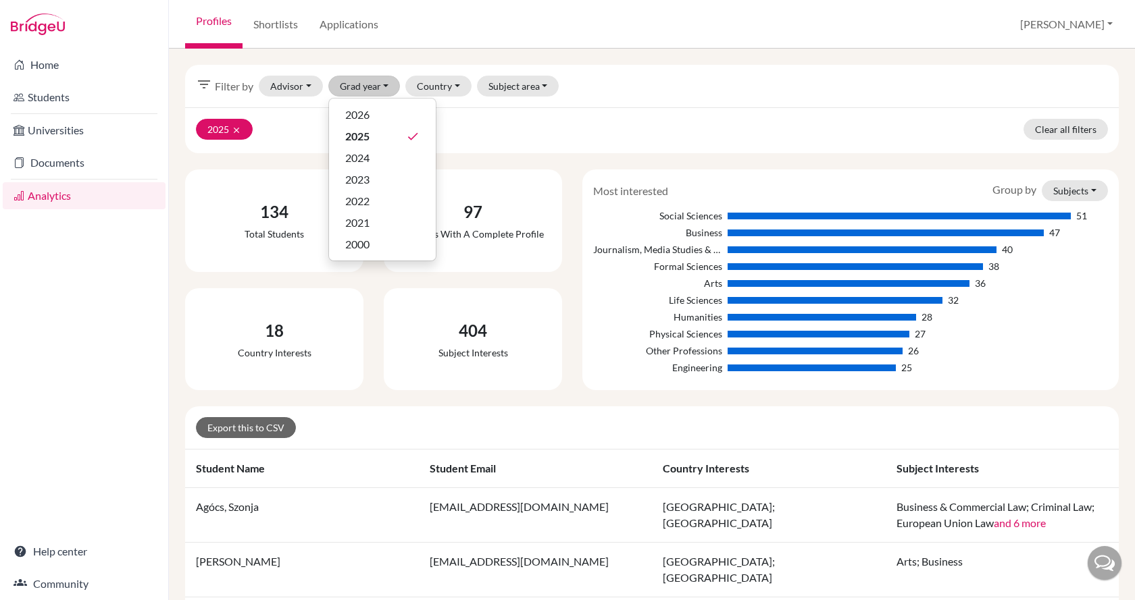
click at [193, 225] on div "134 Total students" at bounding box center [274, 221] width 168 height 92
click at [203, 86] on icon "filter_list" at bounding box center [204, 84] width 16 height 16
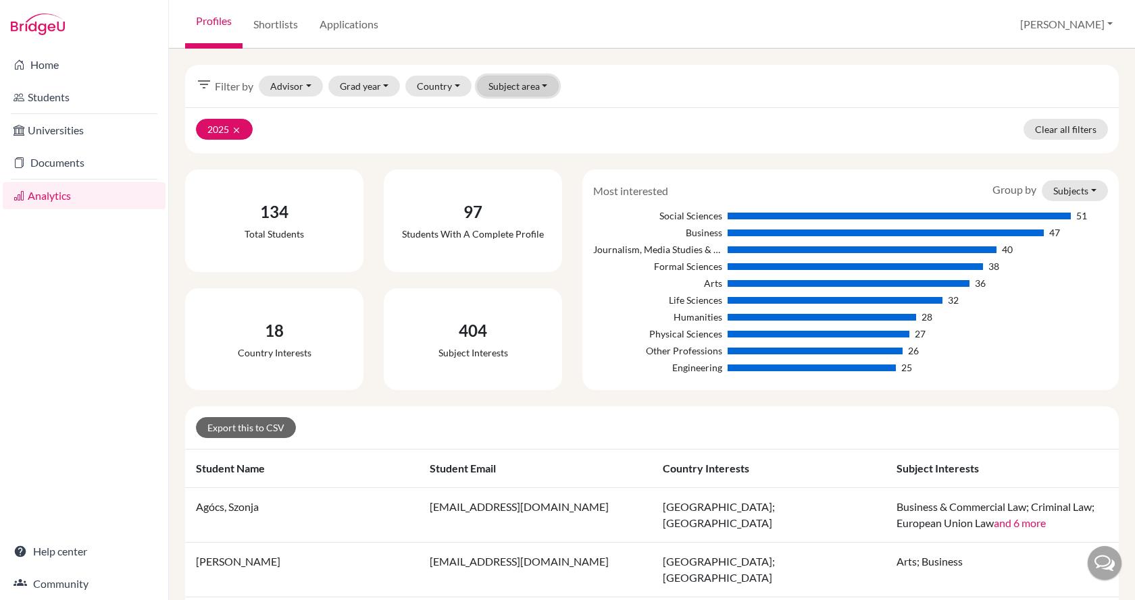
click at [495, 87] on button "Subject area" at bounding box center [518, 86] width 82 height 21
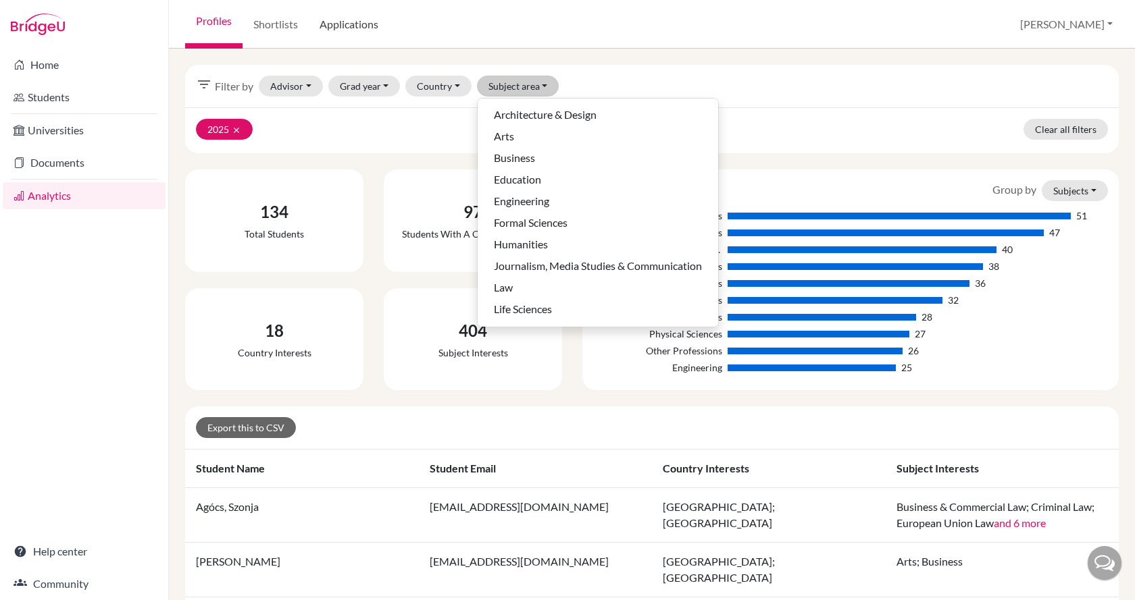
click at [349, 23] on link "Applications" at bounding box center [349, 24] width 80 height 49
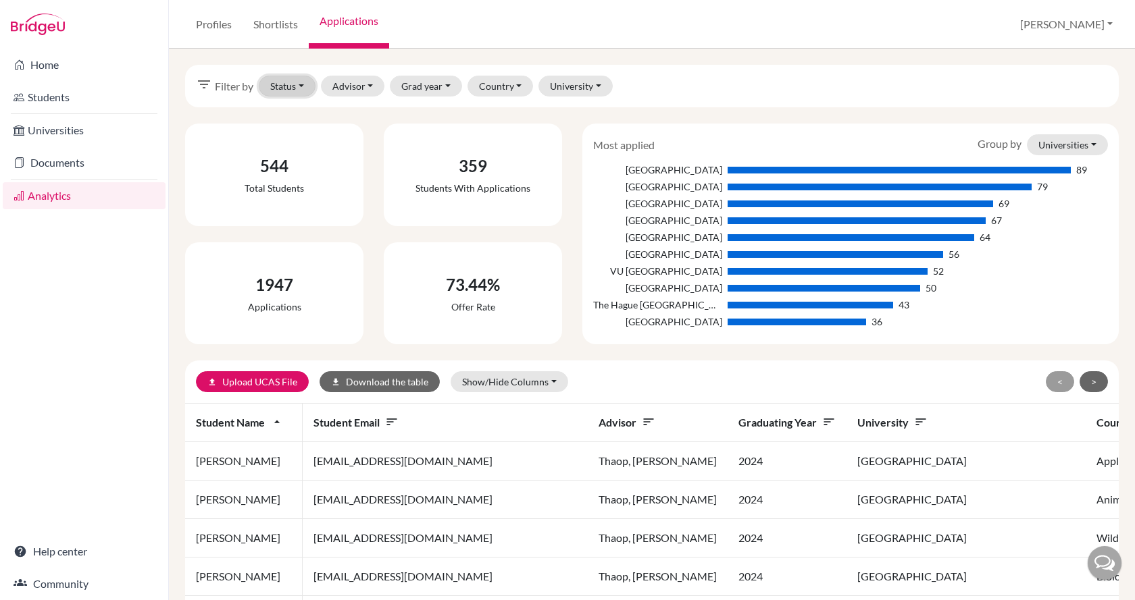
click at [287, 87] on button "Status" at bounding box center [287, 86] width 57 height 21
click at [298, 161] on span "Successful" at bounding box center [300, 158] width 48 height 16
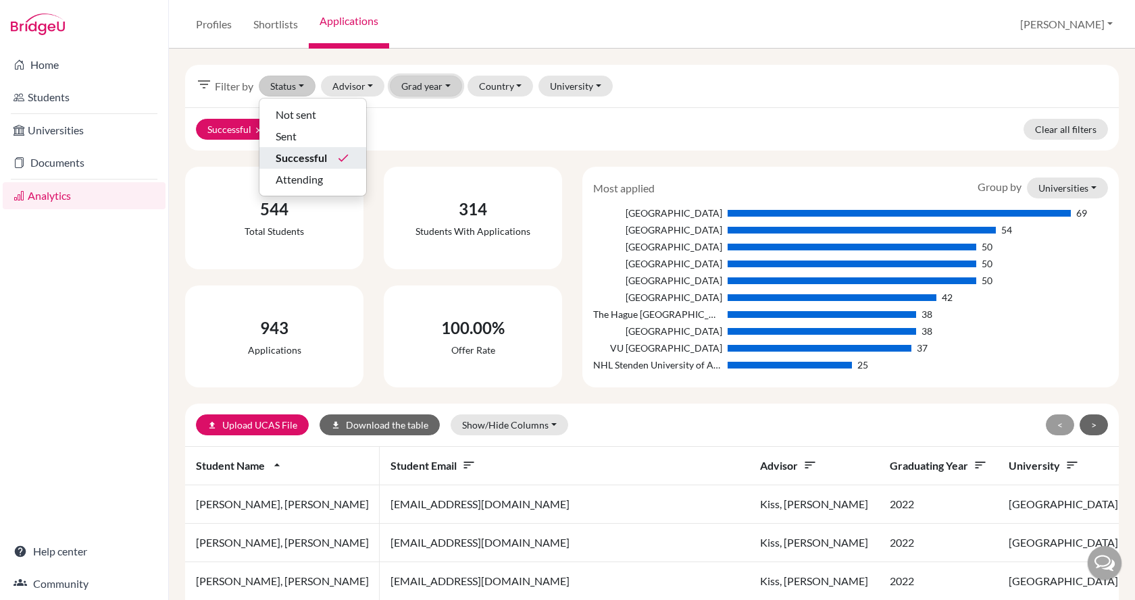
click at [426, 86] on button "Grad year" at bounding box center [426, 86] width 72 height 21
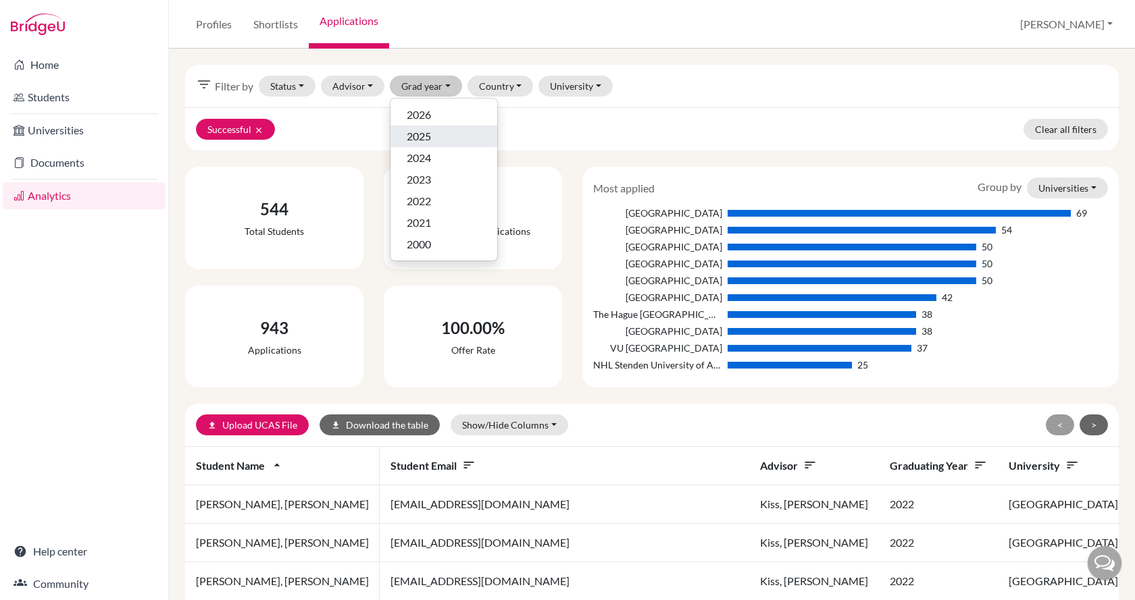
click at [434, 132] on div "2025" at bounding box center [444, 136] width 74 height 16
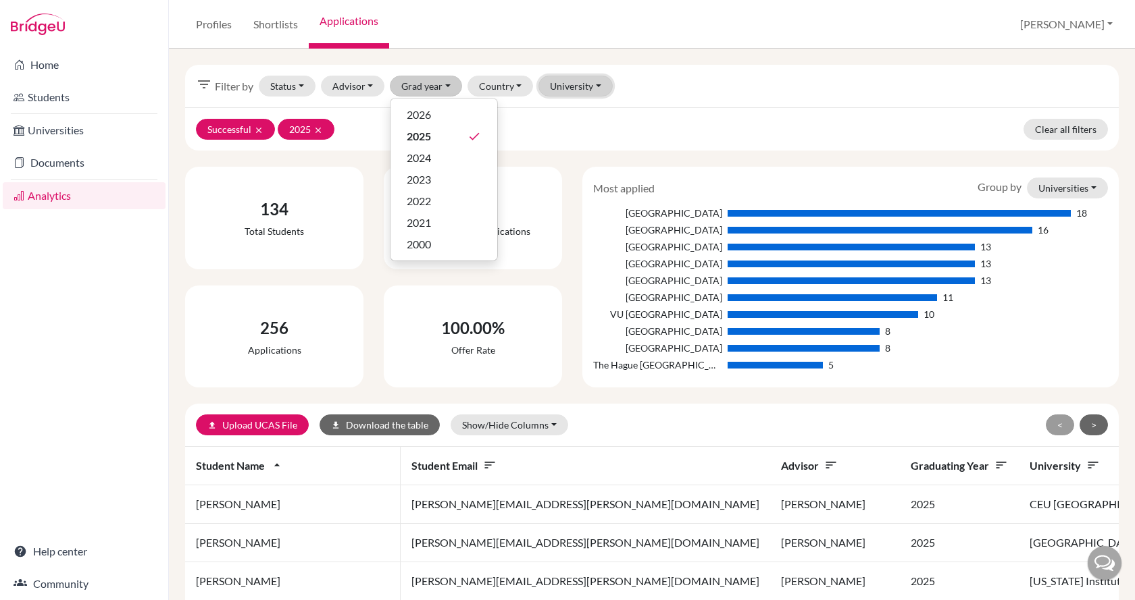
click at [575, 91] on button "University" at bounding box center [575, 86] width 74 height 21
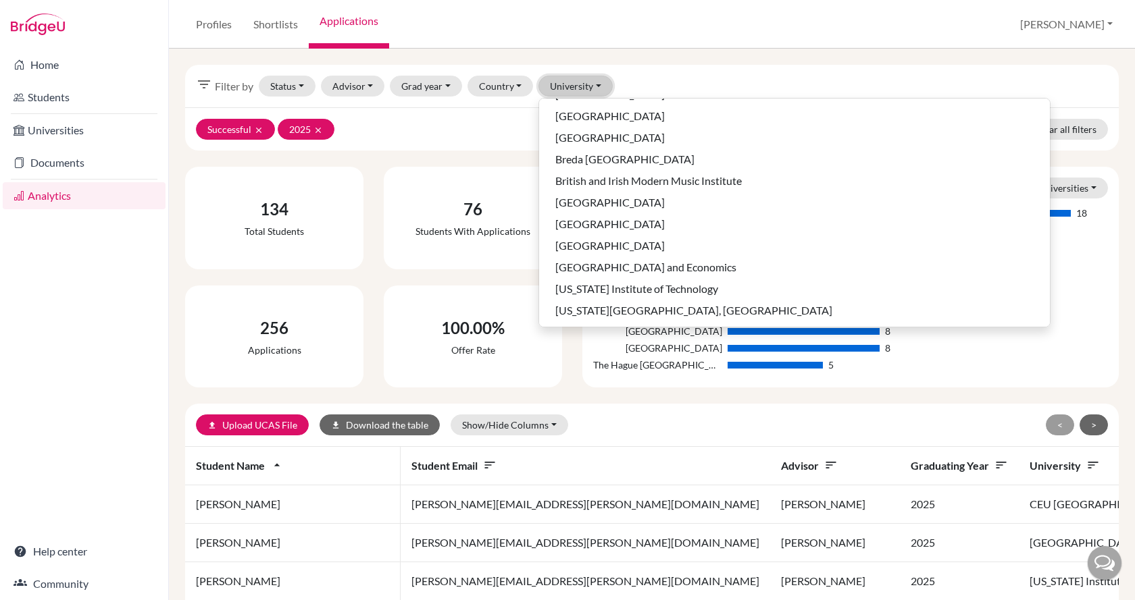
scroll to position [473, 0]
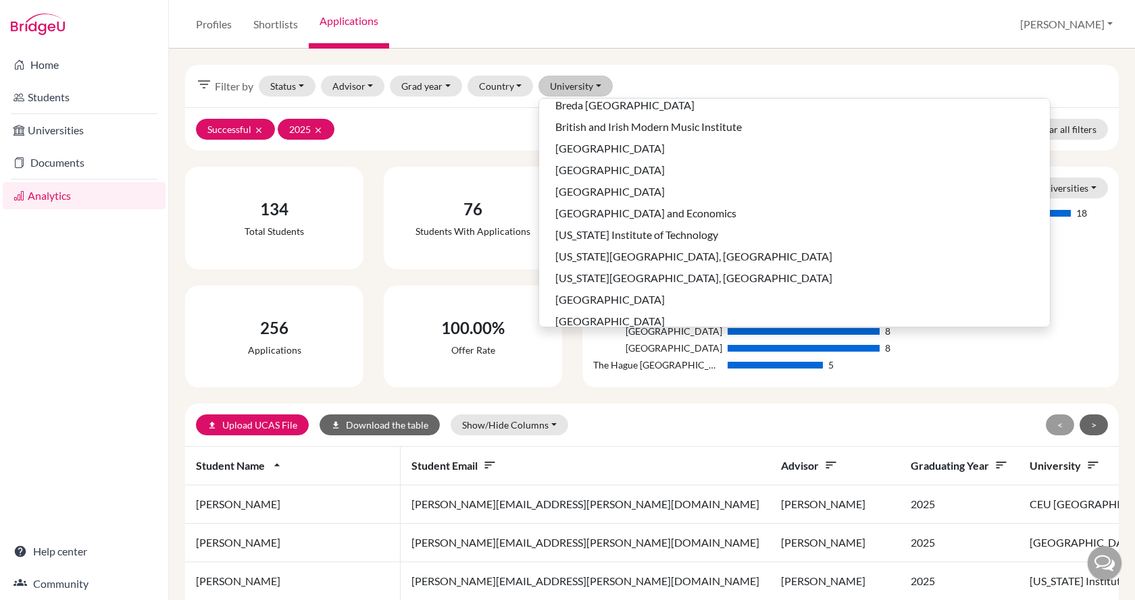
click at [491, 133] on div "Successful clear 2025 clear Clear all filters" at bounding box center [651, 128] width 933 height 43
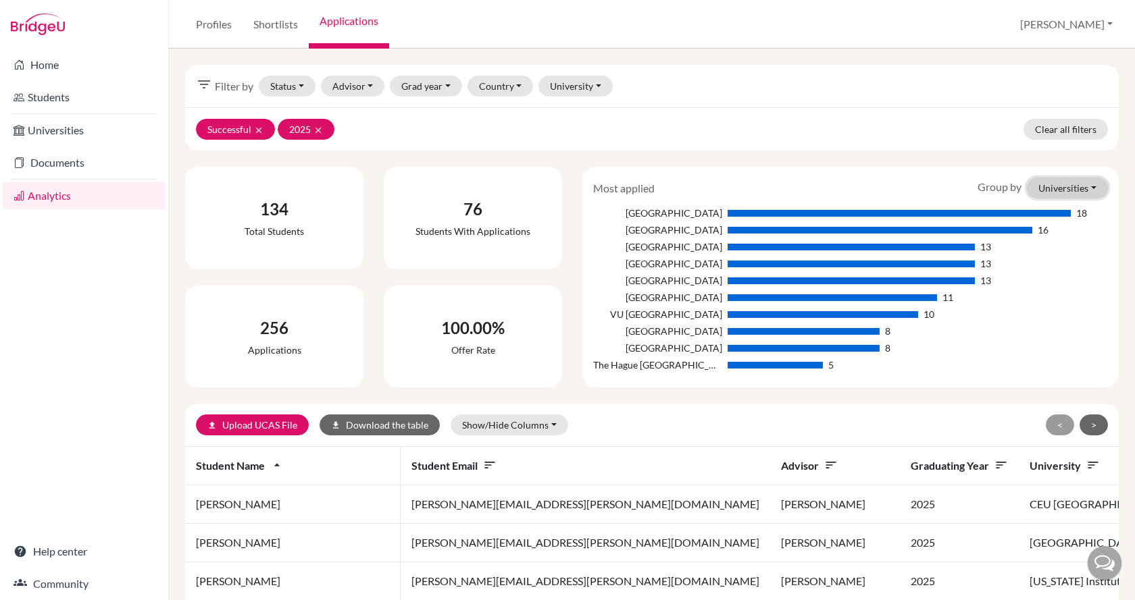
click at [1056, 196] on button "Universities" at bounding box center [1067, 188] width 81 height 21
click at [1052, 235] on button "Courses" at bounding box center [1053, 239] width 107 height 22
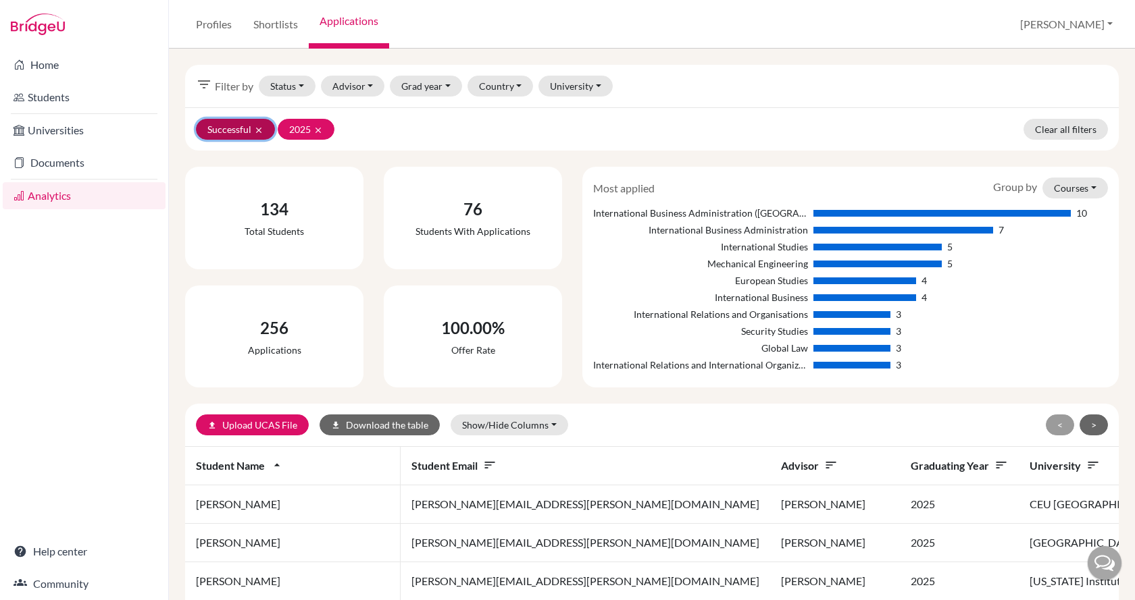
click at [261, 130] on icon "clear" at bounding box center [258, 130] width 9 height 9
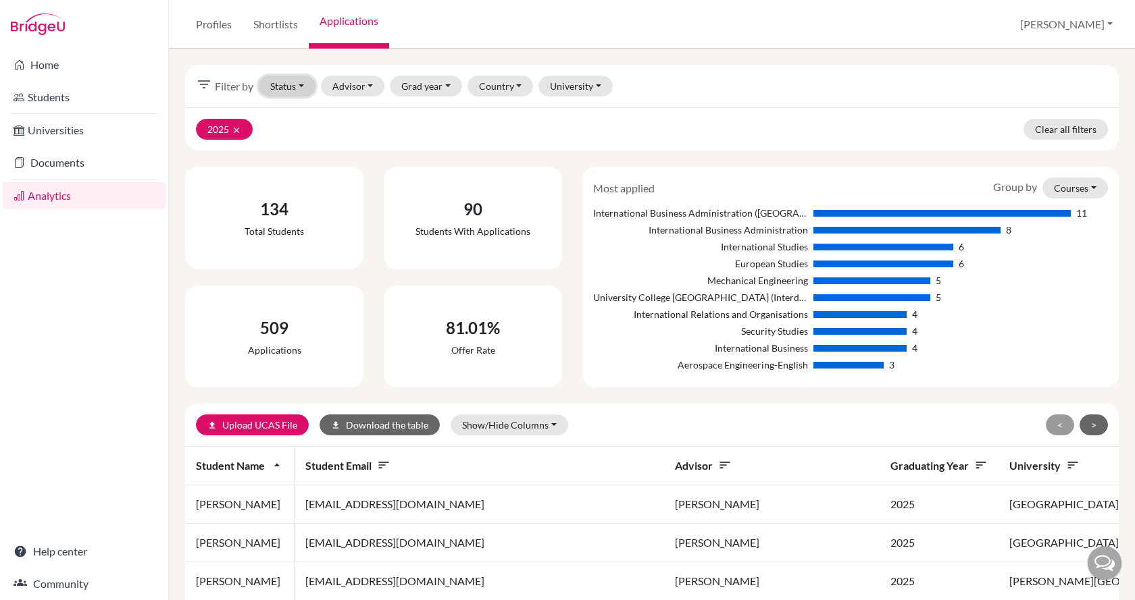
click at [311, 84] on button "Status" at bounding box center [287, 86] width 57 height 21
click at [313, 178] on span "Attending" at bounding box center [299, 180] width 47 height 16
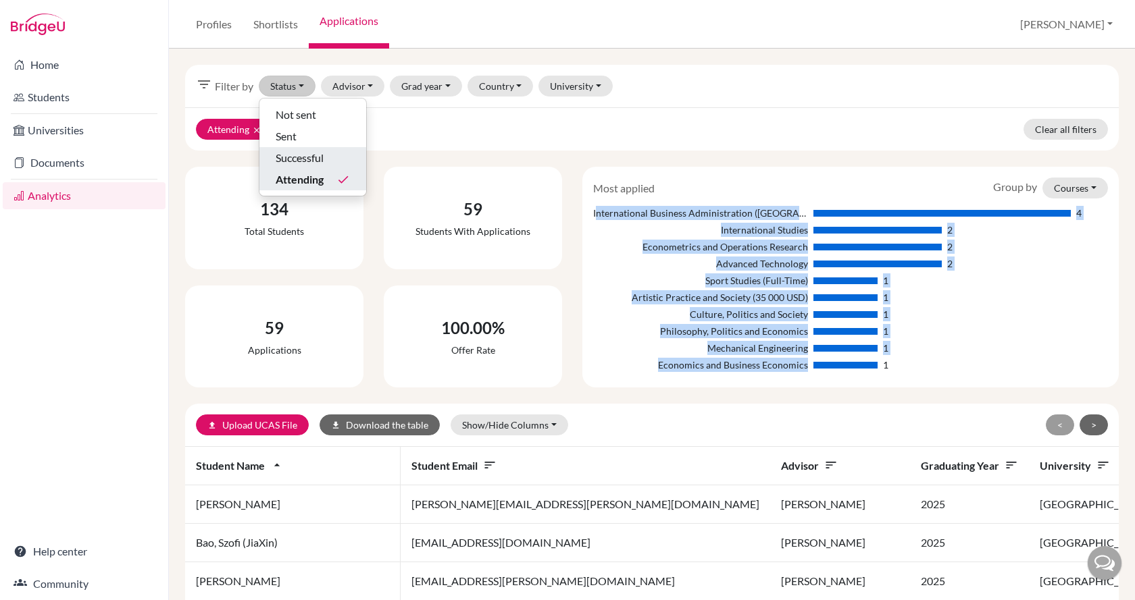
drag, startPoint x: 628, startPoint y: 213, endPoint x: 800, endPoint y: 372, distance: 234.7
click at [800, 372] on div "International Business Administration (Iba) 4 International Studies 2 Econometr…" at bounding box center [850, 290] width 515 height 169
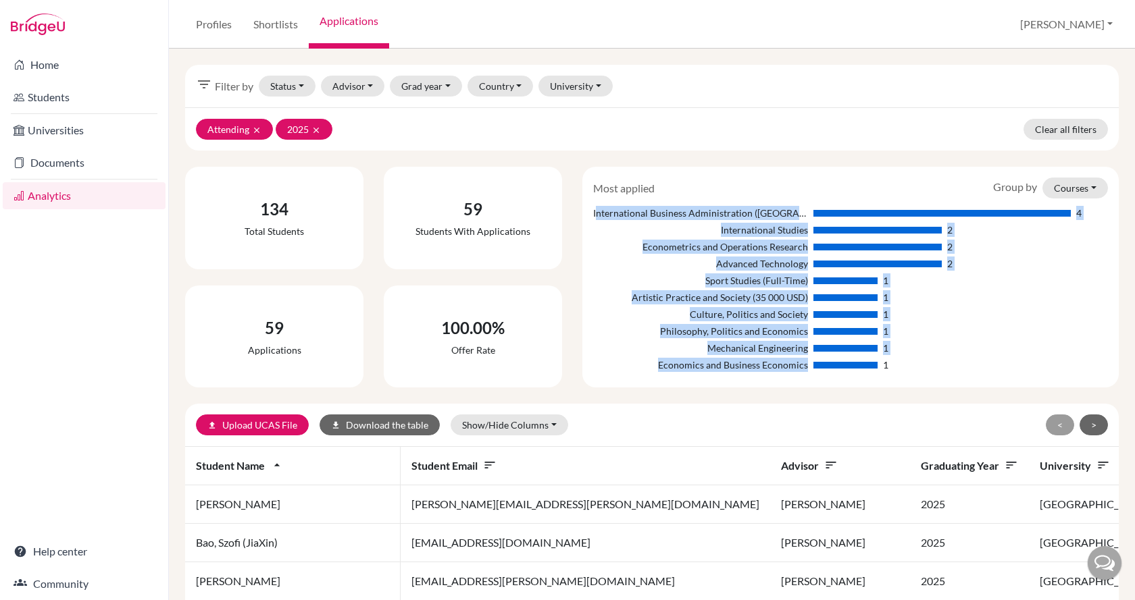
copy div "nternational Business Administration (Iba) 4 International Studies 2 Econometri…"
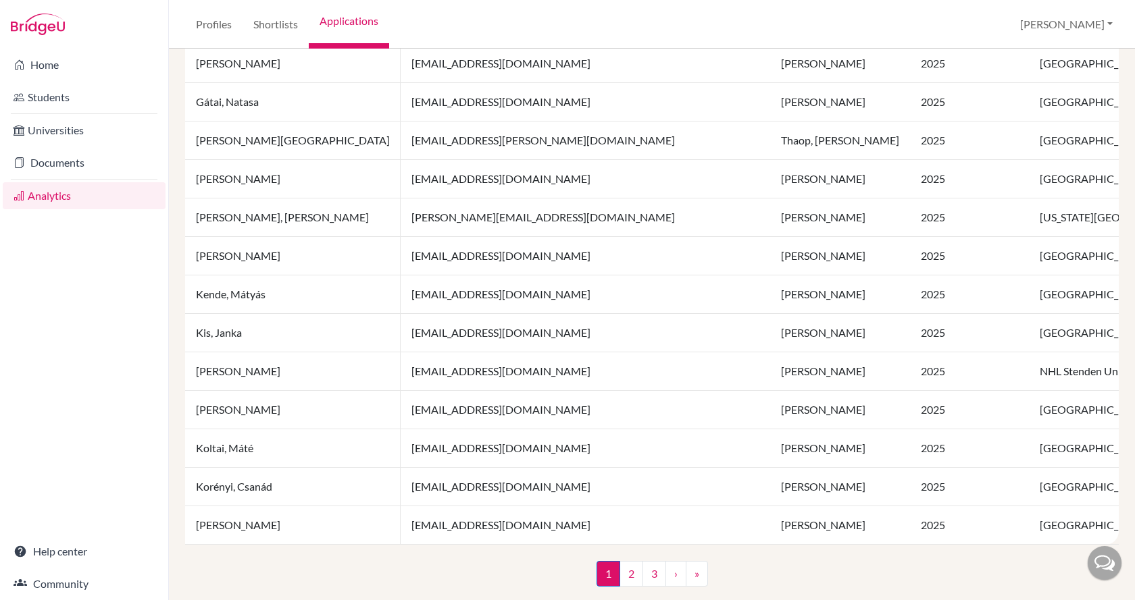
scroll to position [927, 0]
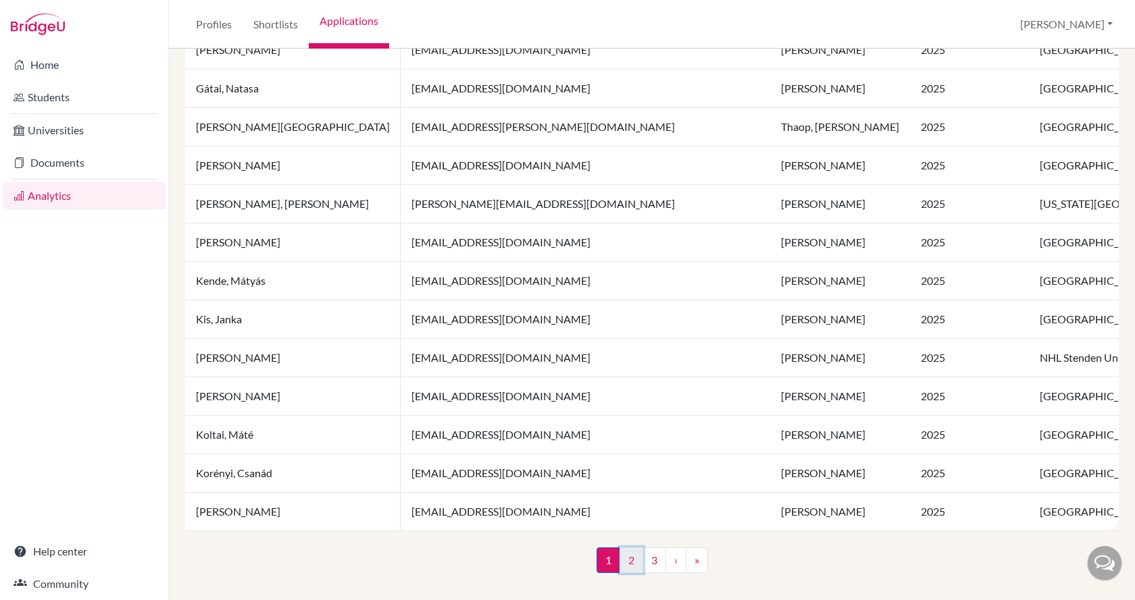
click at [627, 560] on link "2" at bounding box center [631, 561] width 24 height 26
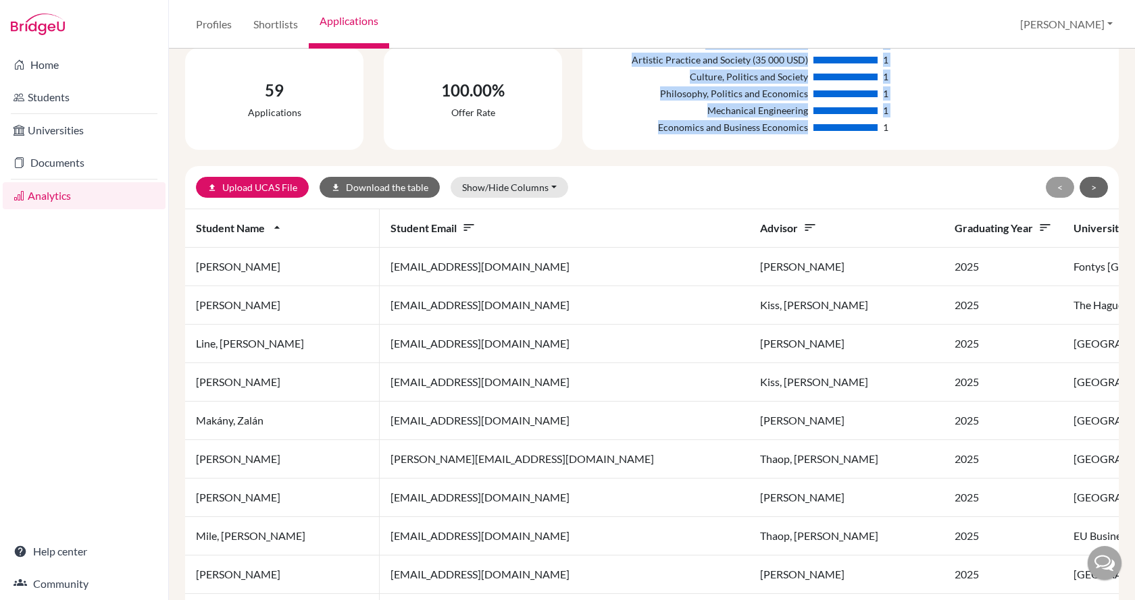
scroll to position [270, 0]
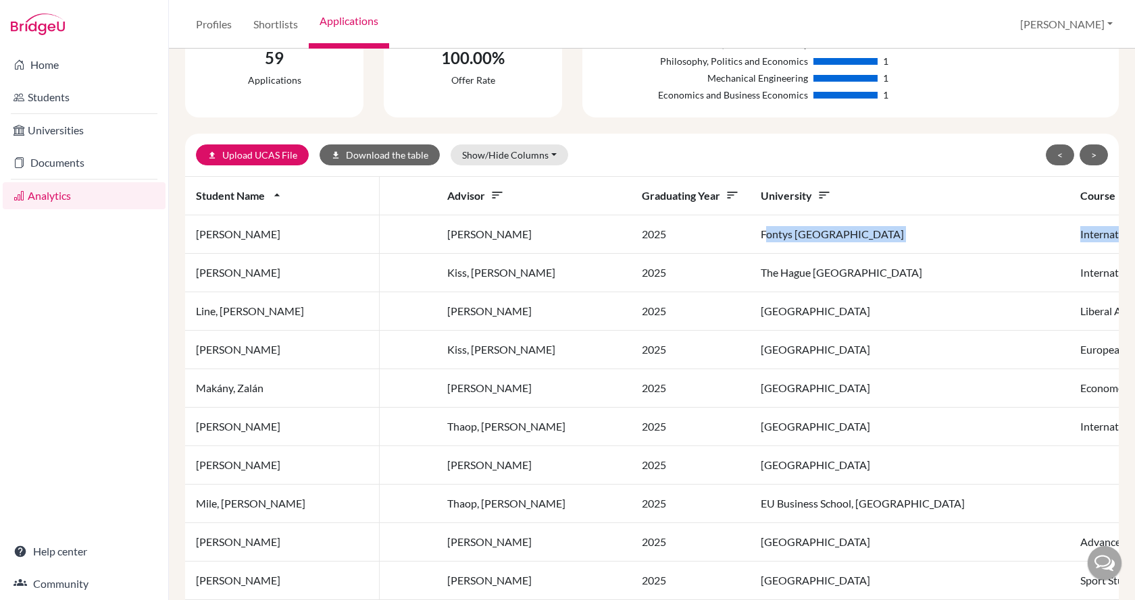
scroll to position [0, 342]
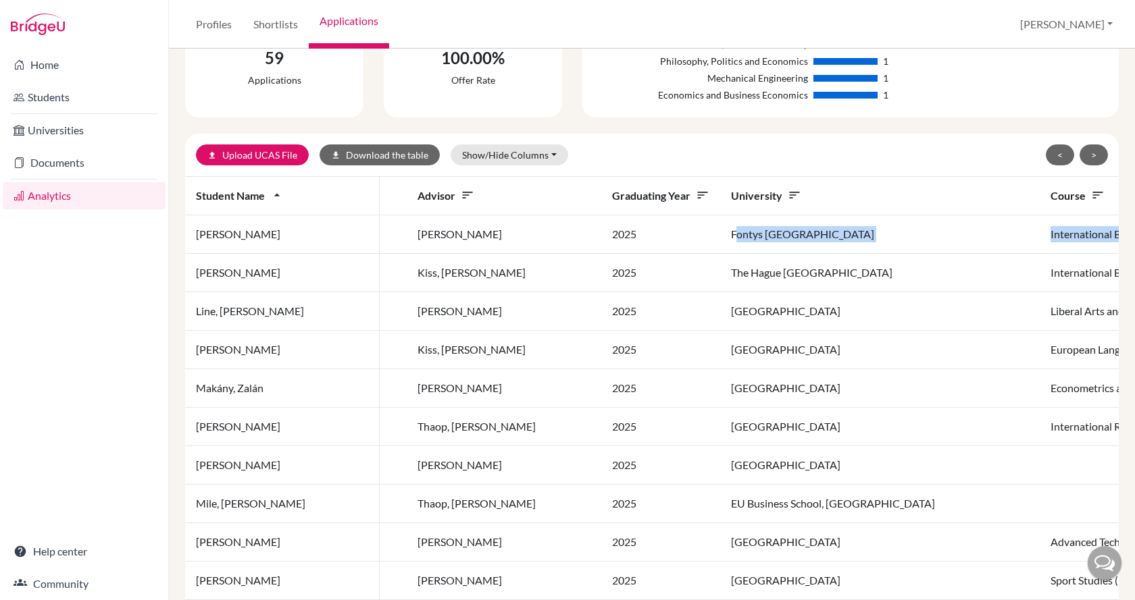
drag, startPoint x: 767, startPoint y: 235, endPoint x: 942, endPoint y: 241, distance: 174.4
click at [942, 254] on tr "Lehoczky, Botond lehoczkybotond@icloud.com Liegis, Astrida 2025 Fontys Universi…" at bounding box center [1067, 273] width 2448 height 38
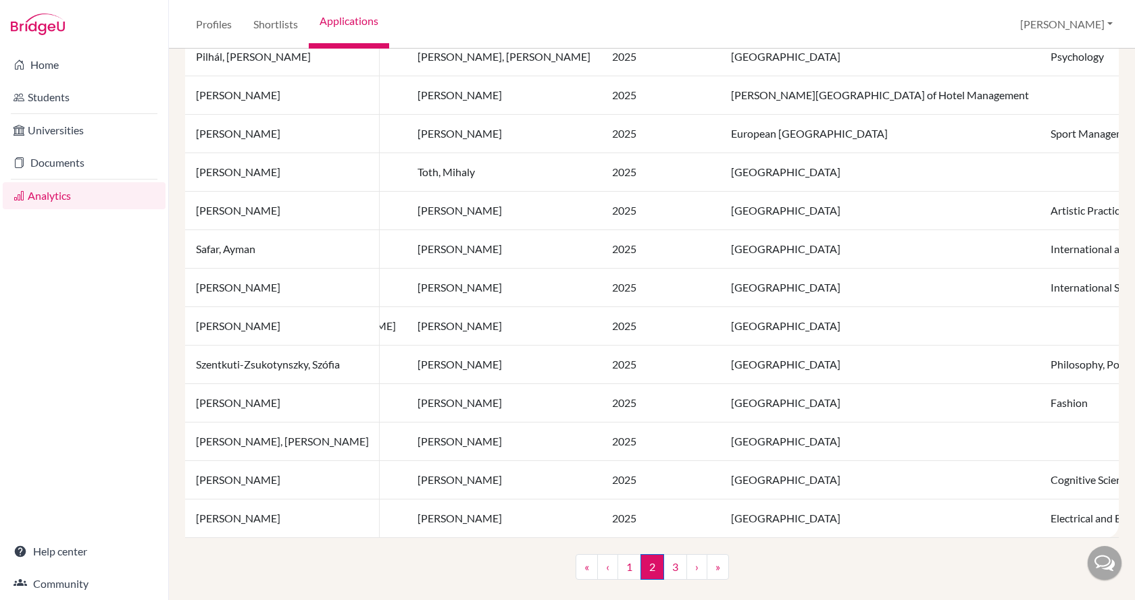
scroll to position [927, 0]
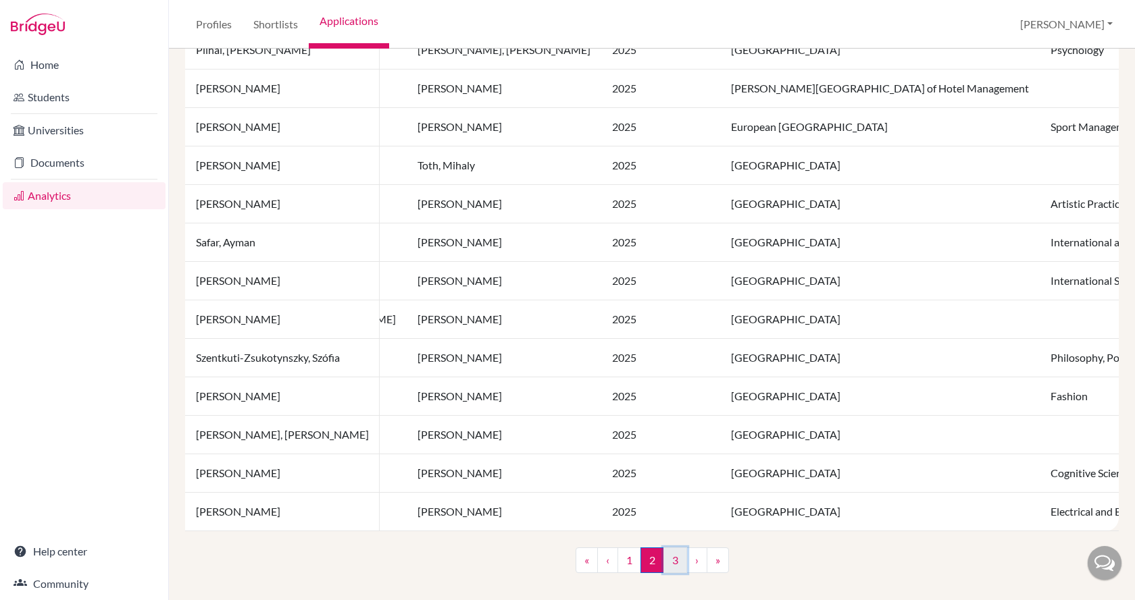
click at [671, 563] on link "3" at bounding box center [675, 561] width 24 height 26
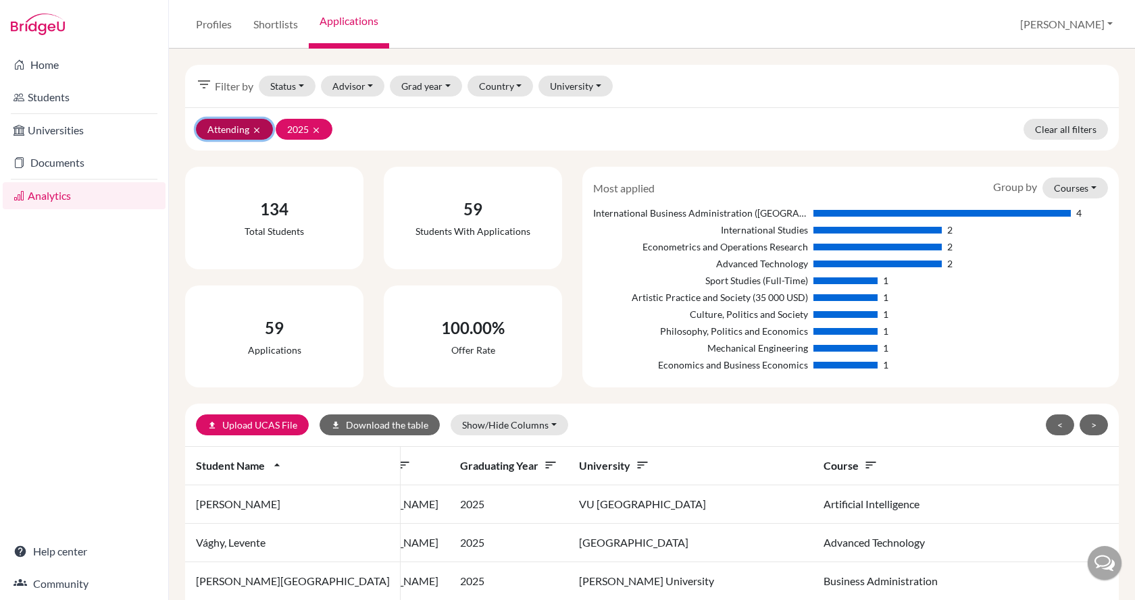
click at [257, 130] on icon "clear" at bounding box center [256, 130] width 9 height 9
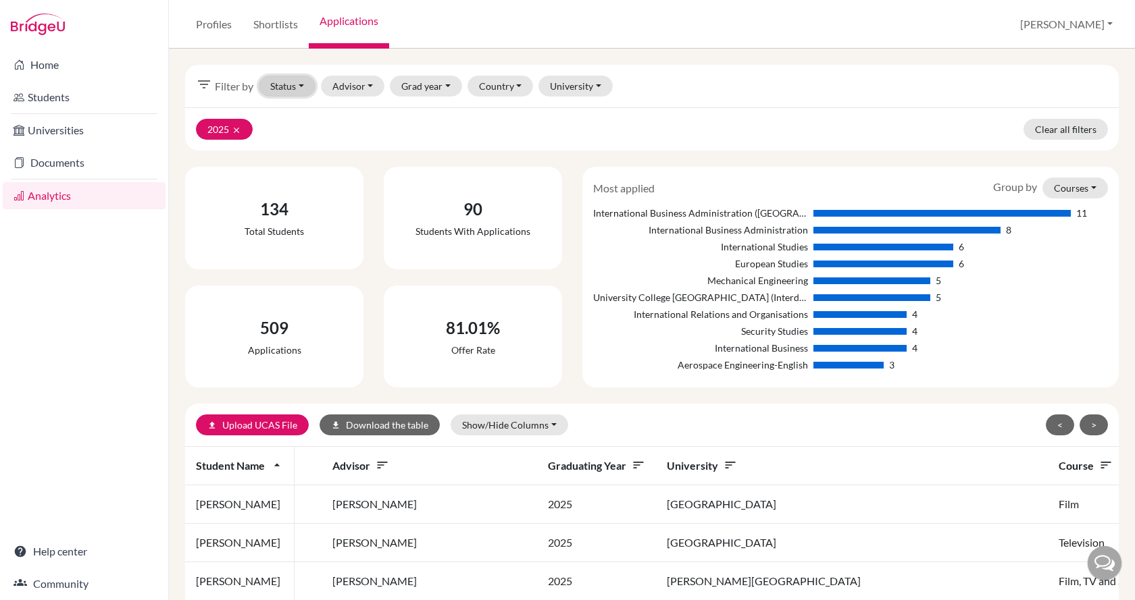
click at [288, 88] on button "Status" at bounding box center [287, 86] width 57 height 21
click at [295, 153] on span "Successful" at bounding box center [300, 158] width 48 height 16
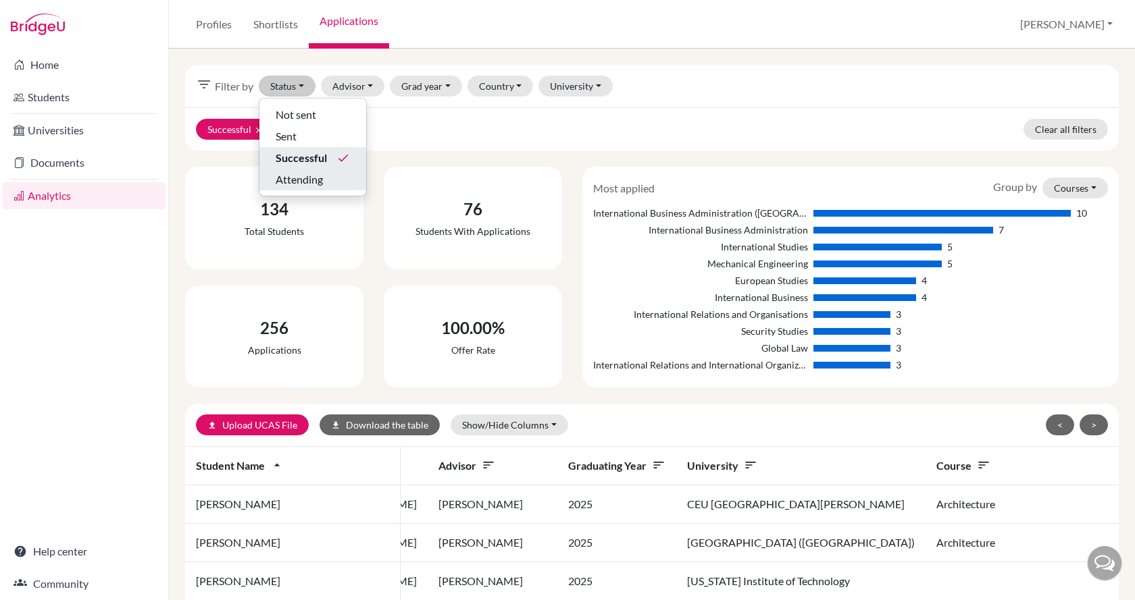
click at [138, 271] on div "Home Students Universities Documents Analytics Help center Community" at bounding box center [84, 325] width 168 height 552
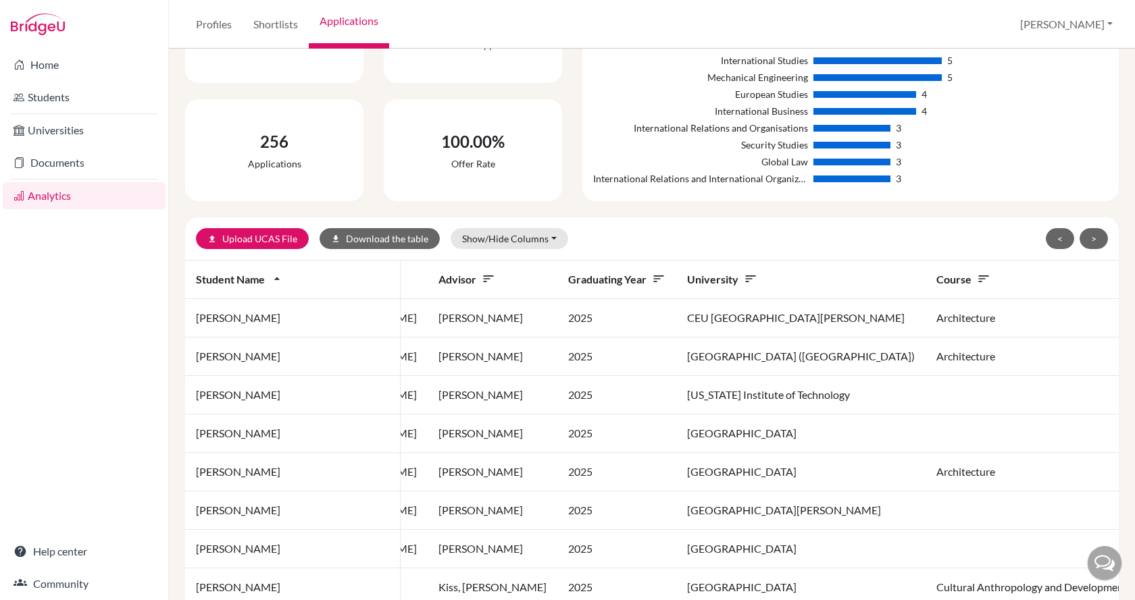
scroll to position [203, 0]
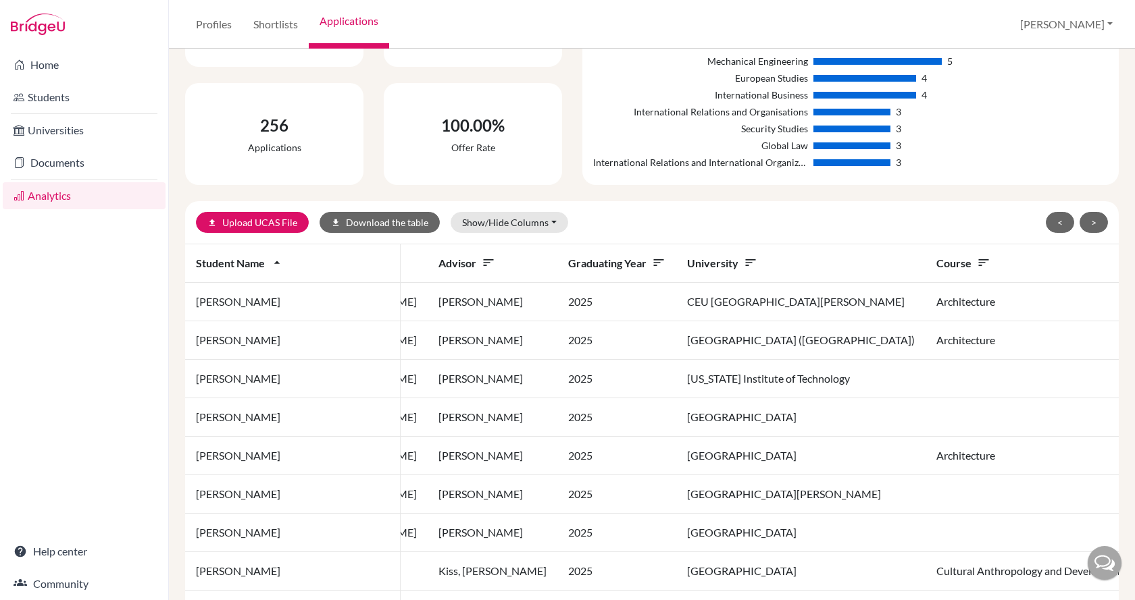
drag, startPoint x: 443, startPoint y: 594, endPoint x: 498, endPoint y: 595, distance: 54.7
click at [676, 595] on td "Maastricht University" at bounding box center [800, 610] width 249 height 38
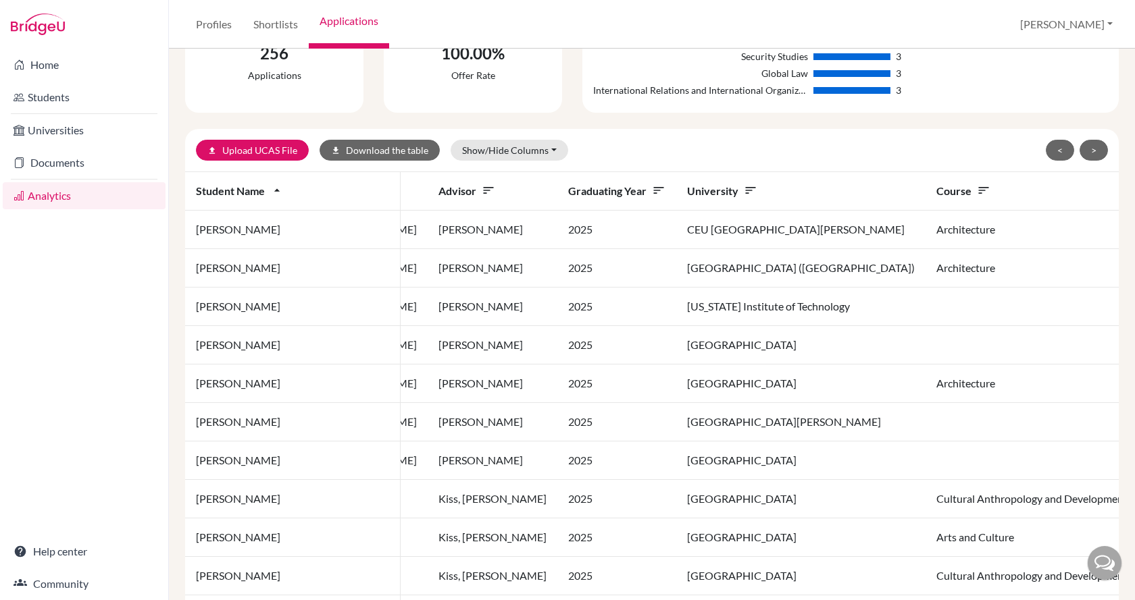
scroll to position [251, 0]
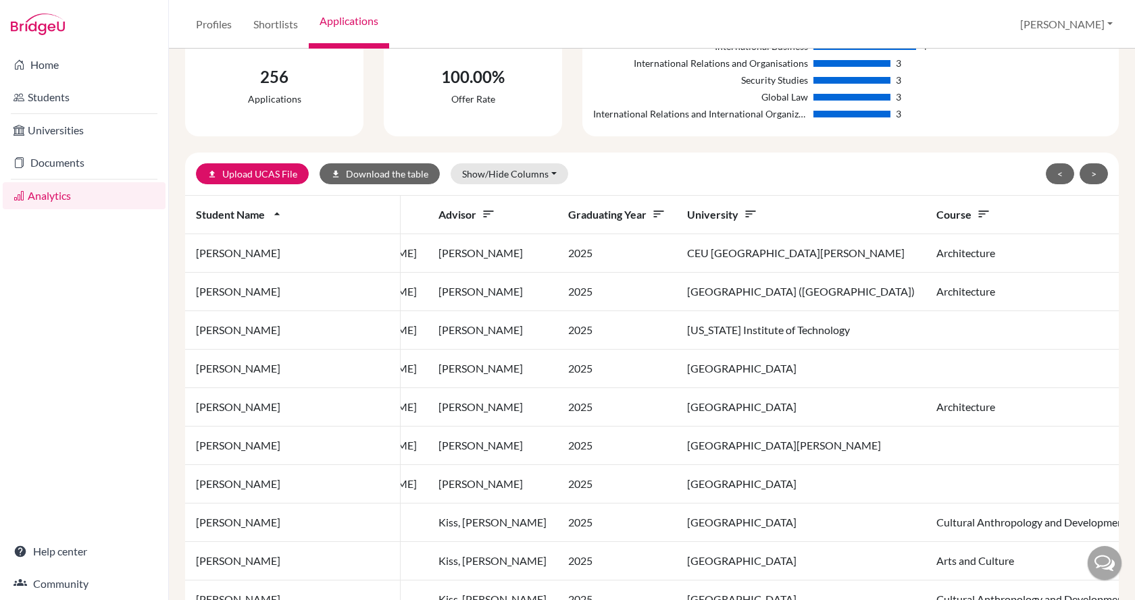
click at [977, 212] on icon "sort" at bounding box center [984, 214] width 14 height 14
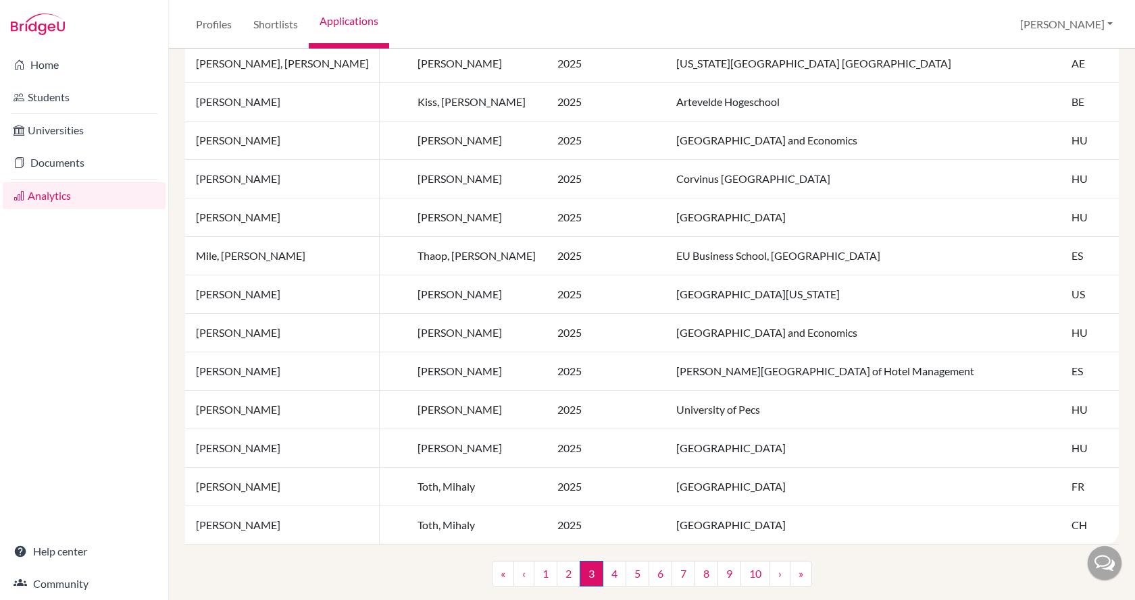
scroll to position [927, 0]
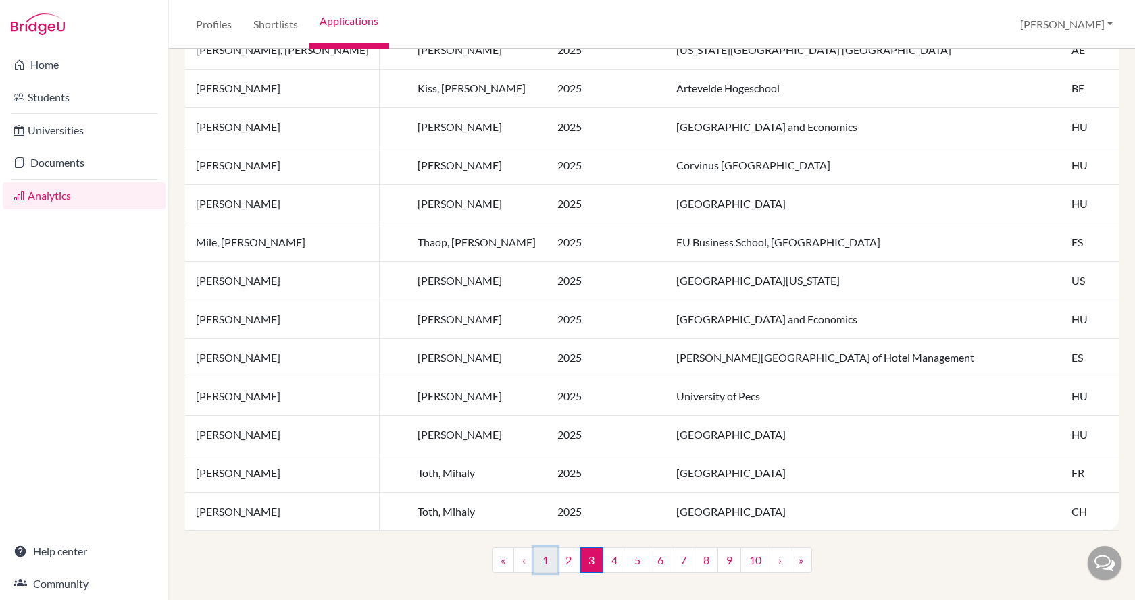
click at [540, 562] on link "1" at bounding box center [546, 561] width 24 height 26
click at [538, 559] on link "2" at bounding box center [548, 561] width 24 height 26
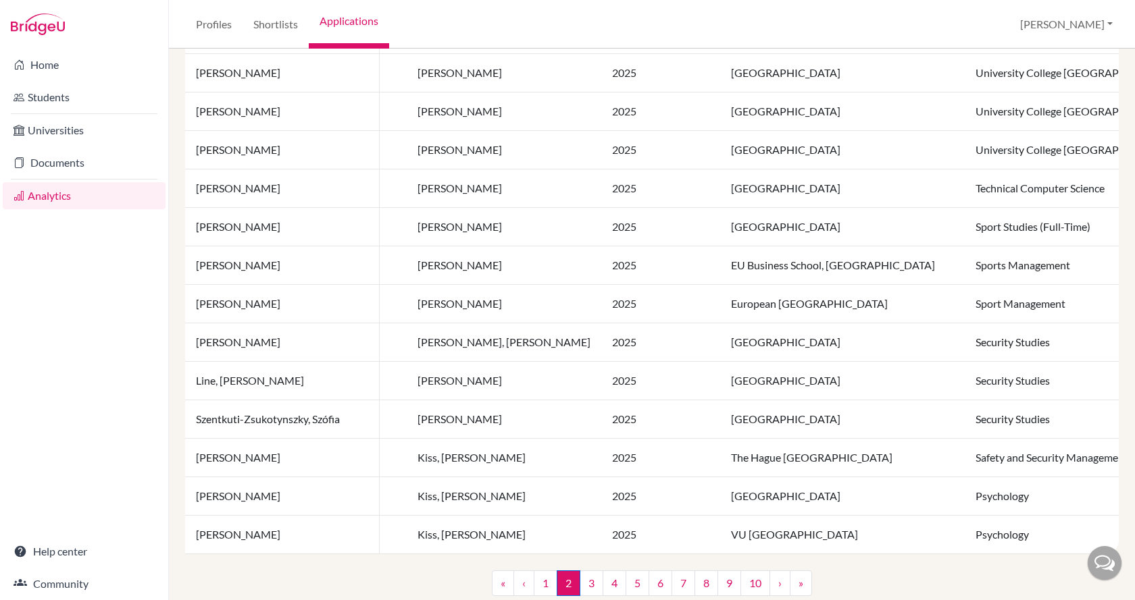
scroll to position [927, 0]
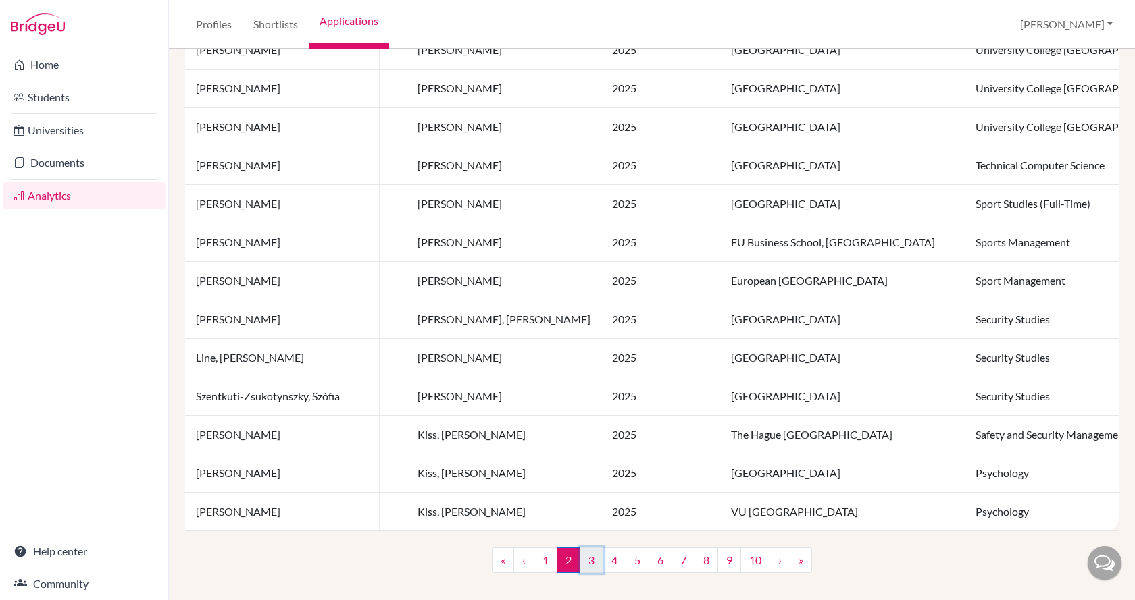
click at [584, 561] on link "3" at bounding box center [592, 561] width 24 height 26
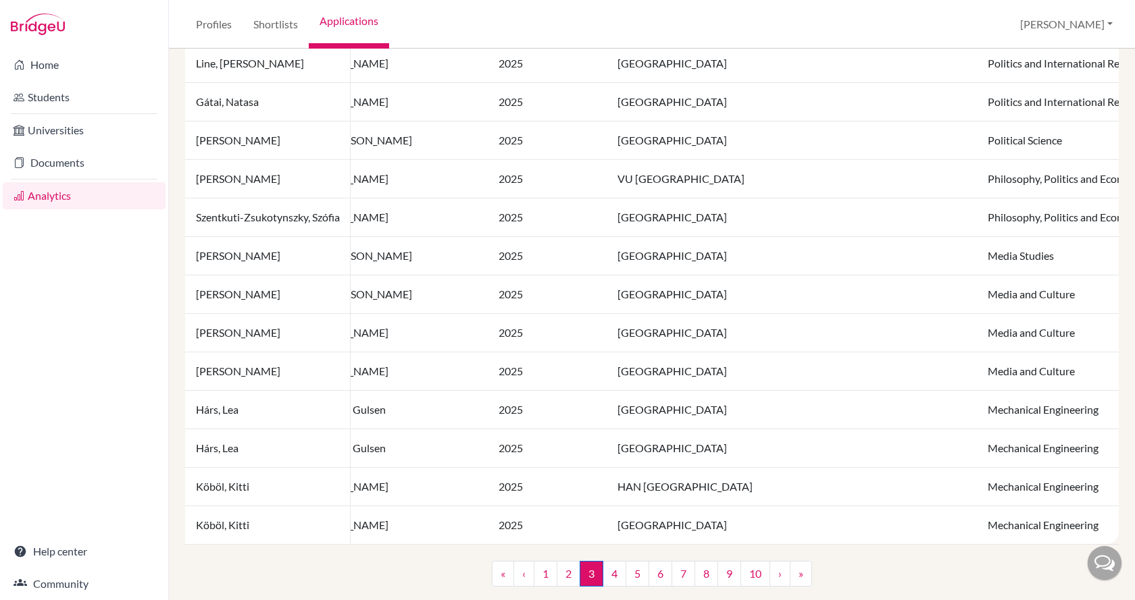
scroll to position [927, 0]
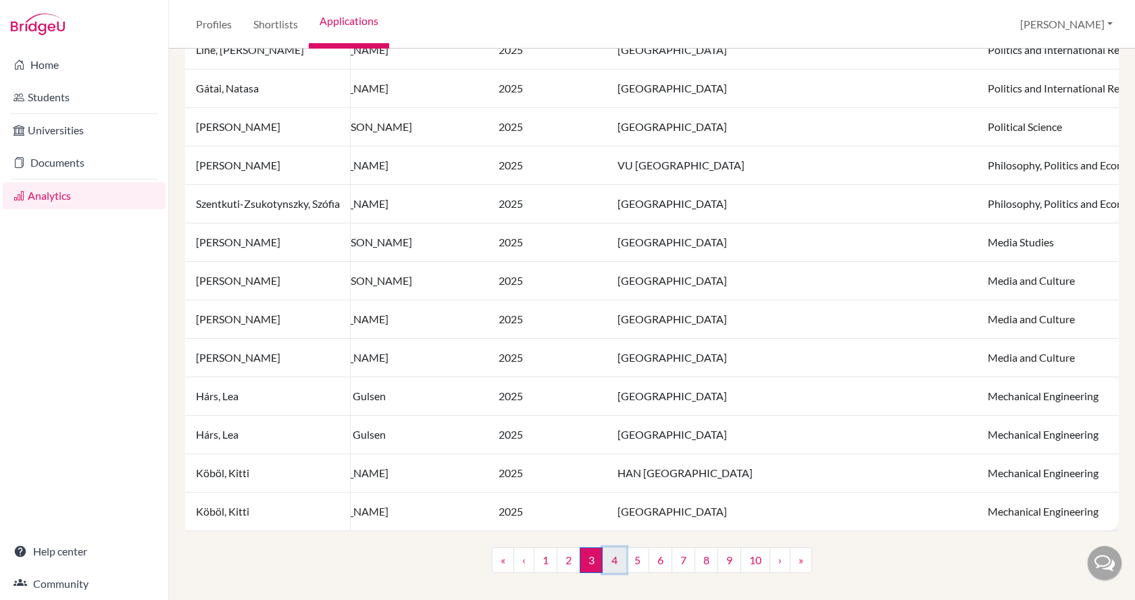
click at [608, 569] on link "4" at bounding box center [614, 561] width 24 height 26
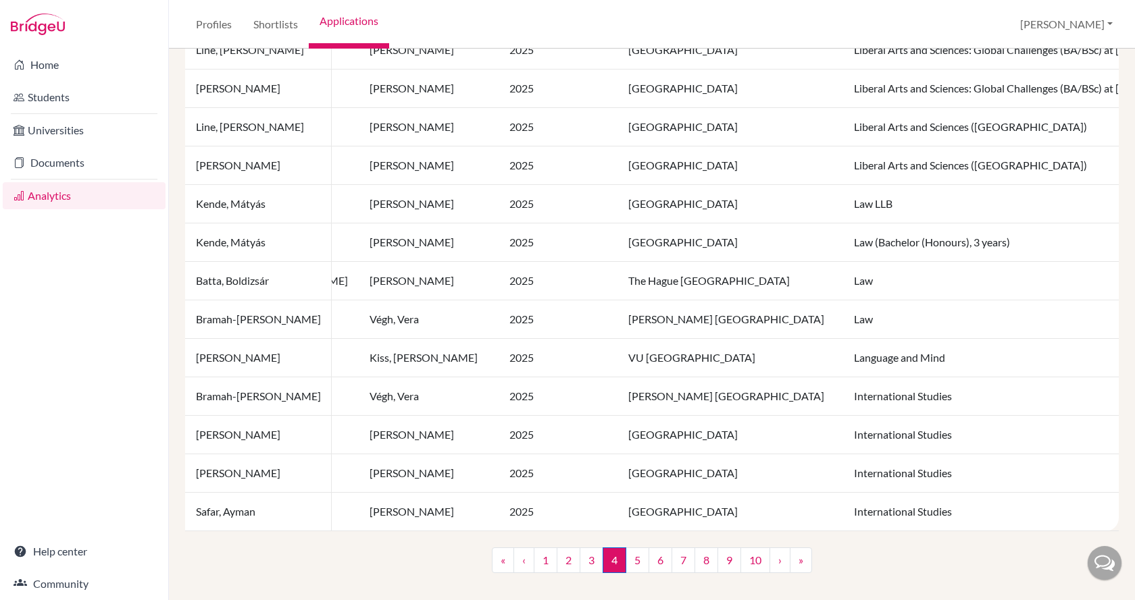
scroll to position [927, 0]
click at [629, 562] on link "5" at bounding box center [637, 561] width 24 height 26
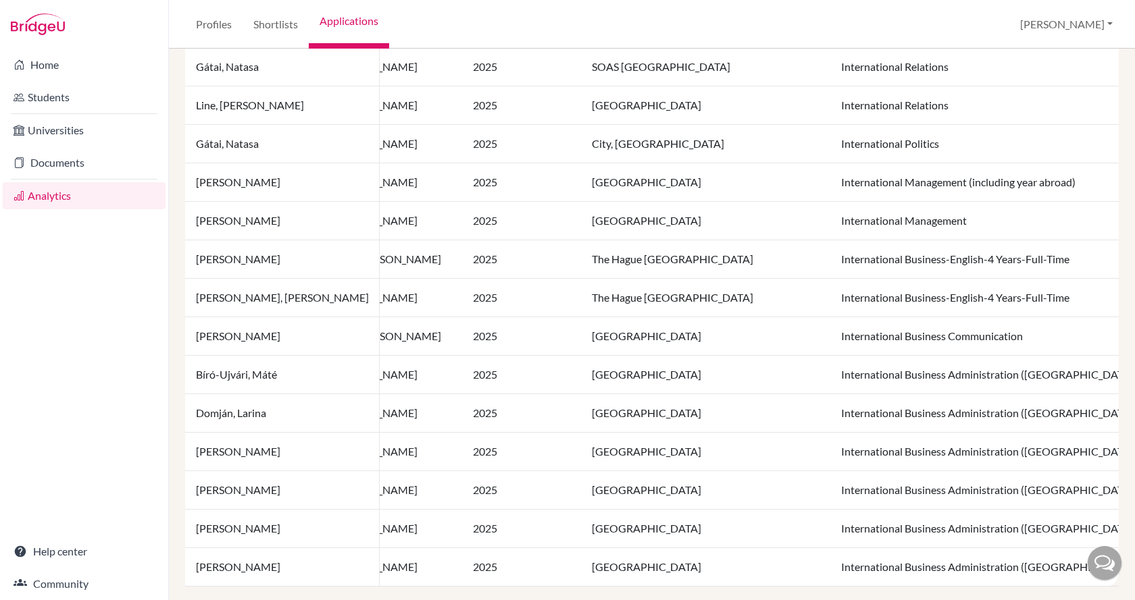
scroll to position [927, 0]
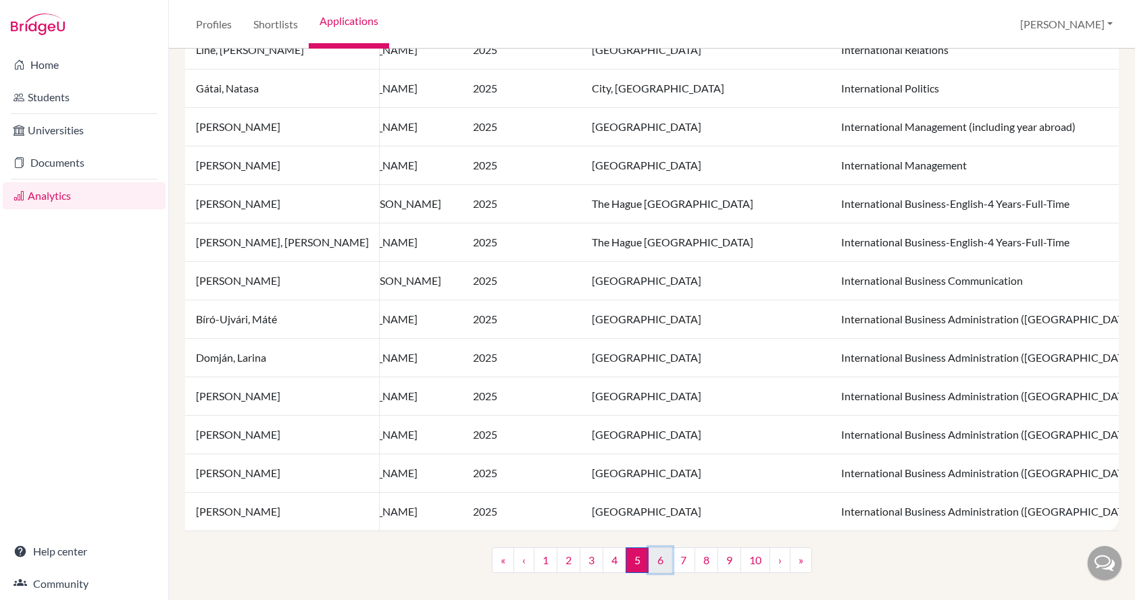
click at [658, 564] on link "6" at bounding box center [660, 561] width 24 height 26
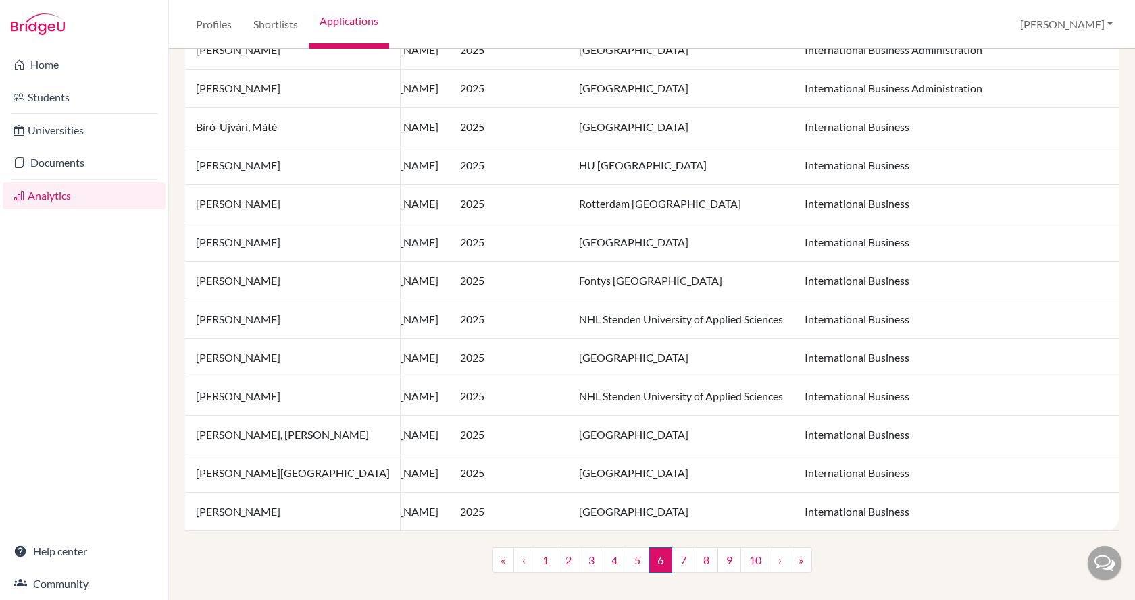
scroll to position [927, 0]
click at [678, 561] on link "7" at bounding box center [683, 561] width 24 height 26
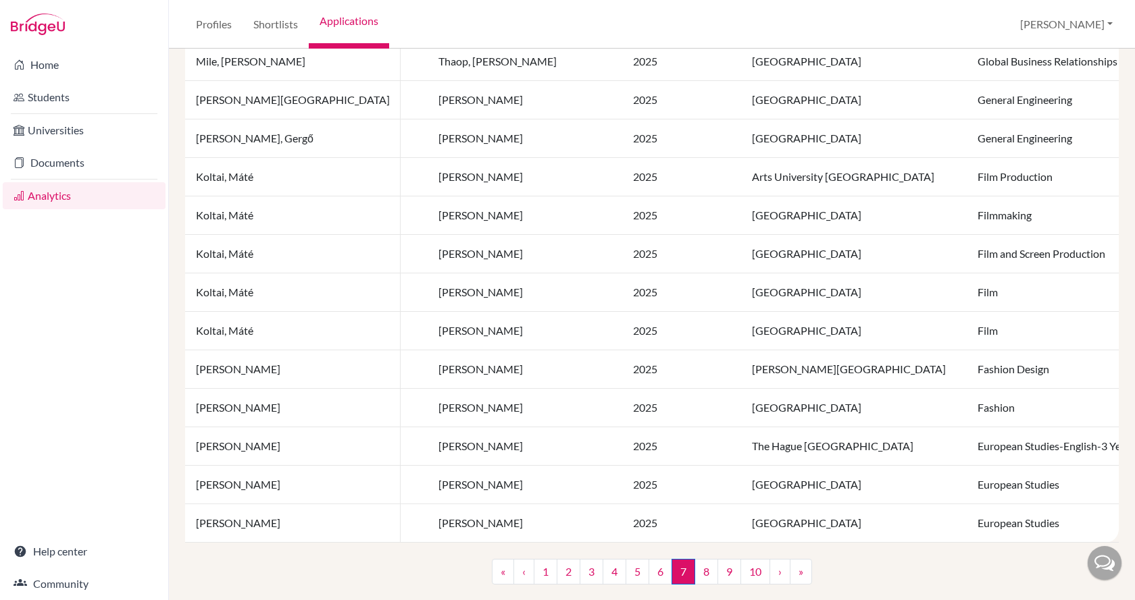
scroll to position [927, 0]
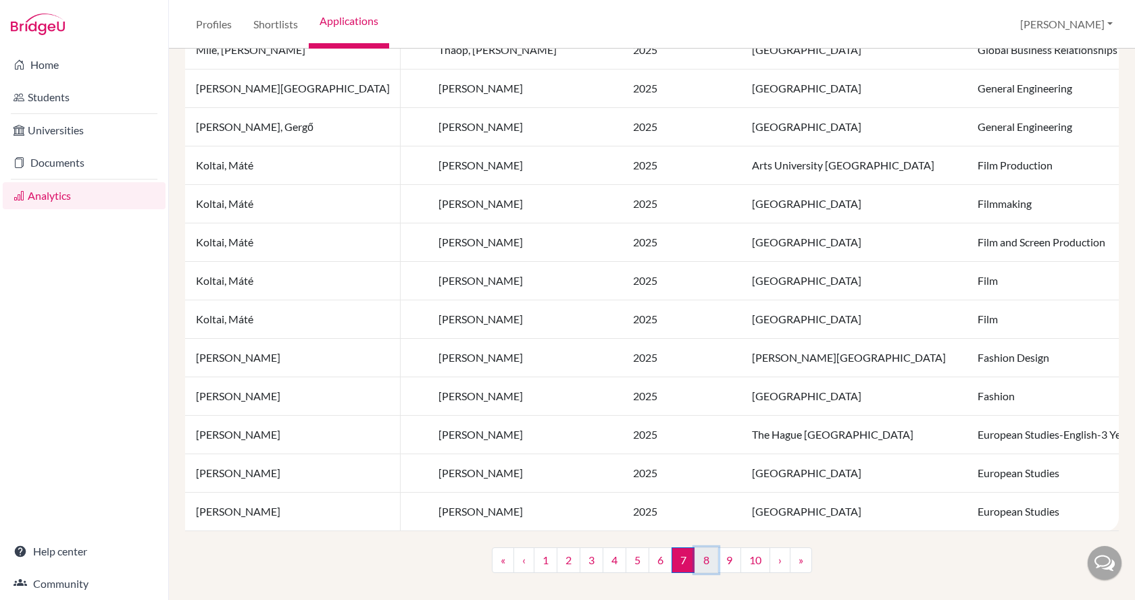
click at [698, 562] on link "8" at bounding box center [706, 561] width 24 height 26
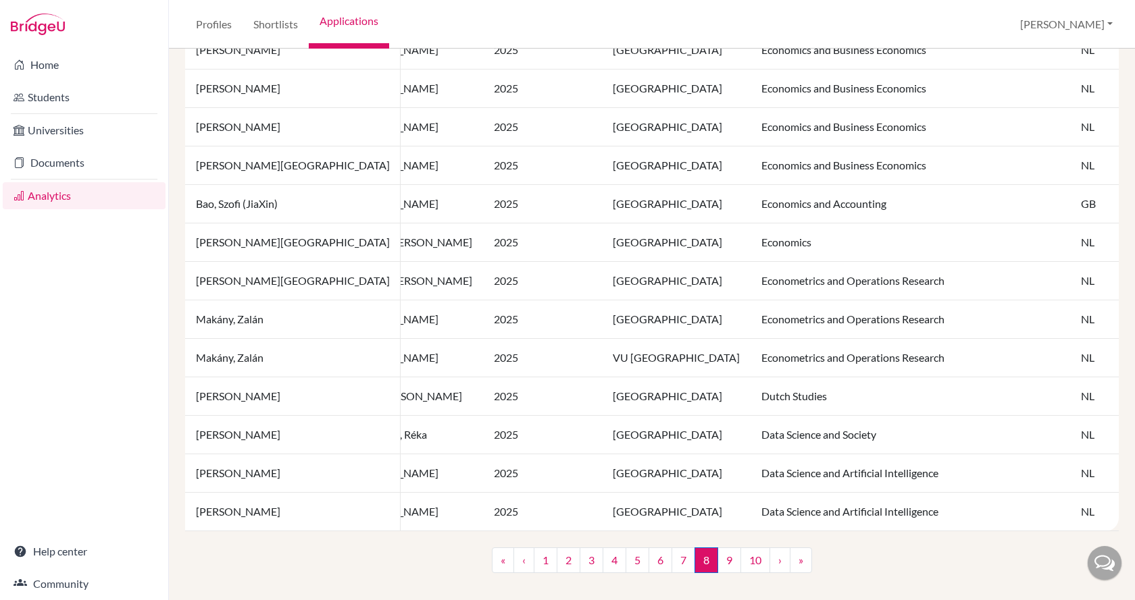
scroll to position [927, 0]
click at [725, 563] on link "9" at bounding box center [729, 561] width 24 height 26
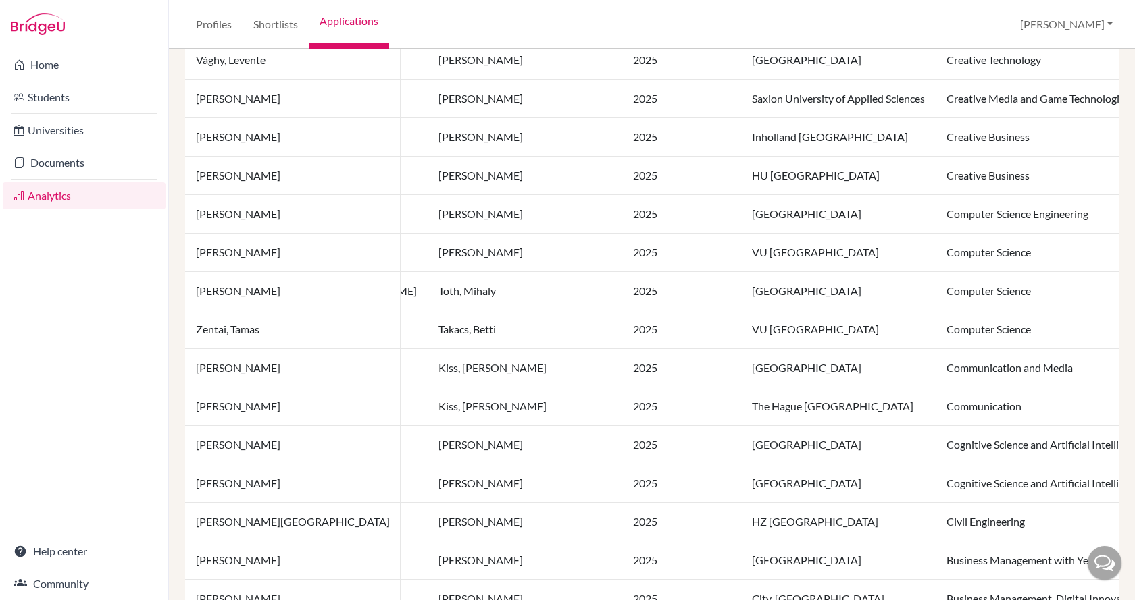
scroll to position [927, 0]
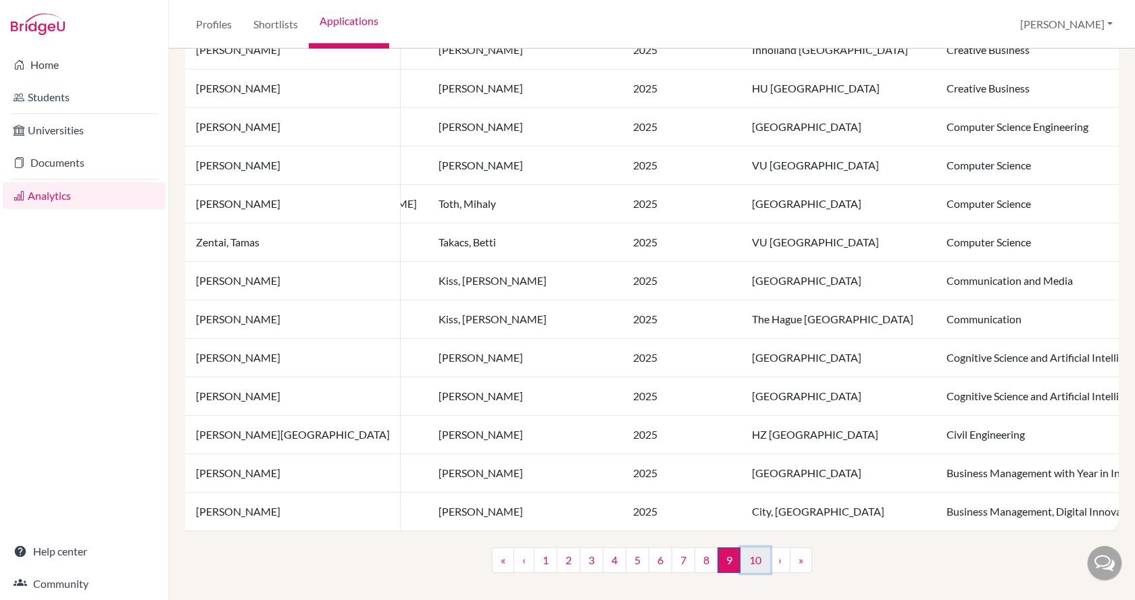
click at [747, 563] on link "10" at bounding box center [755, 561] width 30 height 26
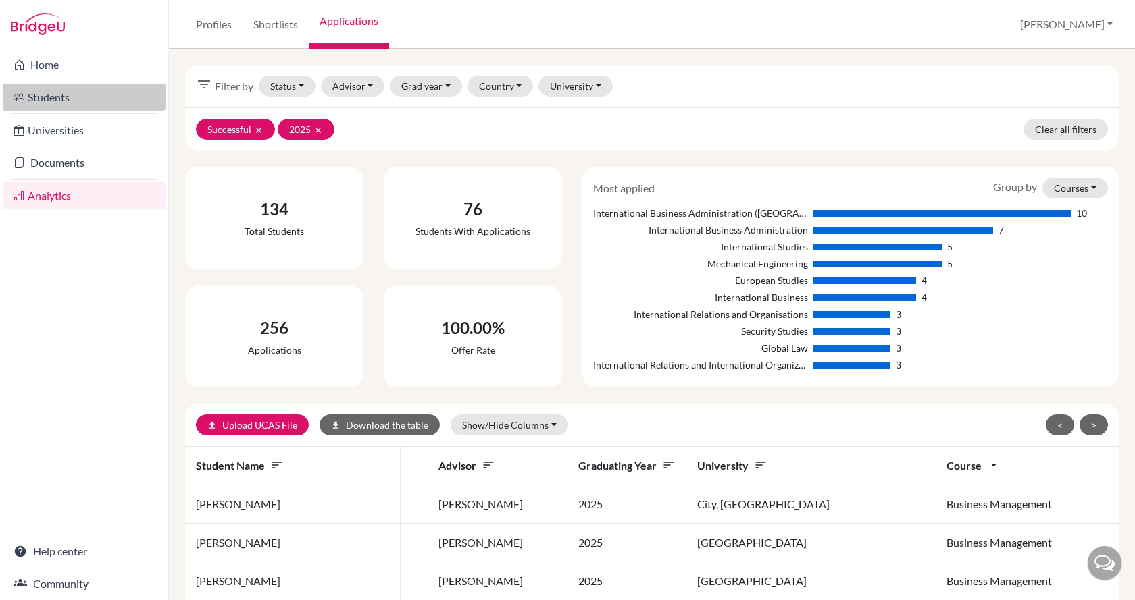
click at [66, 101] on link "Students" at bounding box center [84, 97] width 163 height 27
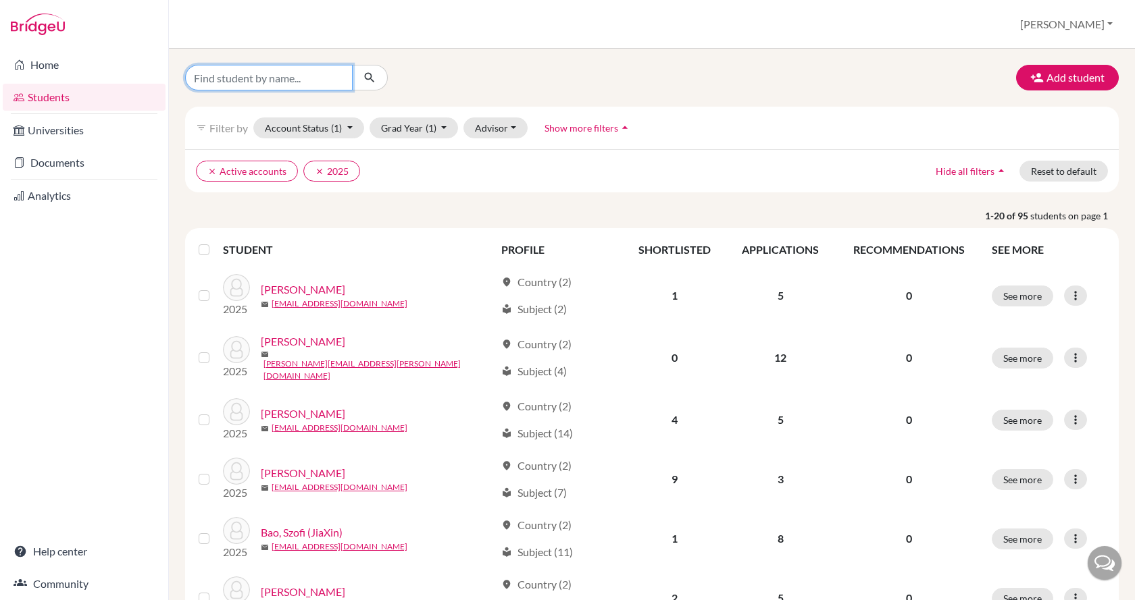
click at [280, 80] on input "Find student by name..." at bounding box center [269, 78] width 168 height 26
type input "szintia"
click at [312, 167] on button "clear 2025" at bounding box center [331, 171] width 57 height 21
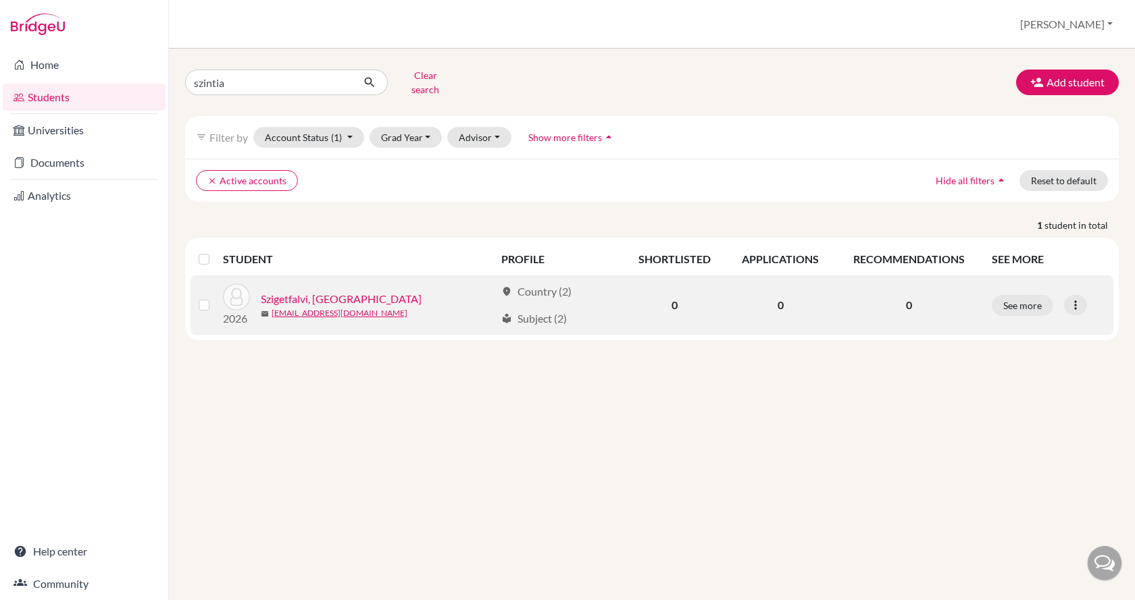
click at [328, 291] on link "Szigetfalvi, [GEOGRAPHIC_DATA]" at bounding box center [341, 299] width 161 height 16
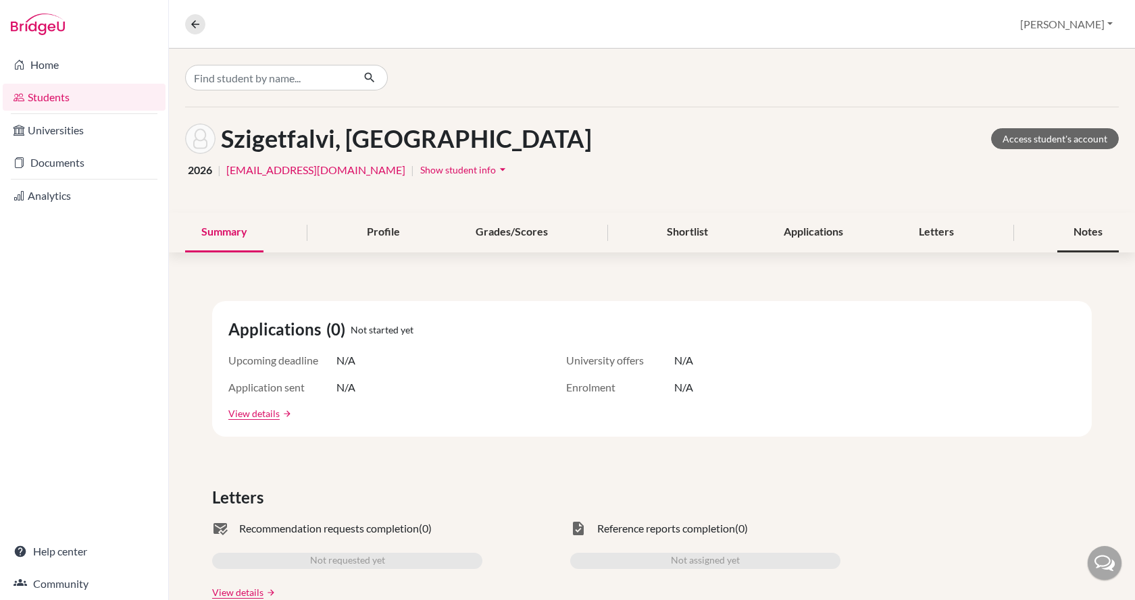
click at [1084, 236] on div "Notes" at bounding box center [1087, 233] width 61 height 40
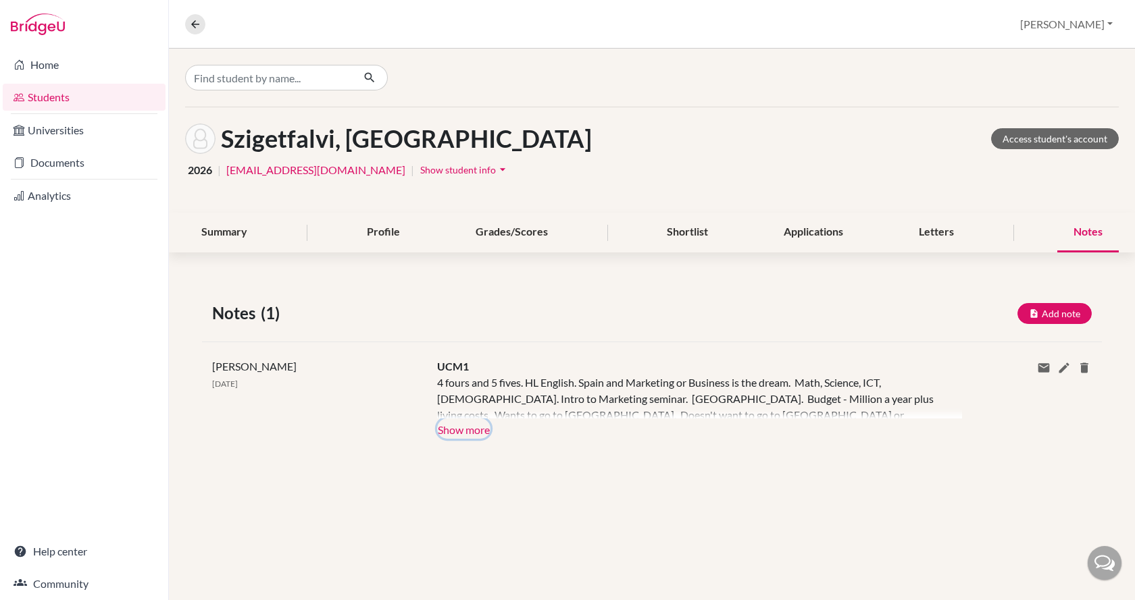
click at [470, 429] on button "Show more" at bounding box center [463, 429] width 53 height 20
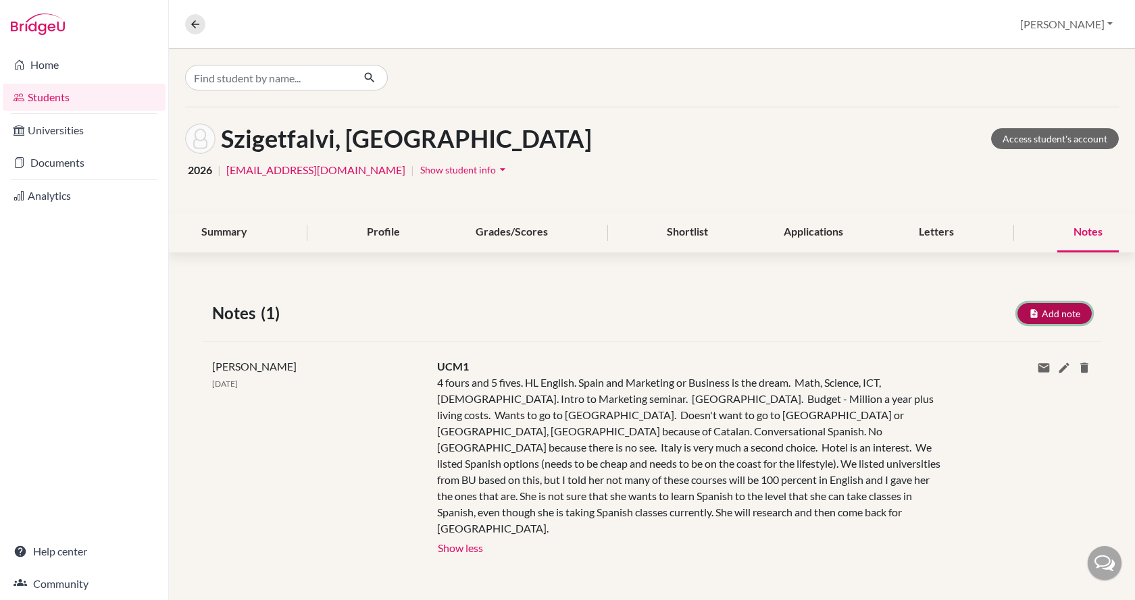
click at [1067, 314] on button "Add note" at bounding box center [1054, 313] width 74 height 21
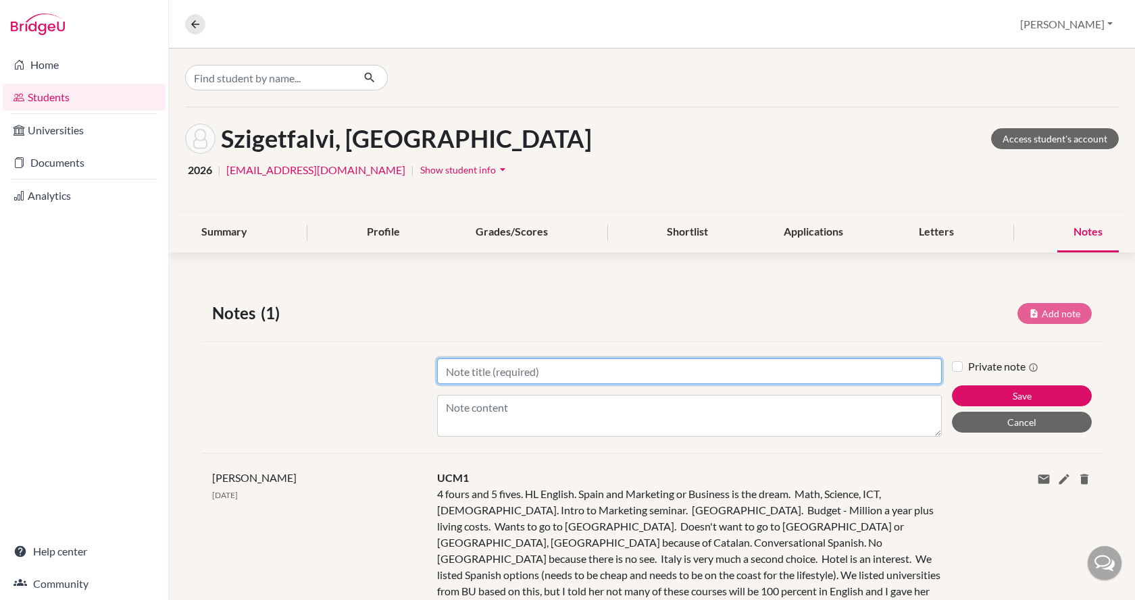
click at [607, 359] on input "Title" at bounding box center [689, 372] width 505 height 26
type input "UCM2"
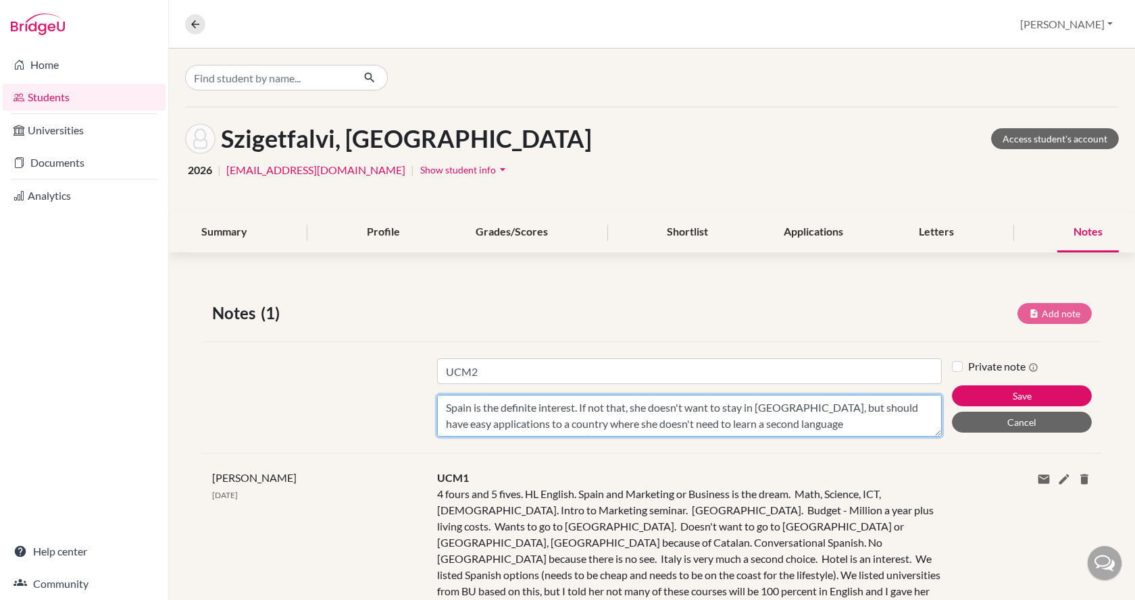
scroll to position [10, 0]
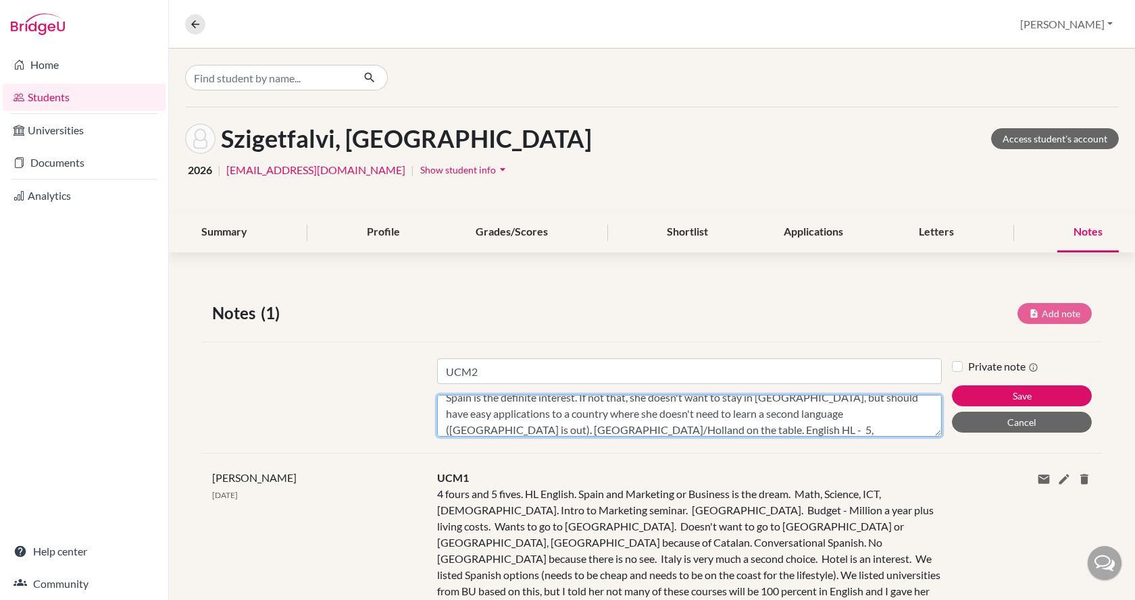
type textarea "Spain is the definite interest. If not that, she doesn't want to stay in [GEOGR…"
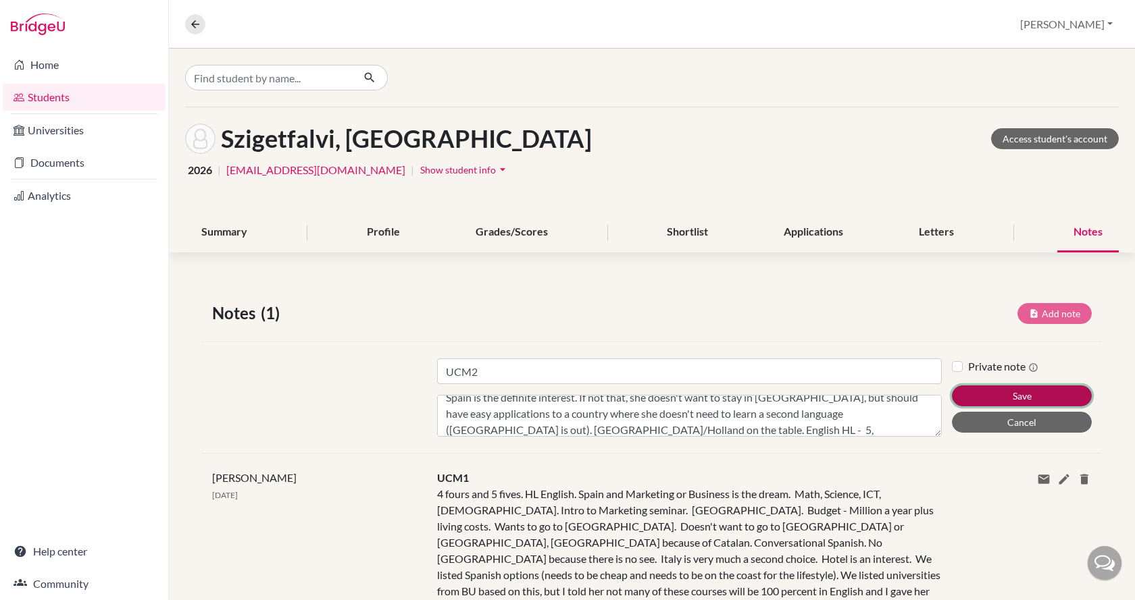
click at [1033, 394] on button "Save" at bounding box center [1022, 396] width 140 height 21
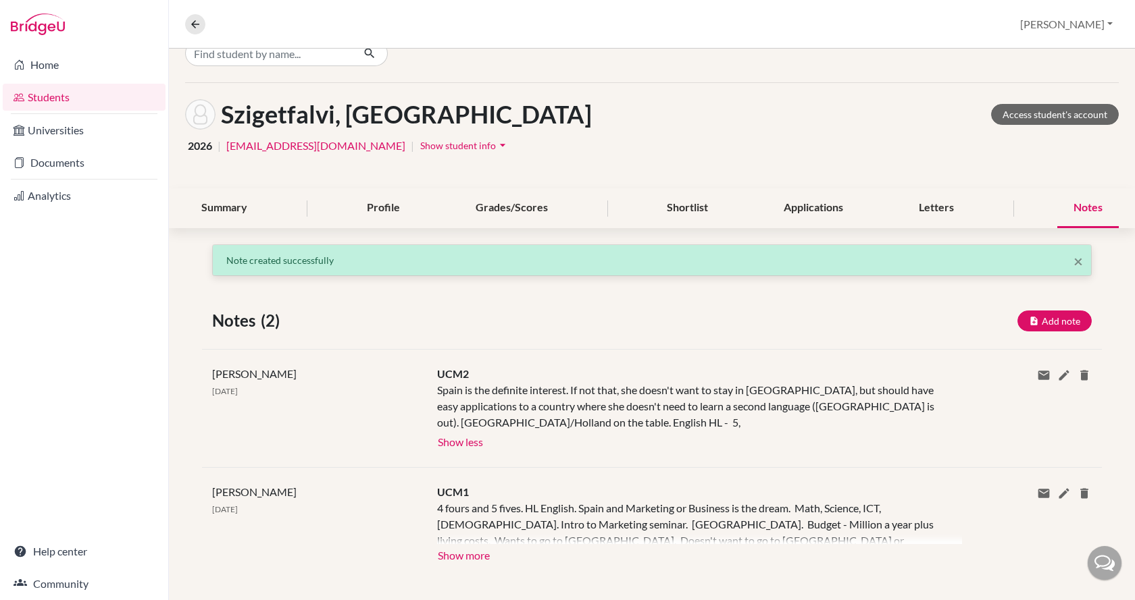
scroll to position [37, 0]
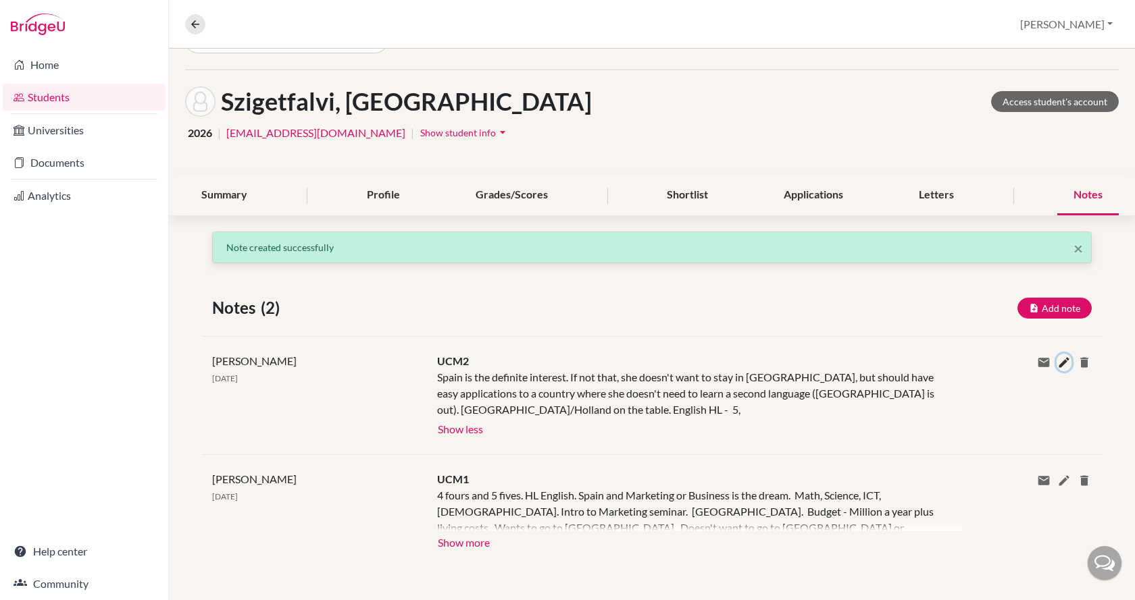
click at [1057, 362] on icon at bounding box center [1064, 363] width 14 height 14
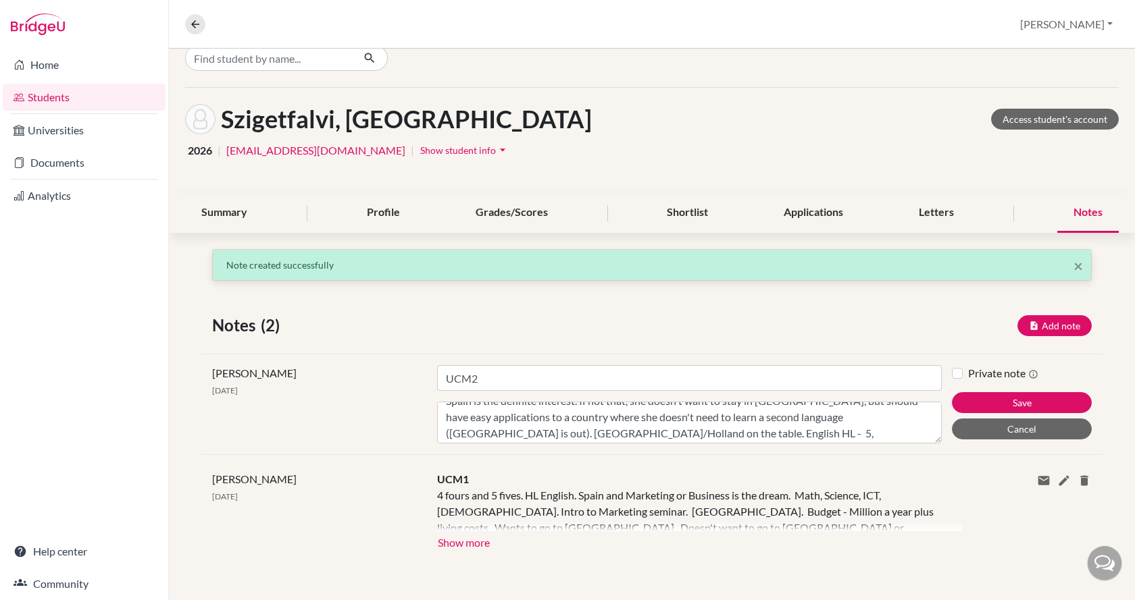
scroll to position [16, 0]
click at [755, 425] on textarea "Spain is the definite interest. If not that, she doesn't want to stay in [GEOGR…" at bounding box center [689, 423] width 505 height 42
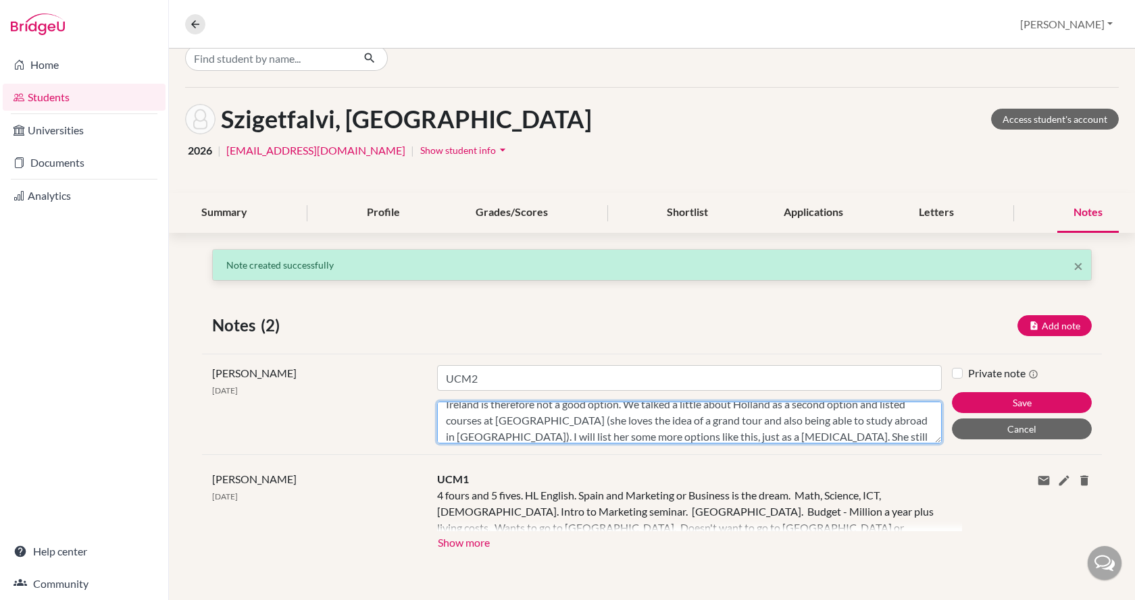
scroll to position [75, 0]
type textarea "Spain is the definite interest. If not that, she doesn't want to stay in [GEOGR…"
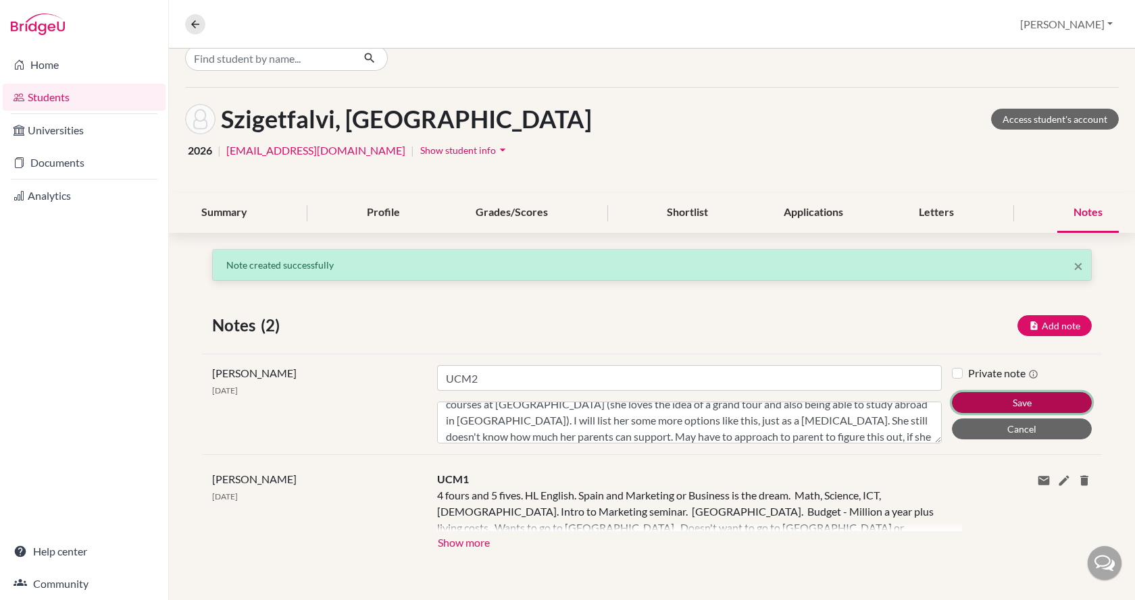
click at [977, 401] on button "Save" at bounding box center [1022, 402] width 140 height 21
